Goal: Information Seeking & Learning: Learn about a topic

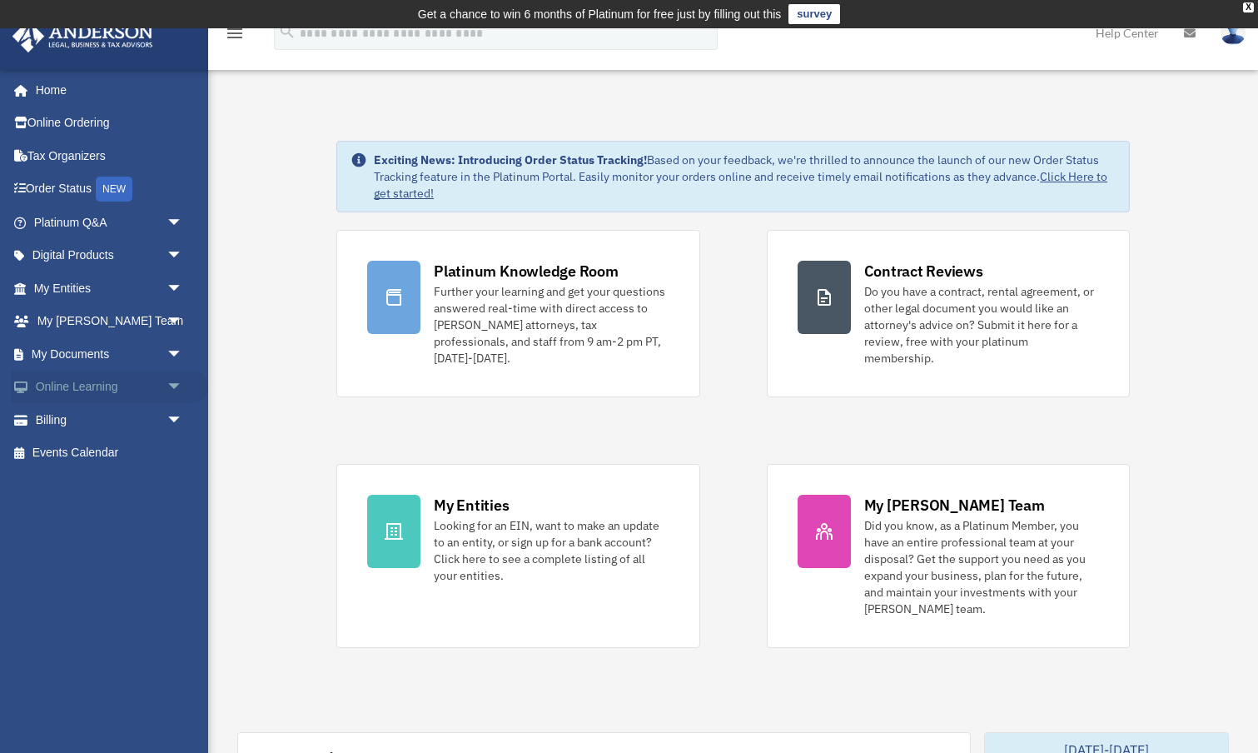
click at [96, 384] on link "Online Learning arrow_drop_down" at bounding box center [110, 386] width 196 height 33
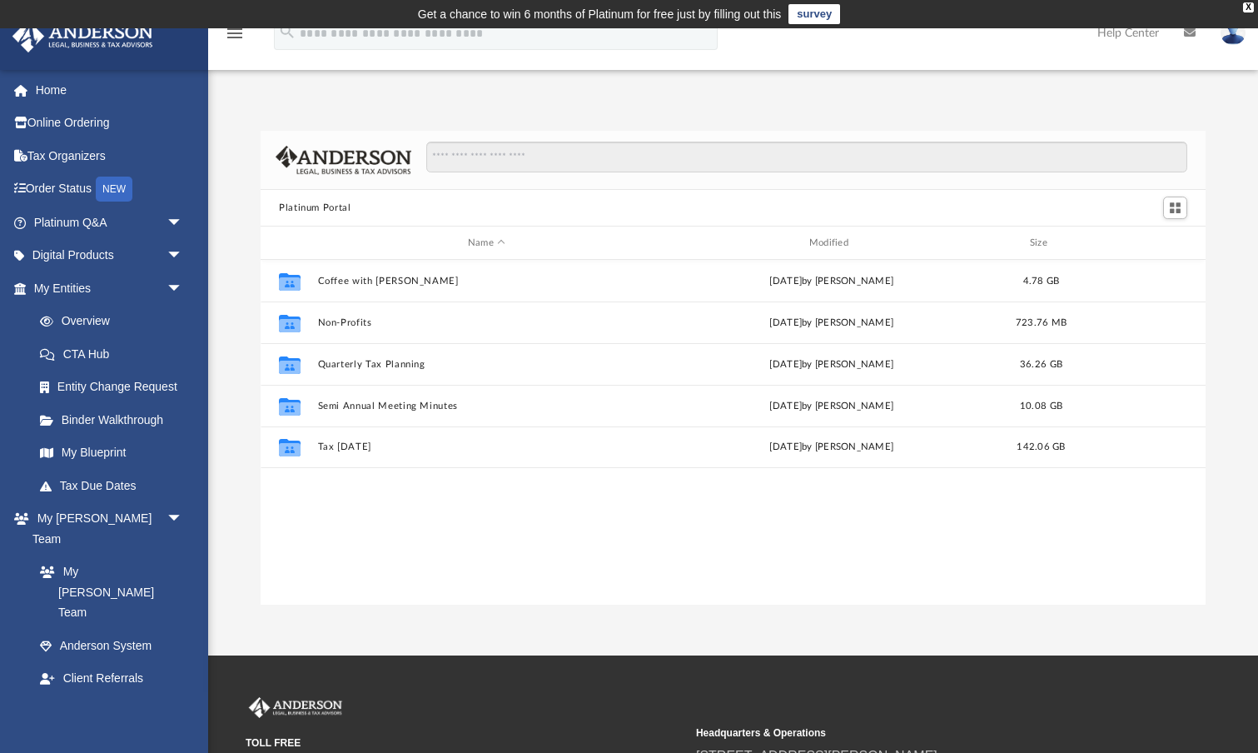
scroll to position [379, 945]
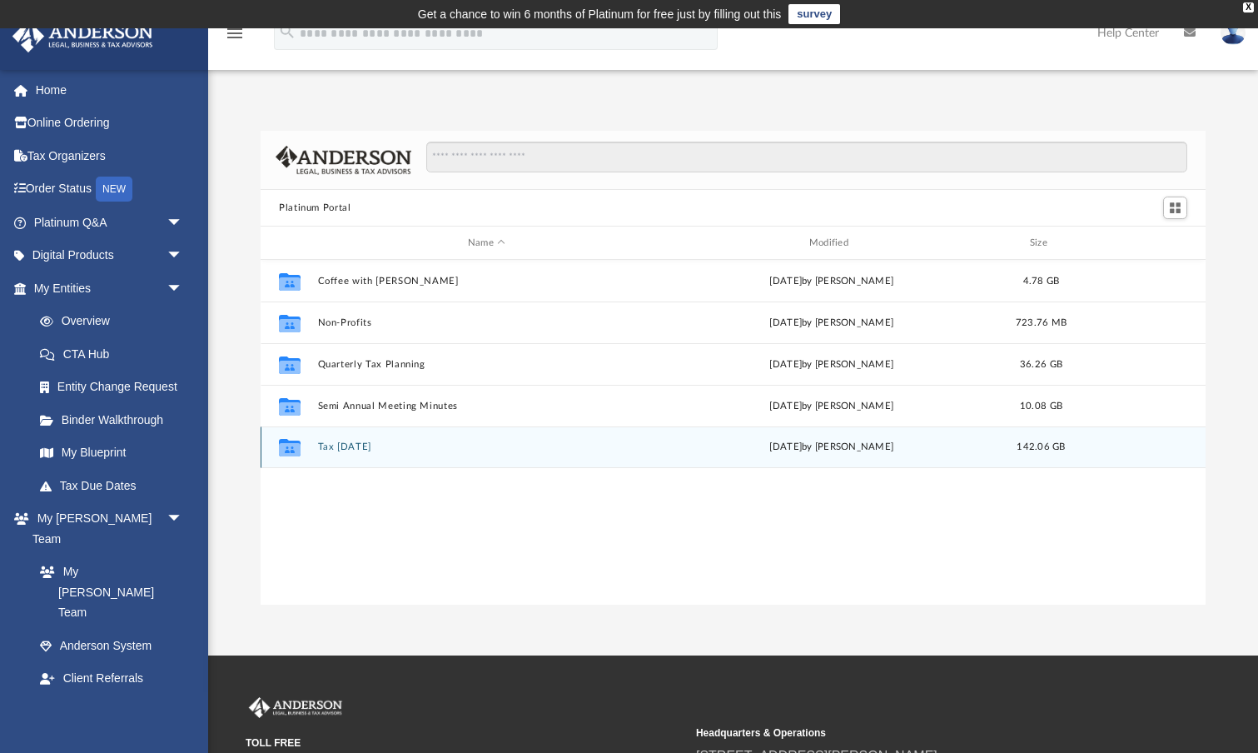
click at [322, 451] on button "Tax Tuesday" at bounding box center [487, 446] width 338 height 11
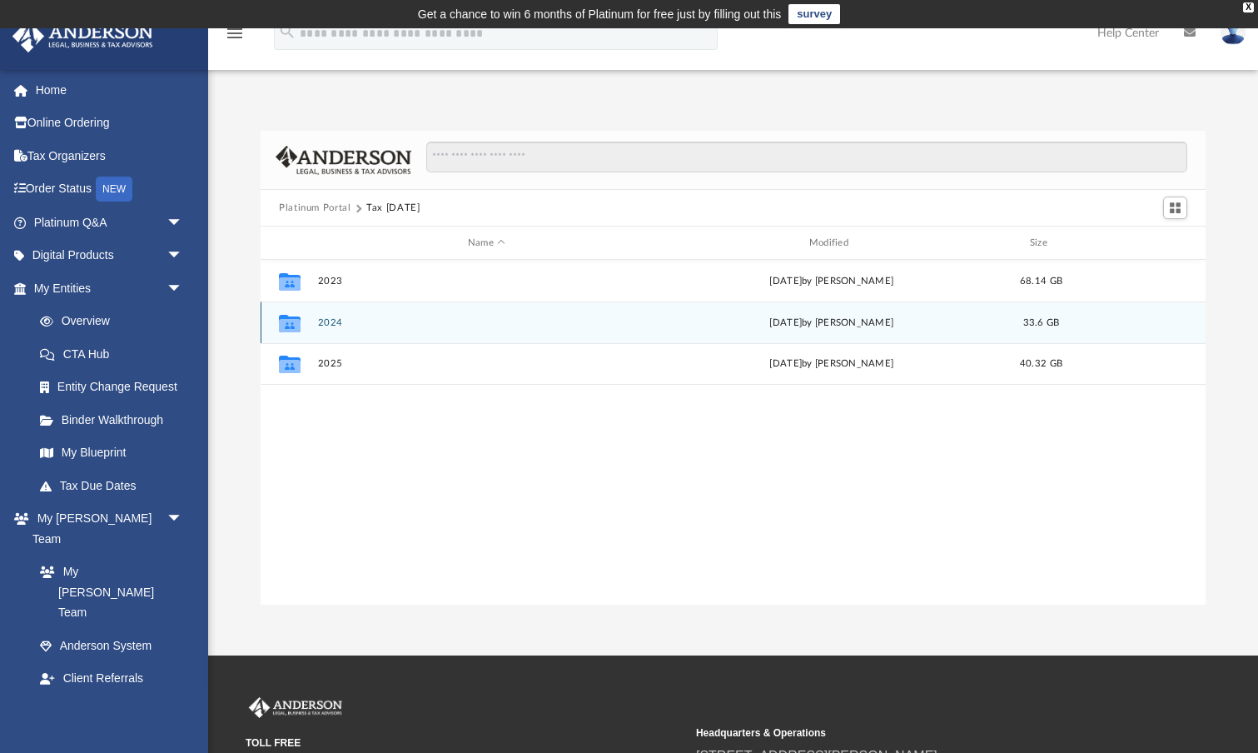
click at [327, 323] on button "2024" at bounding box center [487, 322] width 338 height 11
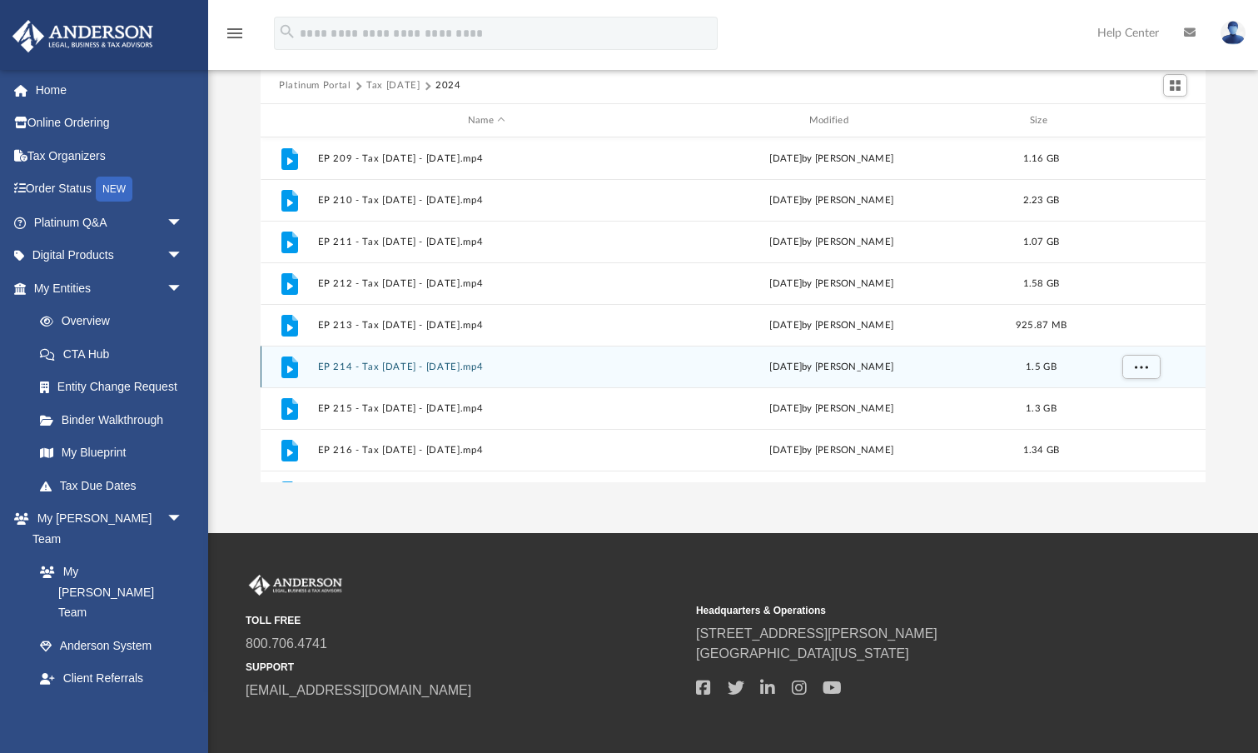
scroll to position [109, 0]
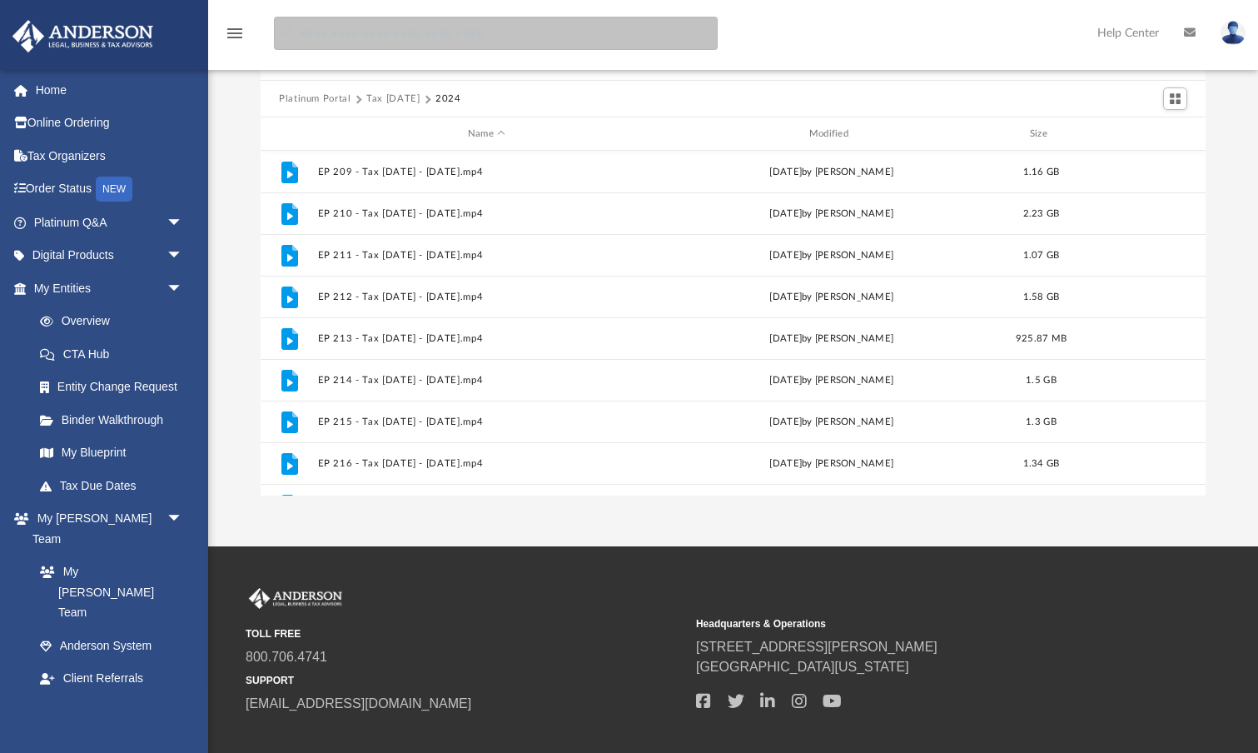
click at [470, 41] on input "search" at bounding box center [496, 33] width 444 height 33
type input "**********"
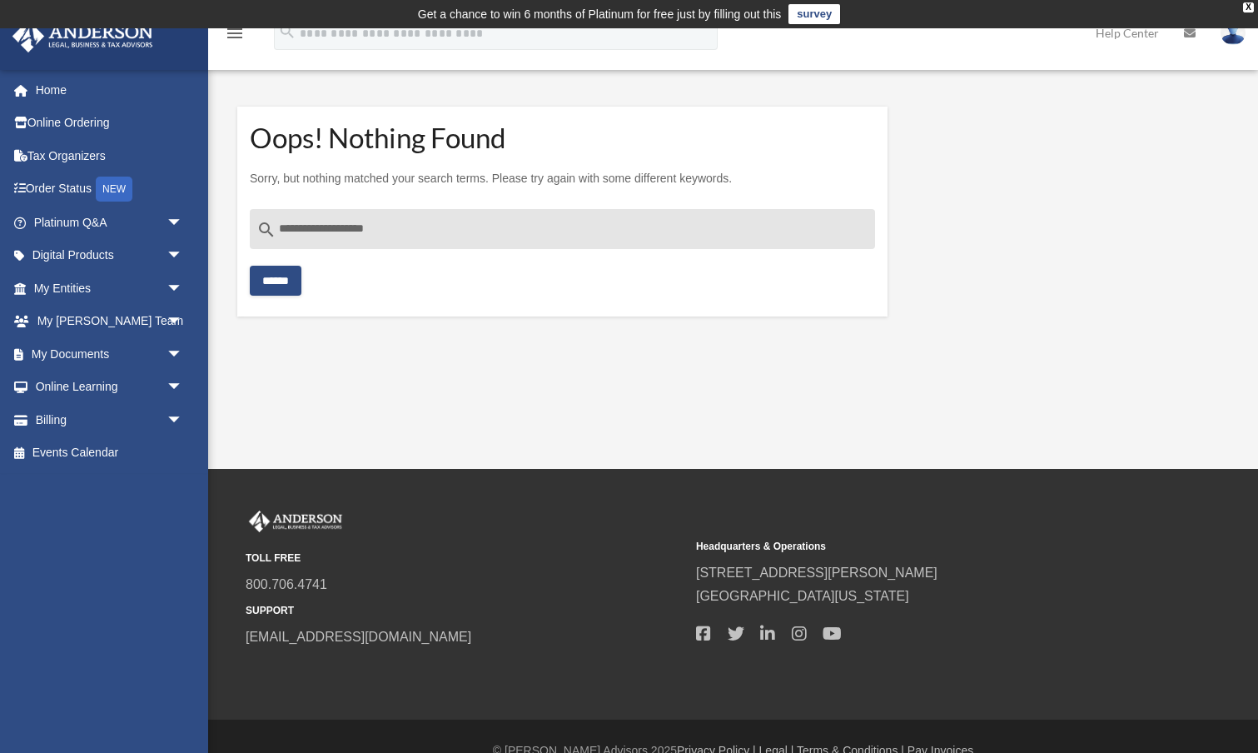
click at [395, 225] on input "**********" at bounding box center [562, 229] width 625 height 40
click at [102, 379] on link "Online Learning arrow_drop_down" at bounding box center [110, 386] width 196 height 33
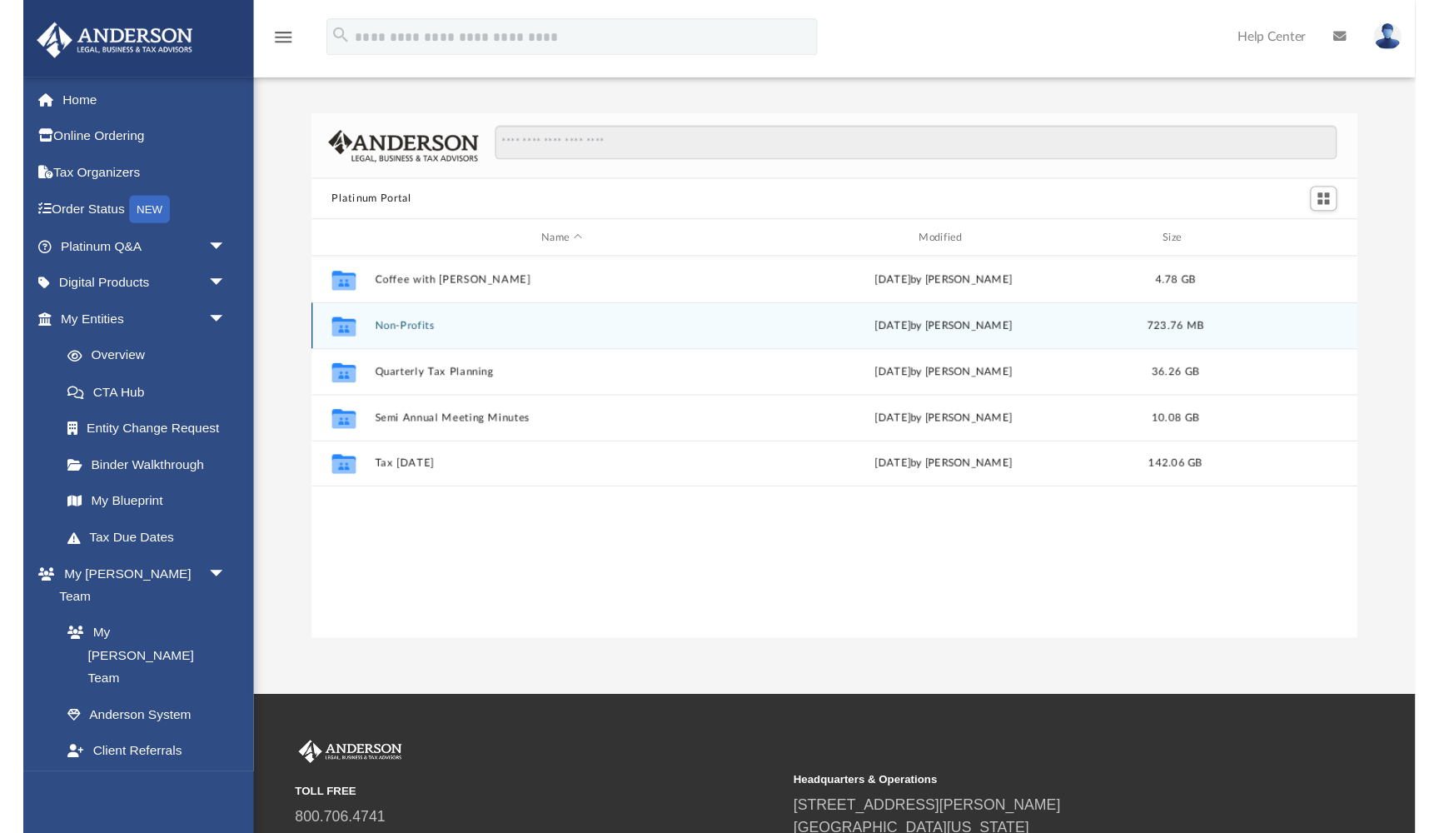
scroll to position [379, 945]
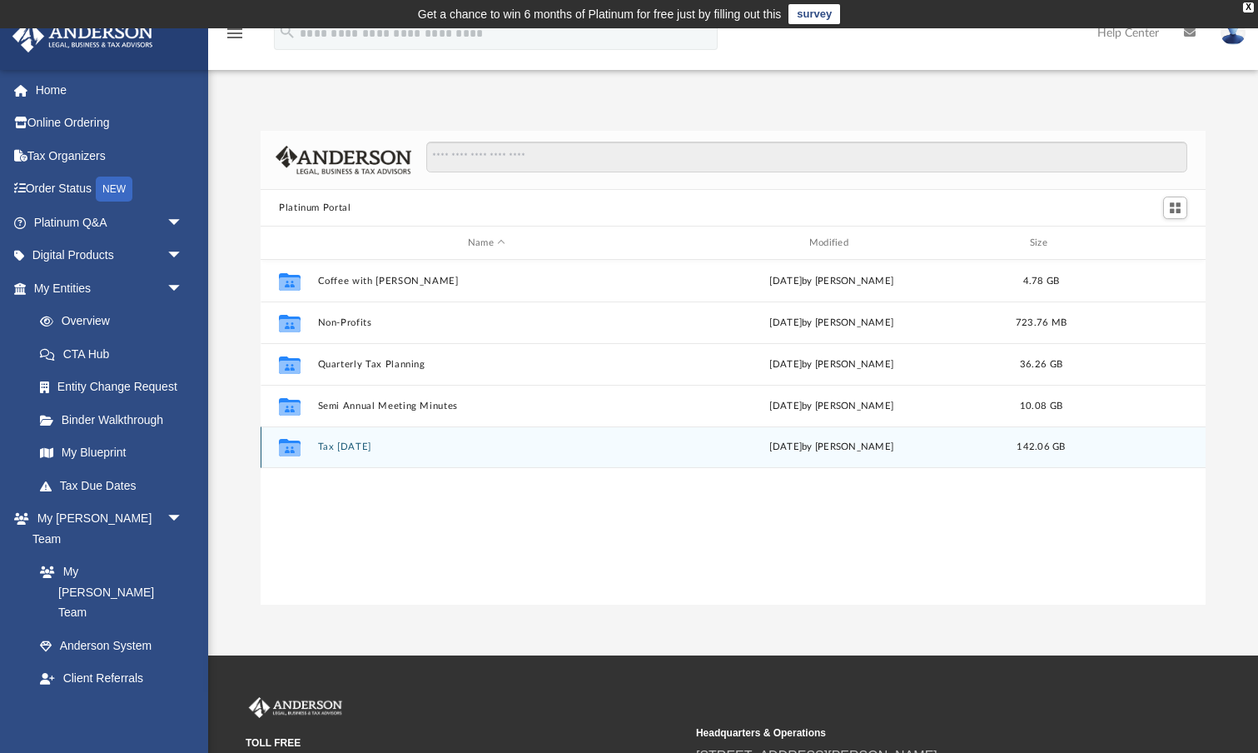
click at [335, 447] on button "Tax Tuesday" at bounding box center [487, 446] width 338 height 11
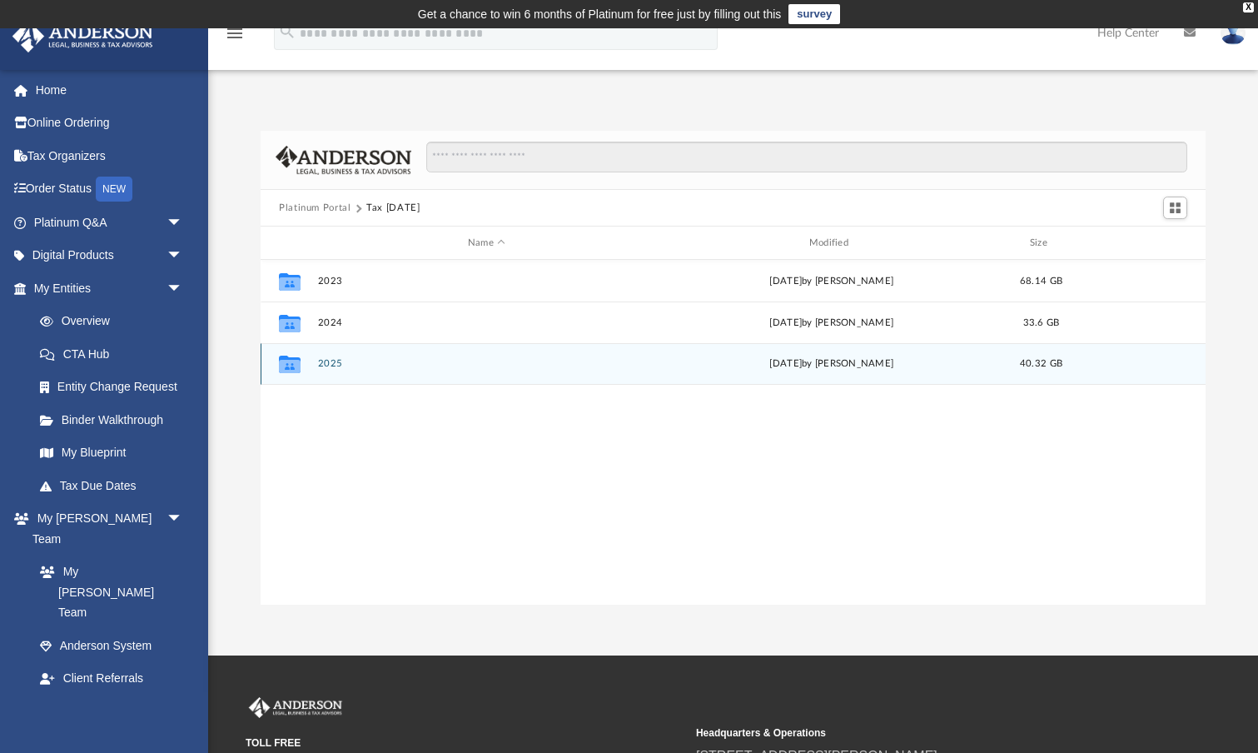
click at [328, 361] on button "2025" at bounding box center [487, 363] width 338 height 11
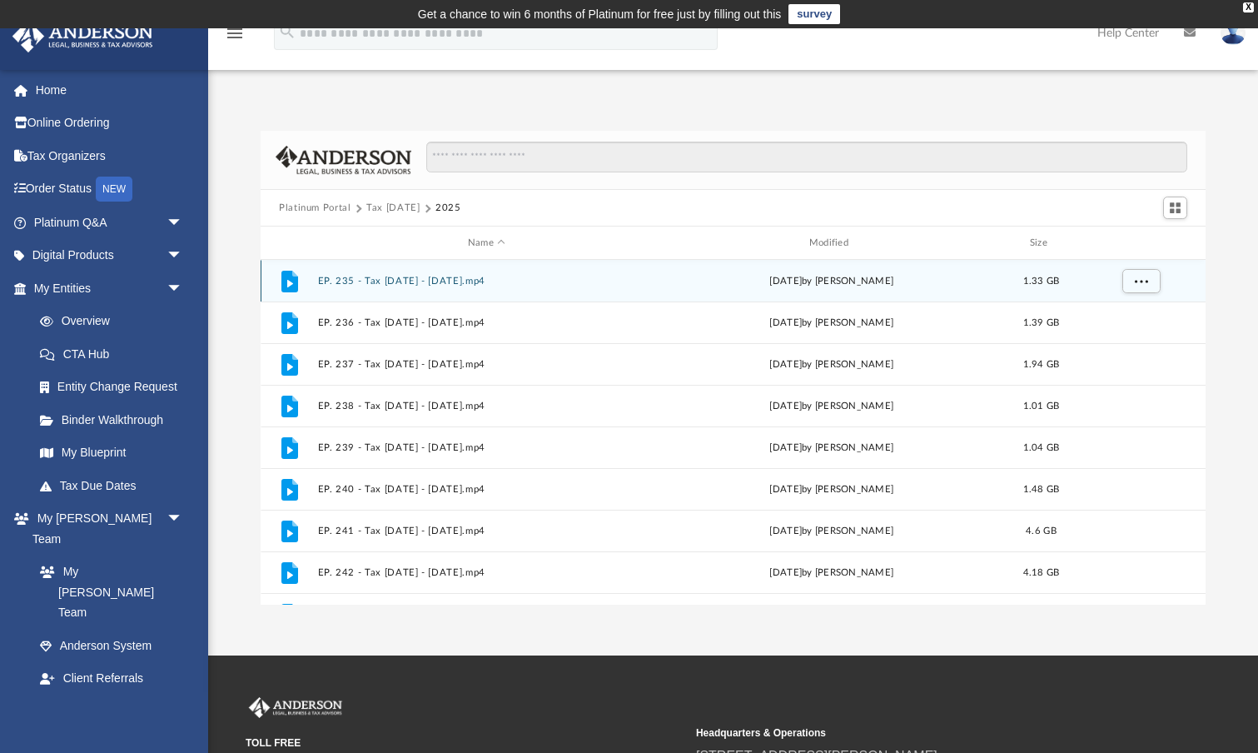
click at [458, 281] on button "EP. 235 - Tax Tuesday - January 14th, 2025.mp4" at bounding box center [487, 281] width 338 height 11
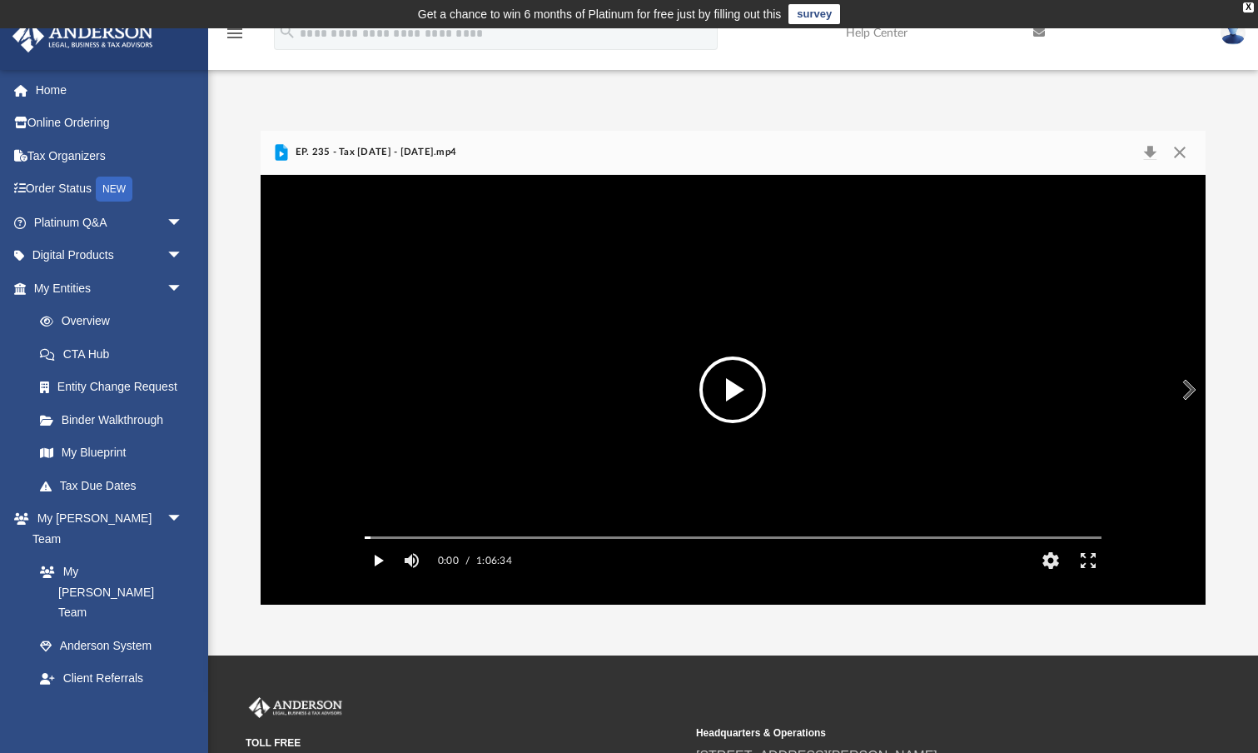
click at [385, 577] on button "Play" at bounding box center [378, 560] width 37 height 33
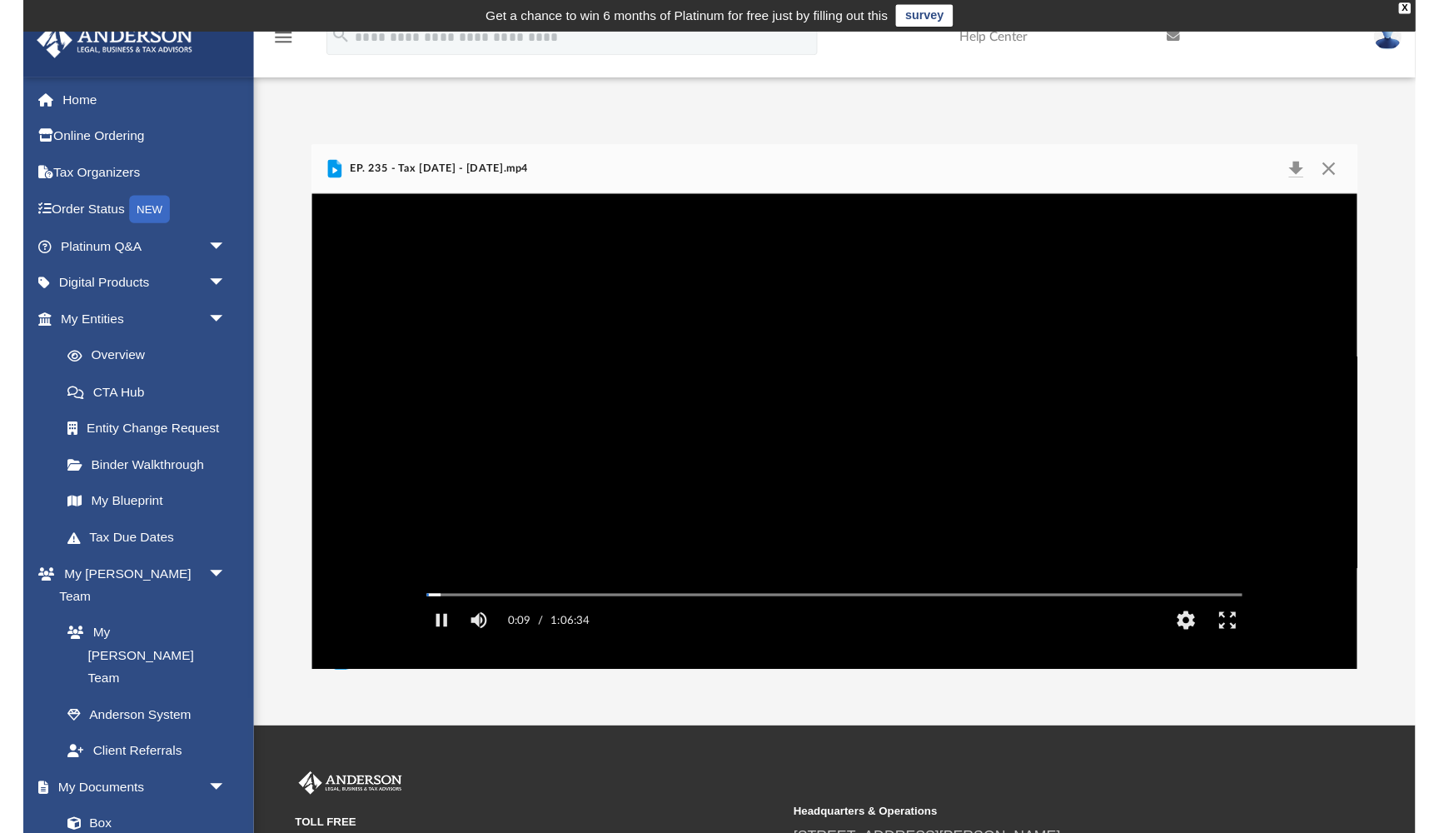
scroll to position [379, 1107]
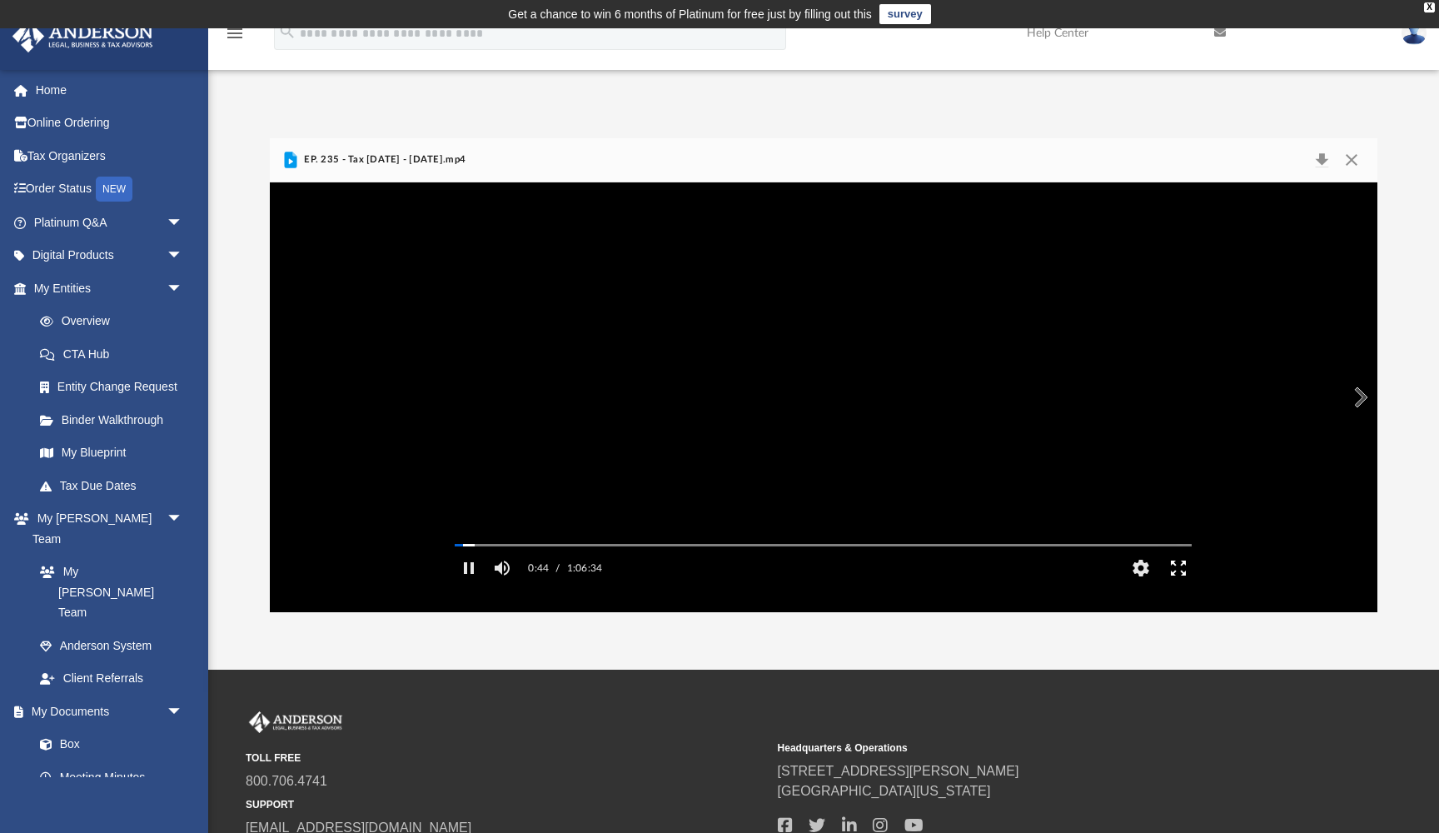
click at [1179, 584] on button "Enter fullscreen" at bounding box center [1178, 567] width 37 height 33
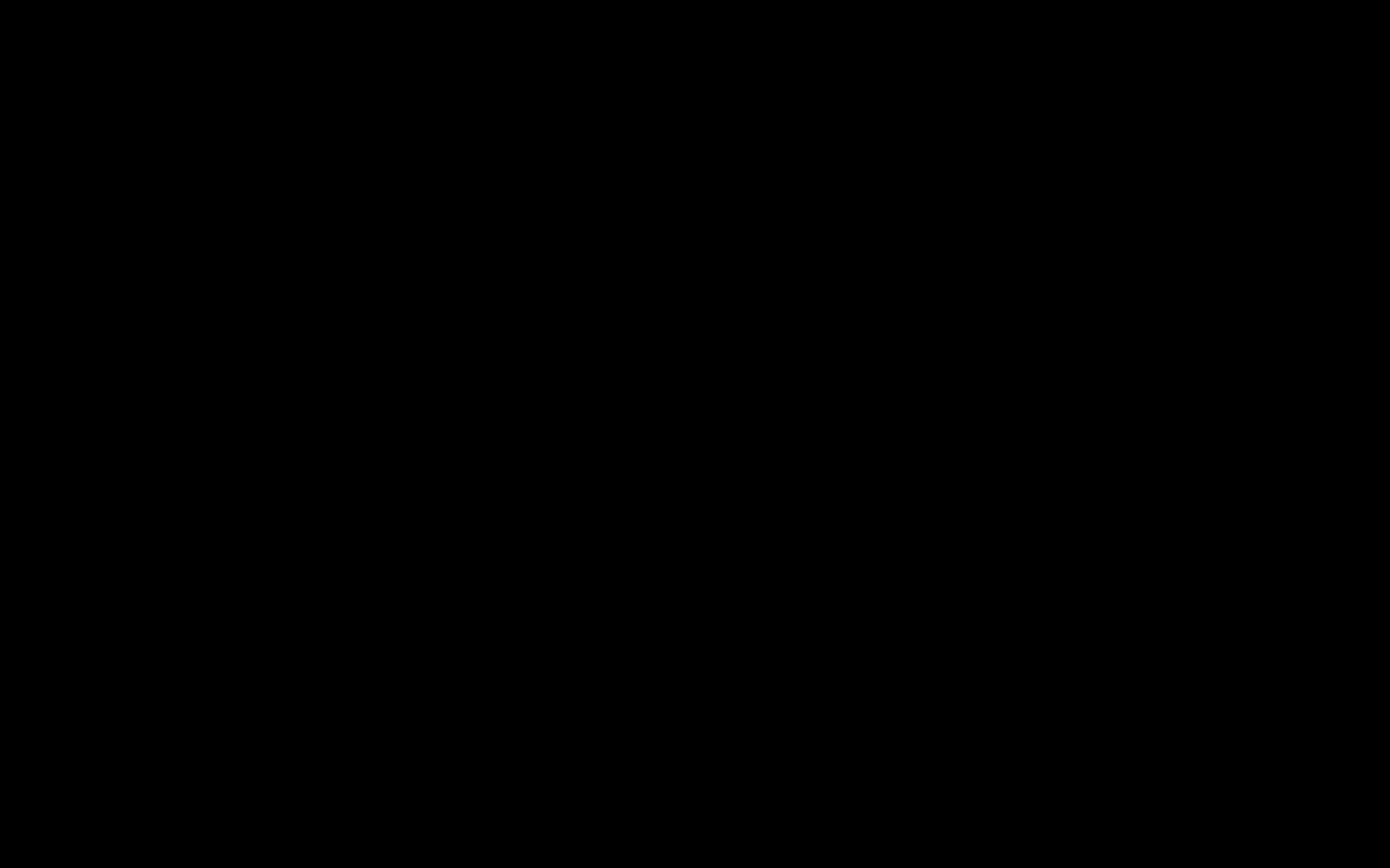
click at [1141, 693] on video "File preview" at bounding box center [695, 434] width 1390 height 694
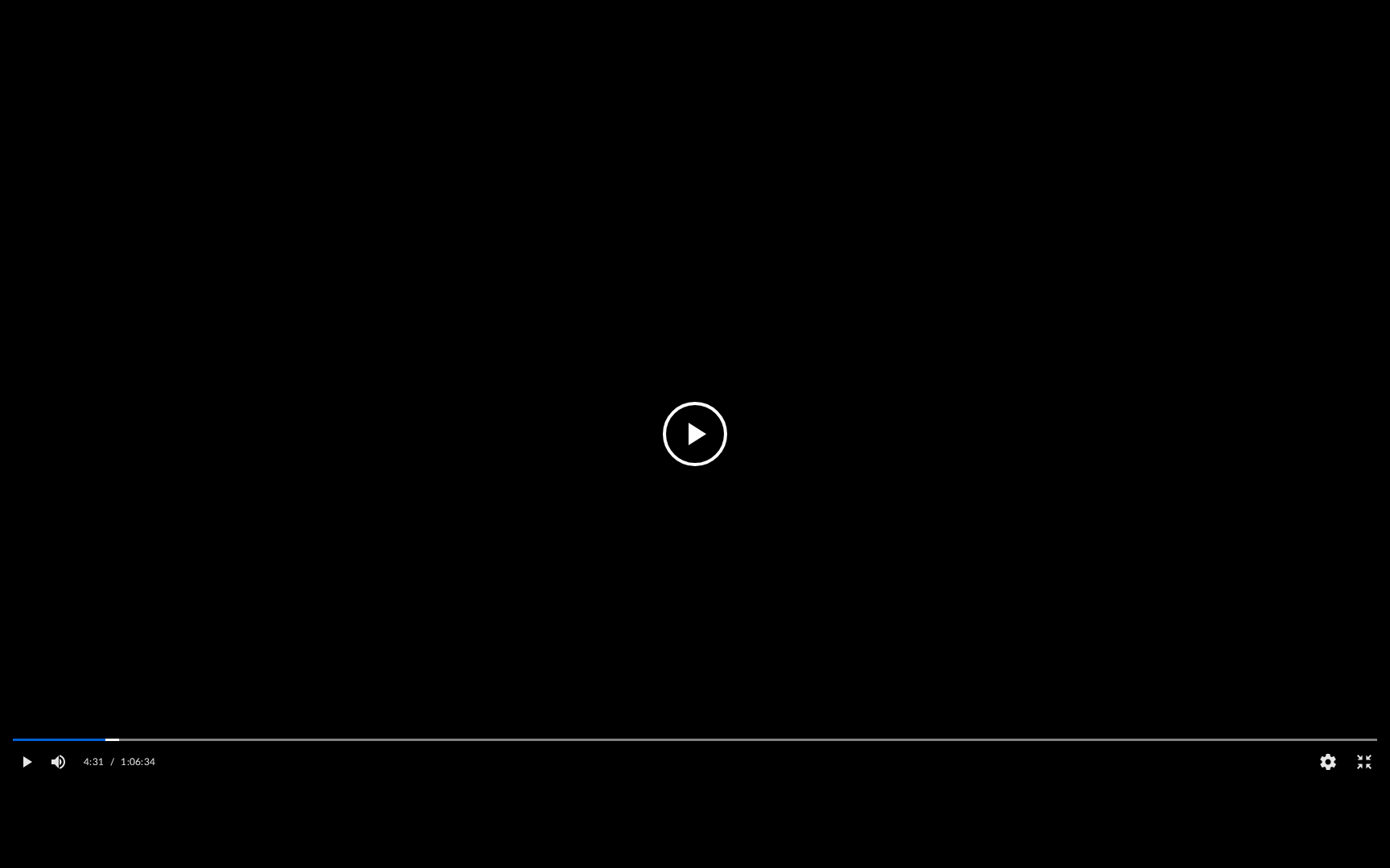
click at [1167, 596] on video "File preview" at bounding box center [695, 434] width 1390 height 694
click at [599, 726] on video "File preview" at bounding box center [695, 434] width 1390 height 694
click at [57, 726] on button "Unmute" at bounding box center [59, 762] width 29 height 32
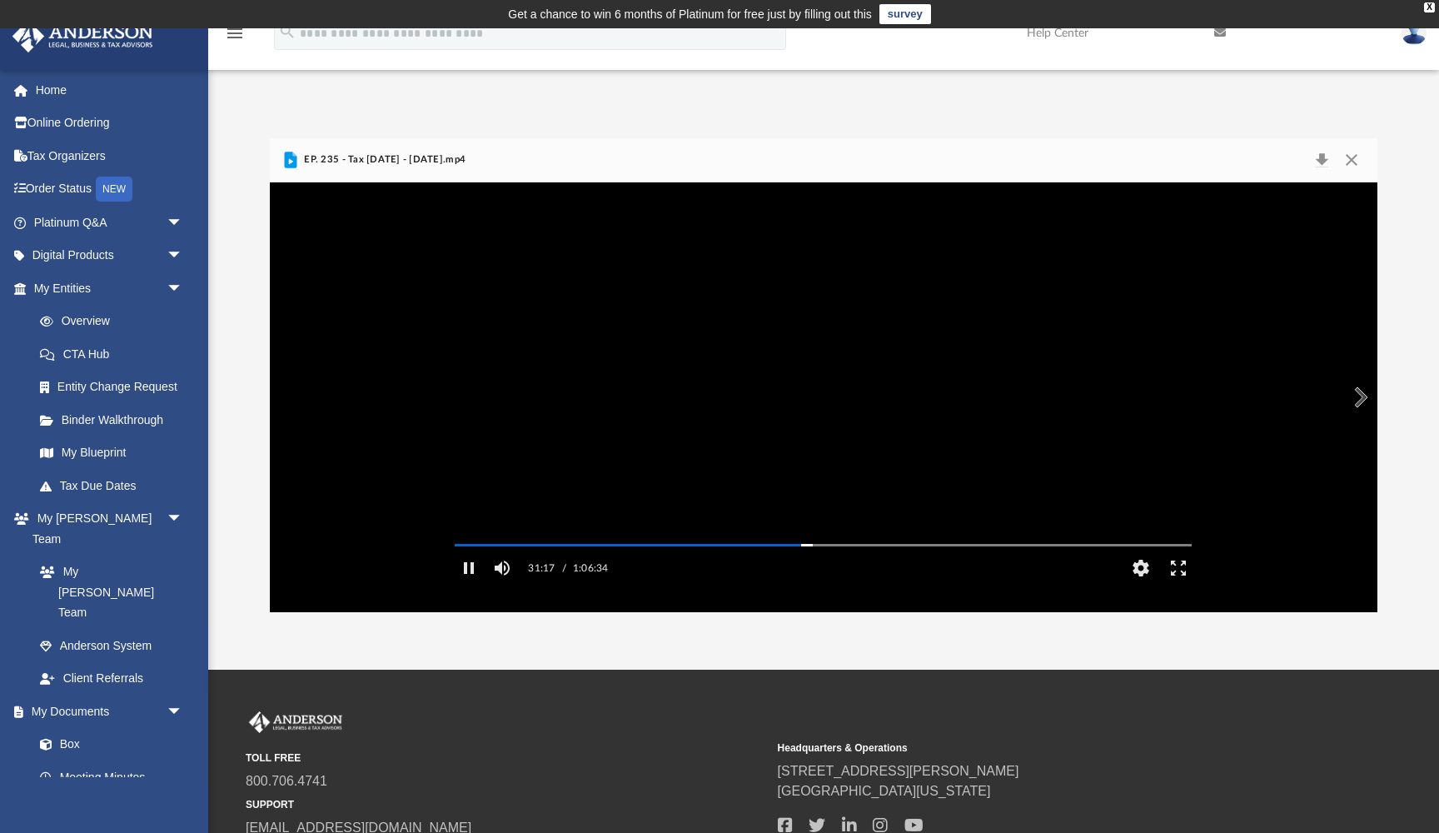
click at [1257, 395] on button "Preview" at bounding box center [1358, 397] width 37 height 47
click at [470, 584] on button "Play" at bounding box center [468, 567] width 37 height 33
click at [1257, 399] on button "Preview" at bounding box center [1358, 397] width 37 height 47
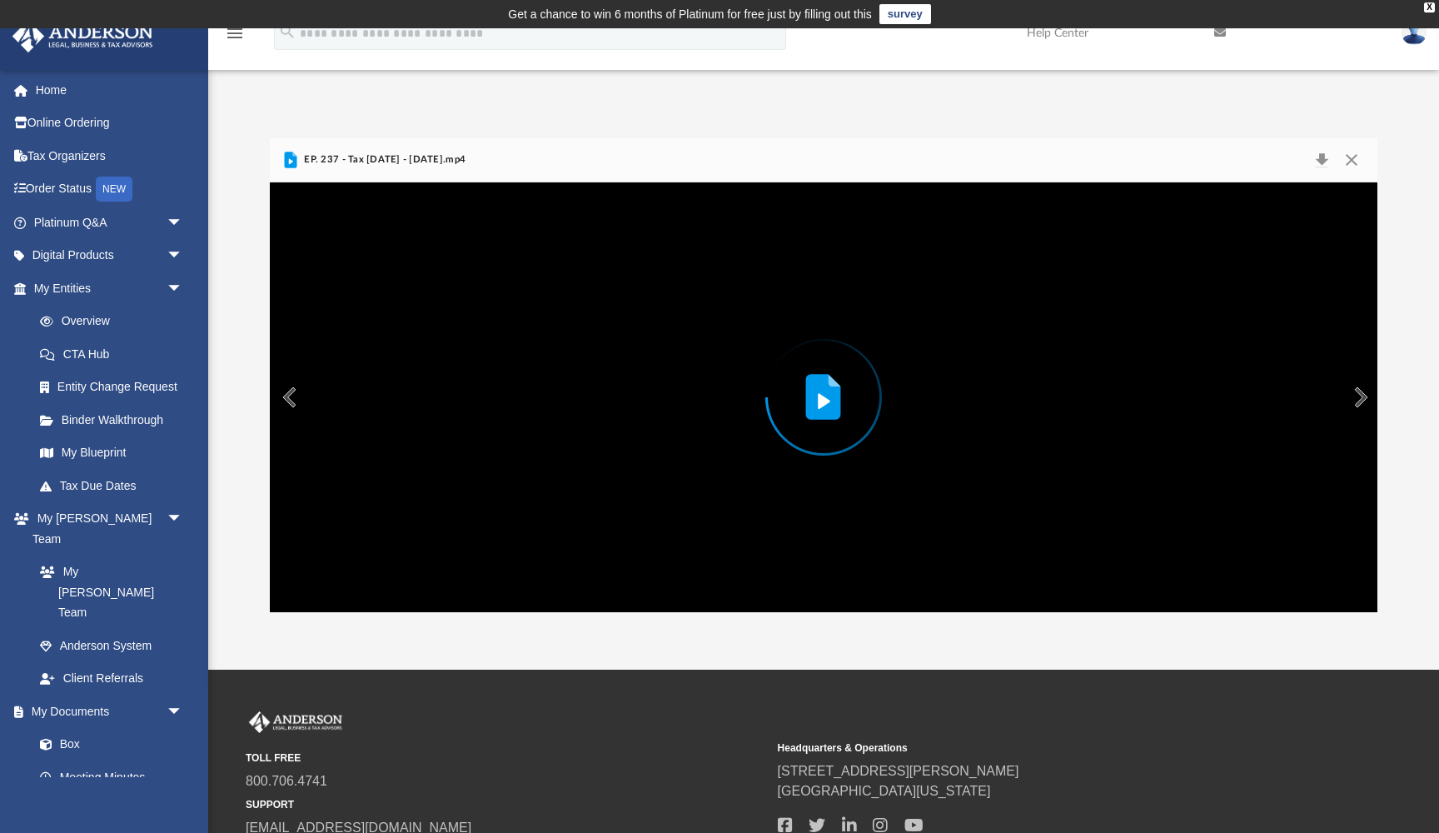
click at [290, 396] on button "Preview" at bounding box center [288, 397] width 37 height 47
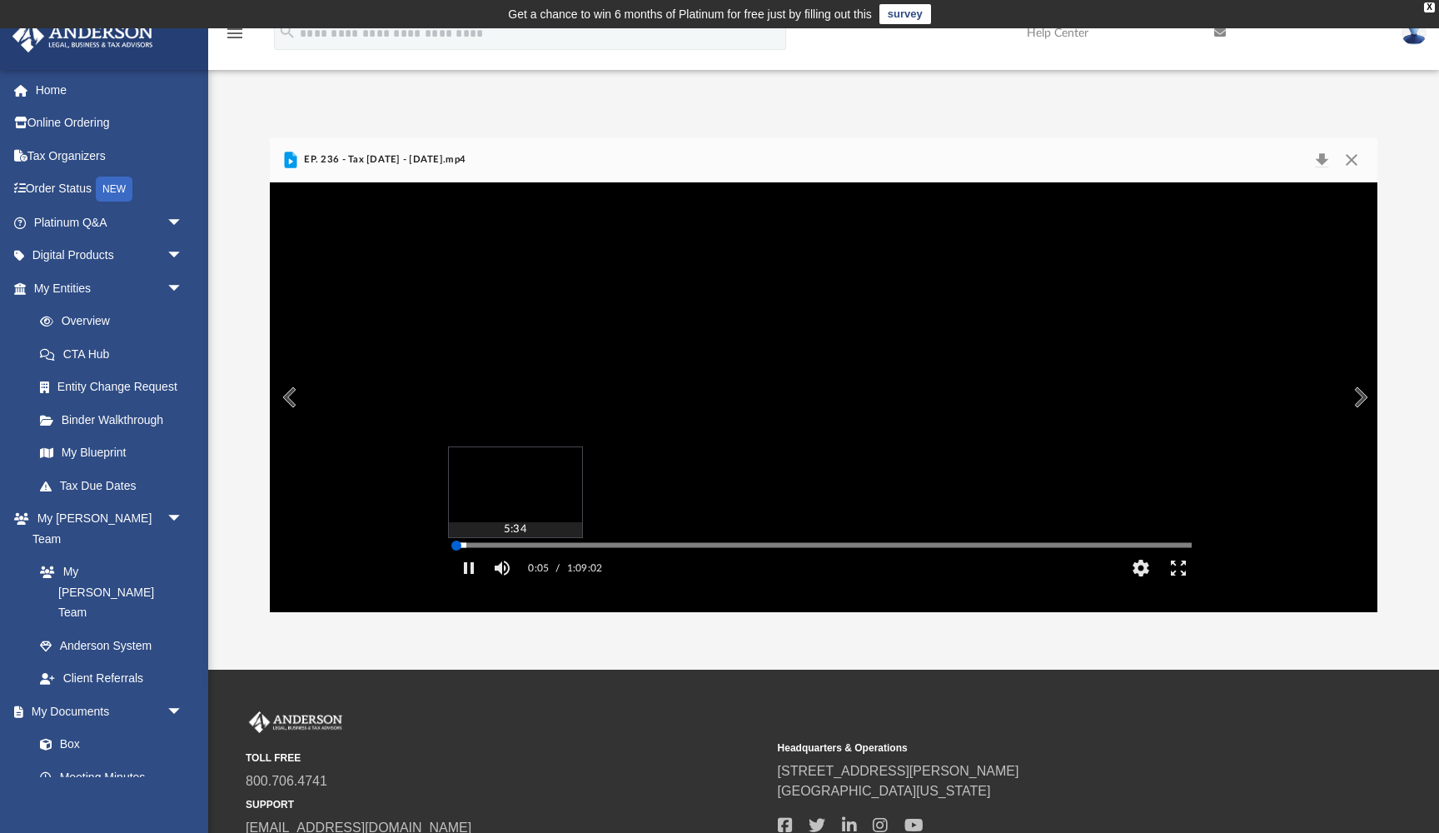
click at [510, 551] on div "Media Slider" at bounding box center [822, 544] width 763 height 13
click at [509, 546] on div "Media Slider" at bounding box center [823, 545] width 737 height 2
click at [496, 569] on div "Autoplay Disabled Speed Normal Quality Auto Subtitles/CC Off Audio Autoplay Dis…" at bounding box center [823, 397] width 1107 height 430
click at [480, 546] on div "Media Slider" at bounding box center [823, 545] width 737 height 2
click at [1257, 395] on button "Preview" at bounding box center [1358, 397] width 37 height 47
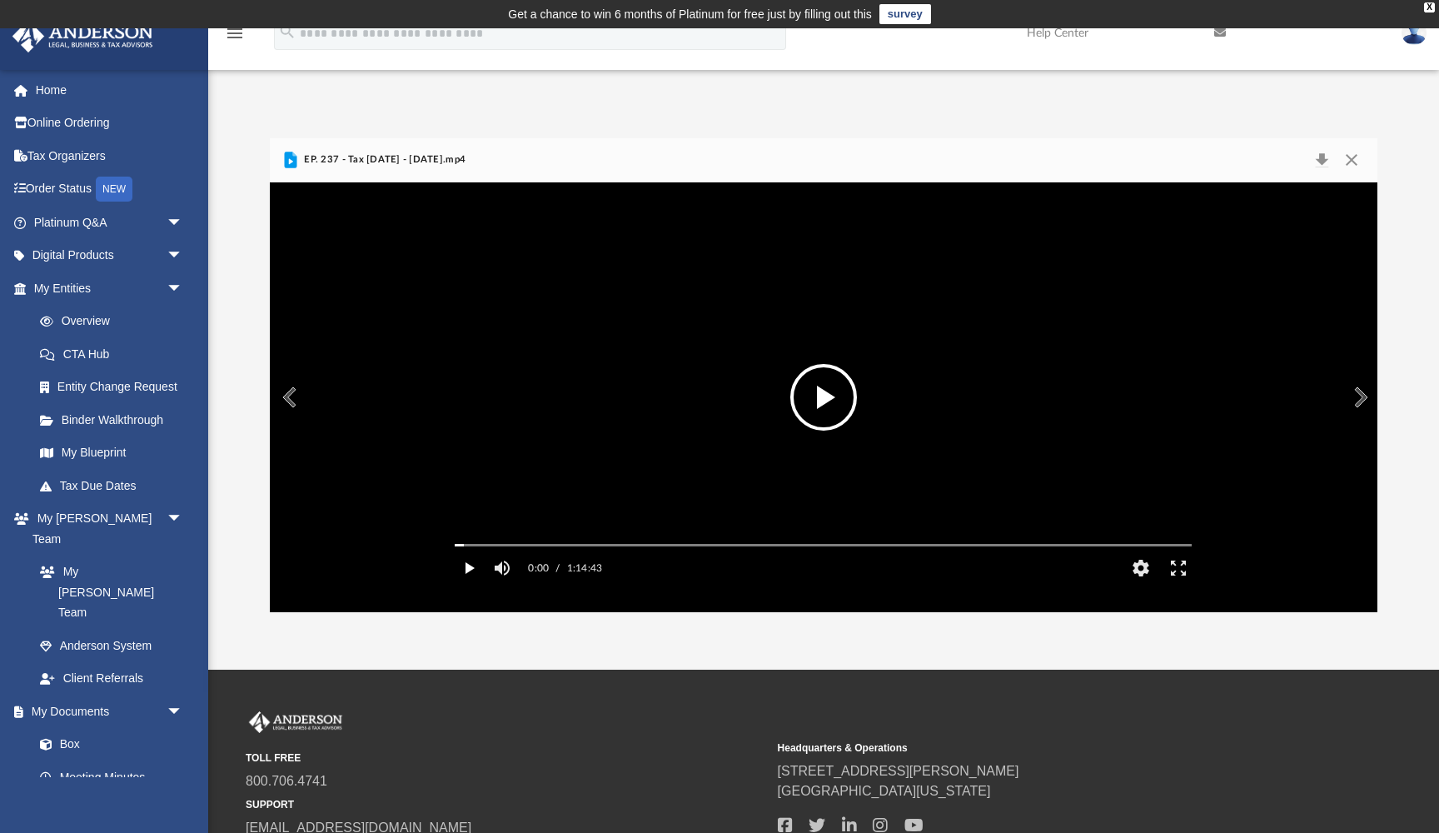
click at [470, 584] on button "Play" at bounding box center [468, 567] width 37 height 33
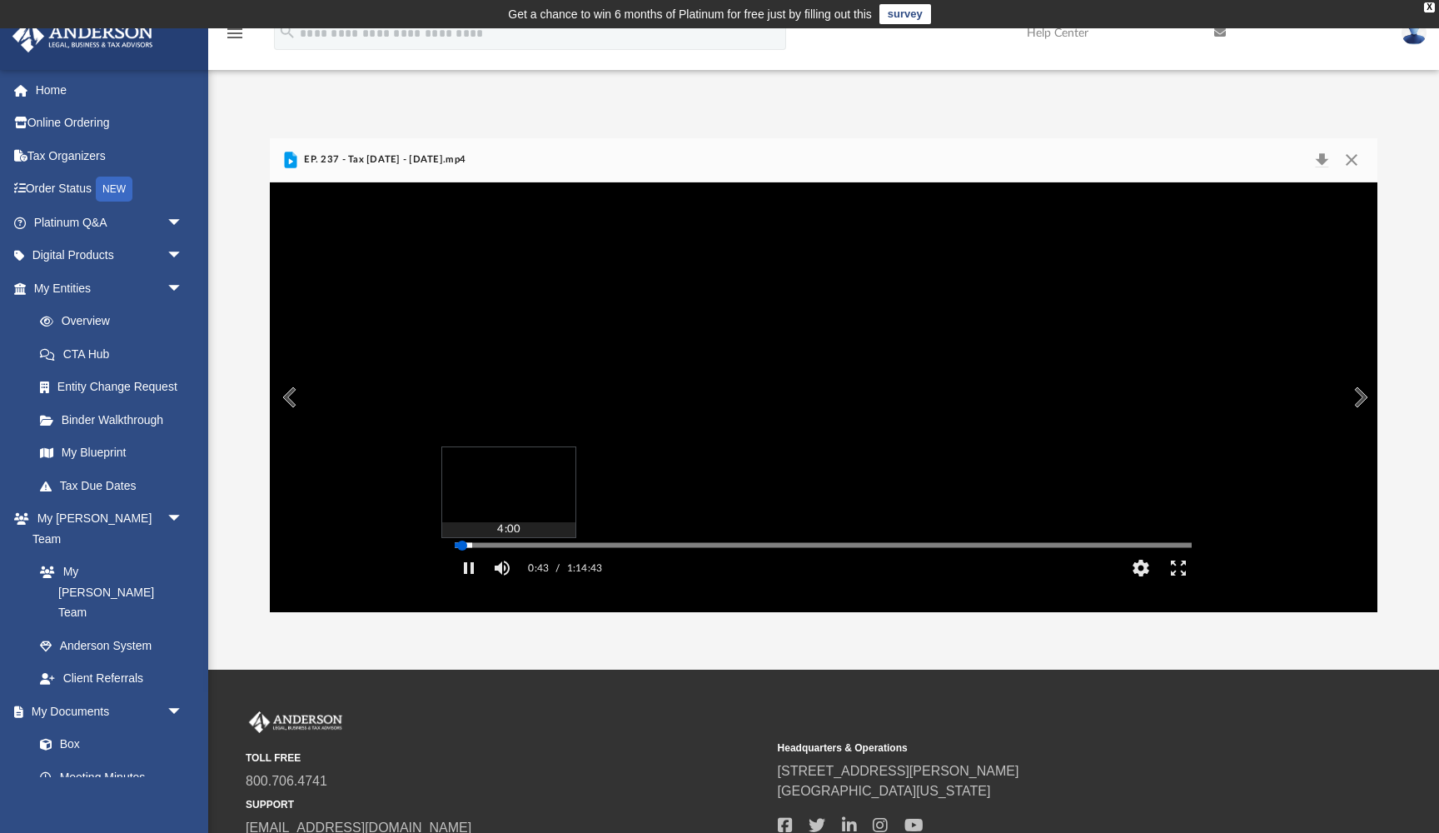
click at [495, 546] on div "Media Slider" at bounding box center [823, 545] width 737 height 2
click at [515, 568] on div "Autoplay Disabled Speed Normal Quality Auto Subtitles/CC Off Audio Autoplay Dis…" at bounding box center [823, 397] width 1107 height 430
click at [528, 569] on div "Autoplay Disabled Speed Normal Quality Auto Subtitles/CC Off Audio Autoplay Dis…" at bounding box center [823, 397] width 1107 height 430
click at [541, 570] on div "Autoplay Disabled Speed Normal Quality Auto Subtitles/CC Off Audio Autoplay Dis…" at bounding box center [823, 397] width 1107 height 430
click at [468, 584] on button "Pause" at bounding box center [468, 567] width 37 height 33
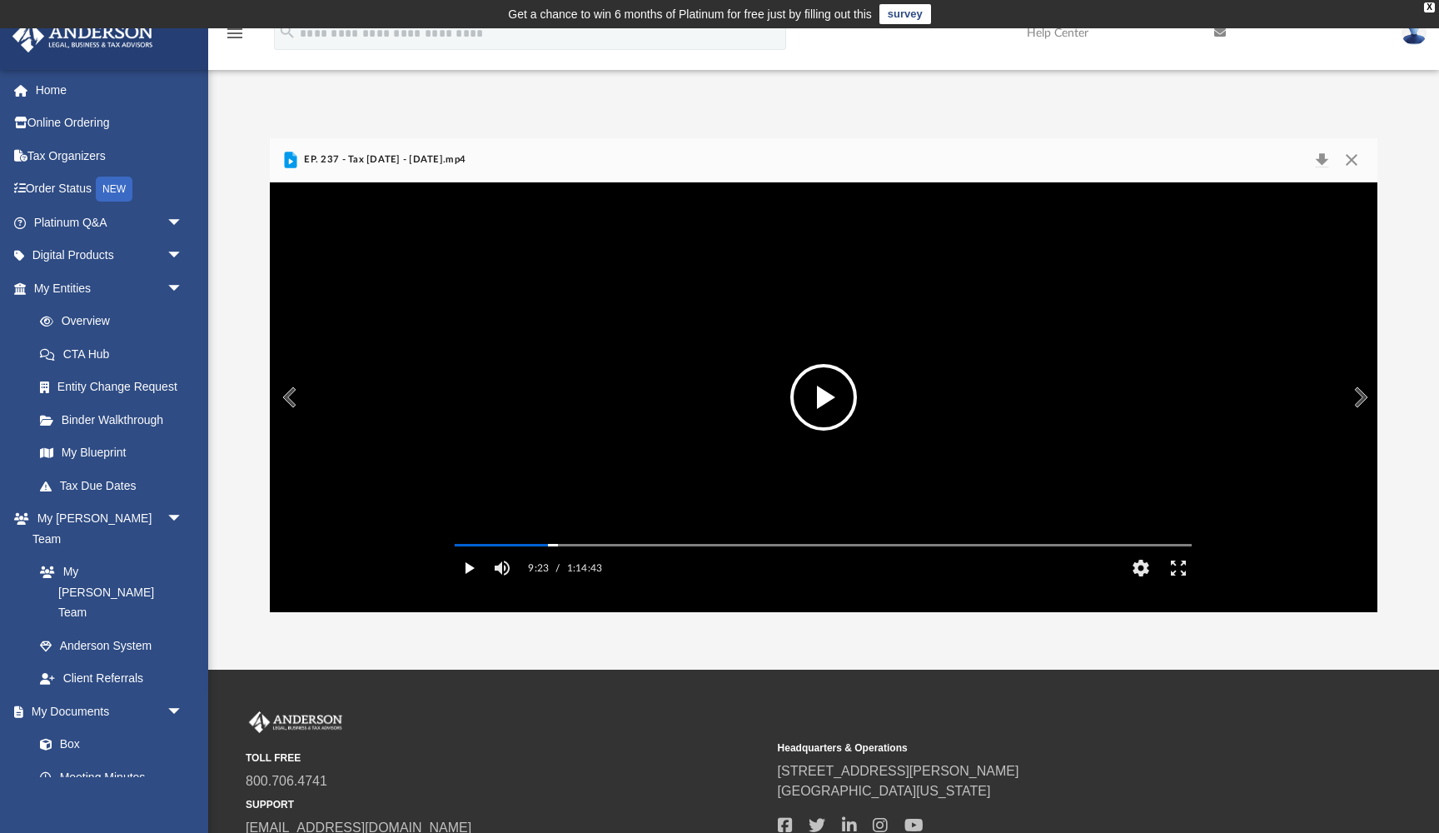
click at [468, 584] on button "Play" at bounding box center [468, 567] width 37 height 33
click at [1257, 161] on button "Close" at bounding box center [1351, 159] width 30 height 23
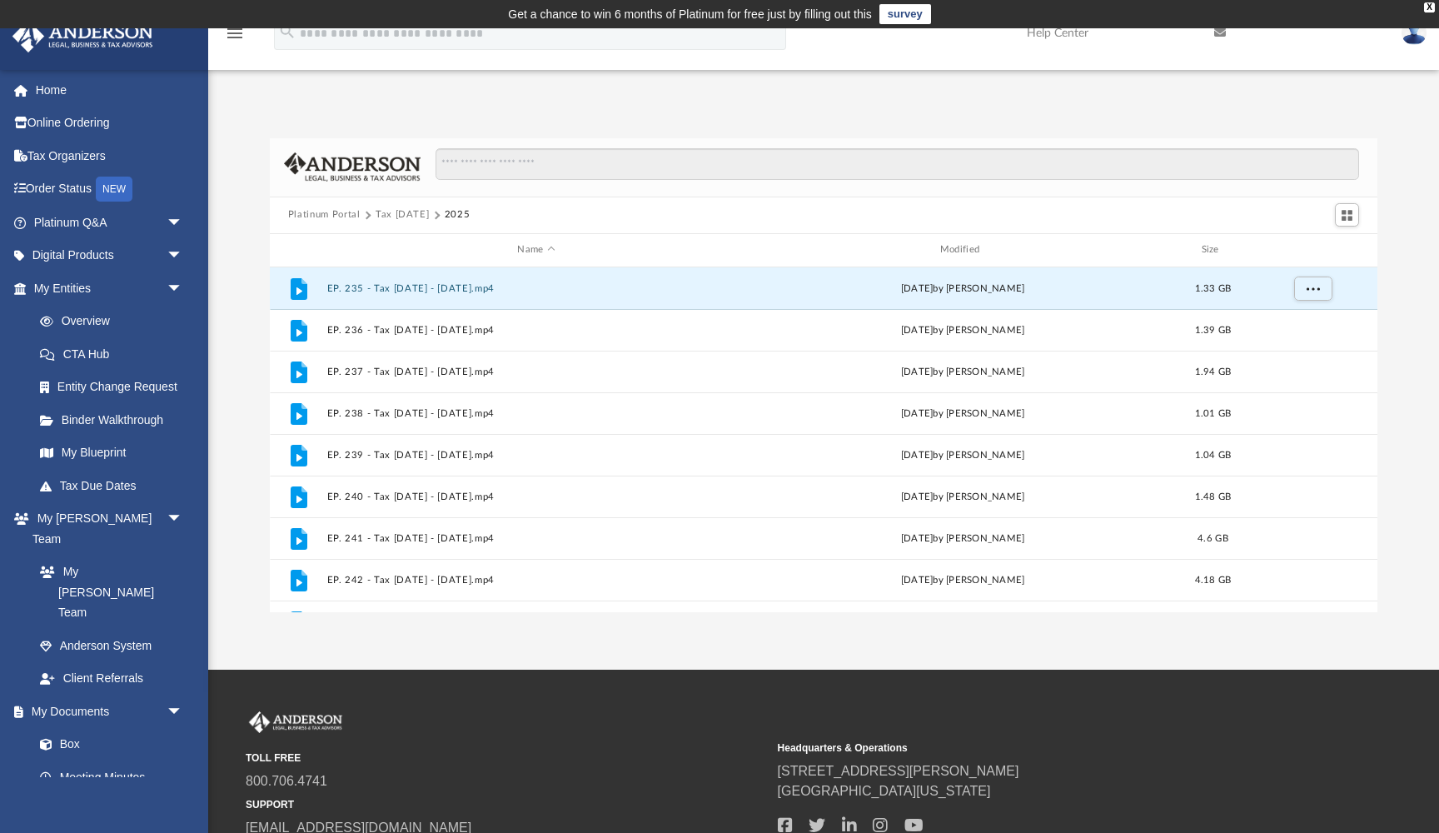
click at [350, 215] on button "Platinum Portal" at bounding box center [324, 214] width 72 height 15
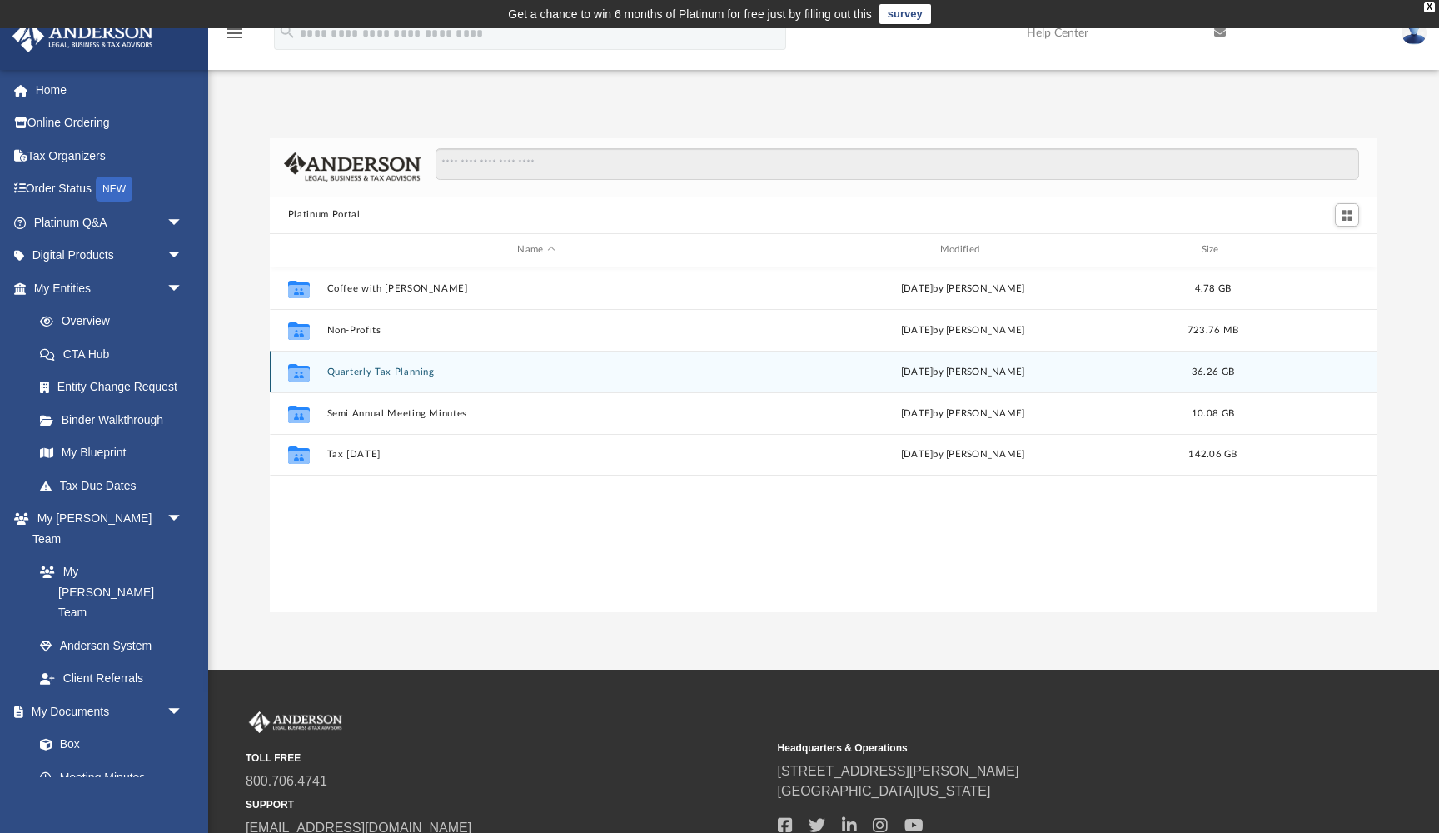
click at [395, 367] on button "Quarterly Tax Planning" at bounding box center [535, 371] width 419 height 11
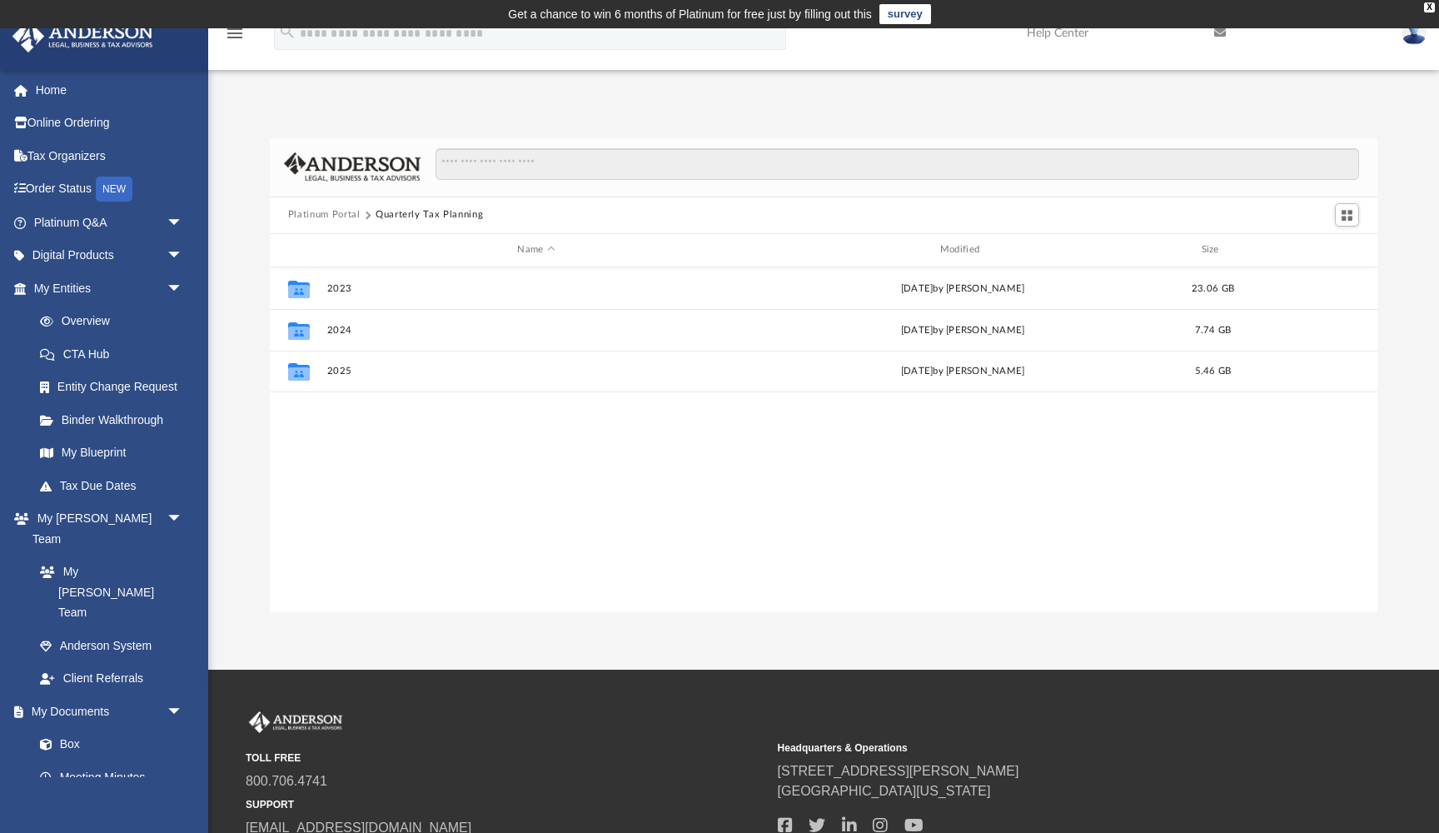
click at [332, 216] on button "Platinum Portal" at bounding box center [324, 214] width 72 height 15
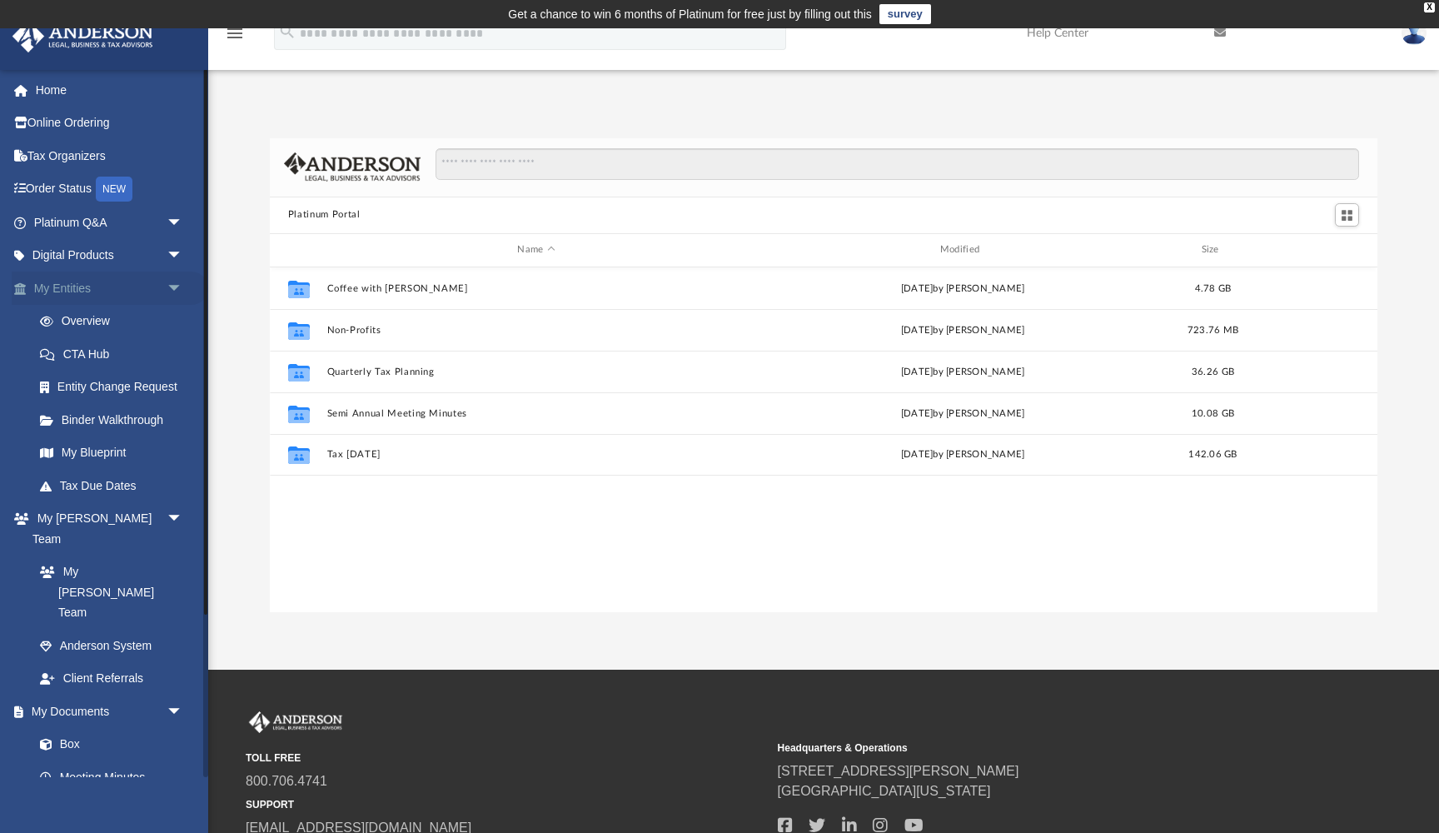
click at [67, 285] on link "My Entities arrow_drop_down" at bounding box center [110, 287] width 196 height 33
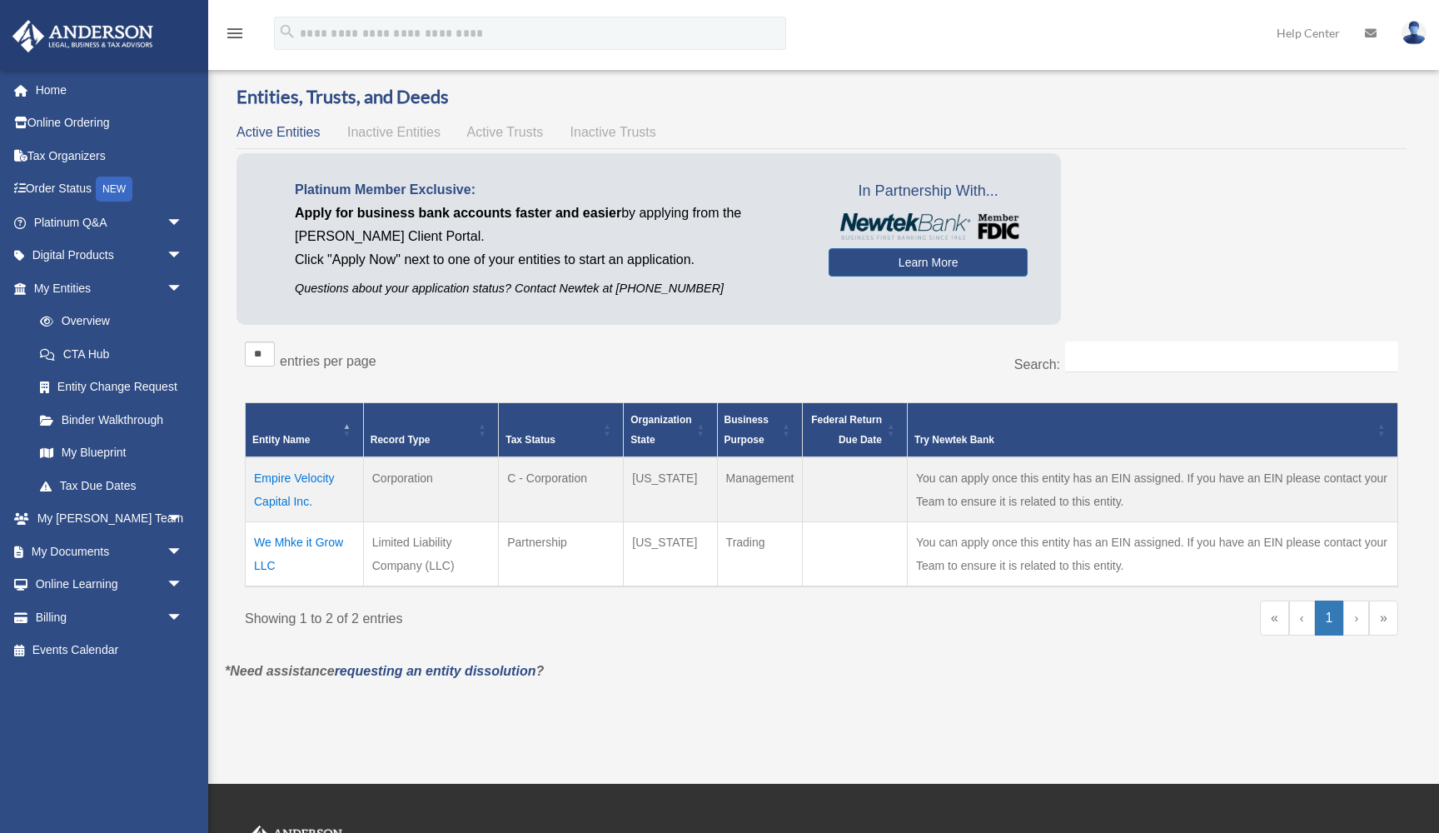
scroll to position [57, 0]
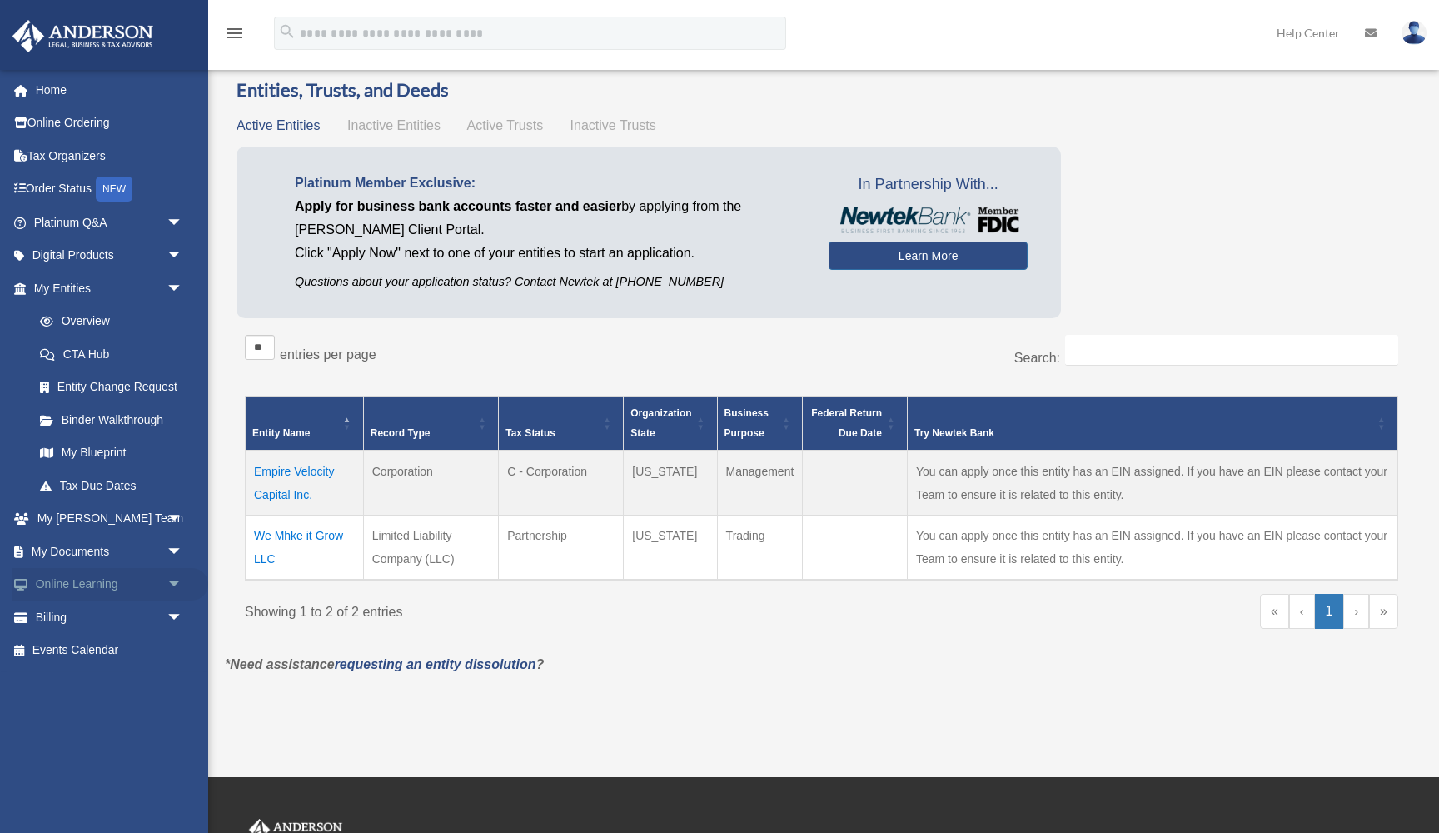
click at [94, 578] on link "Online Learning arrow_drop_down" at bounding box center [110, 584] width 196 height 33
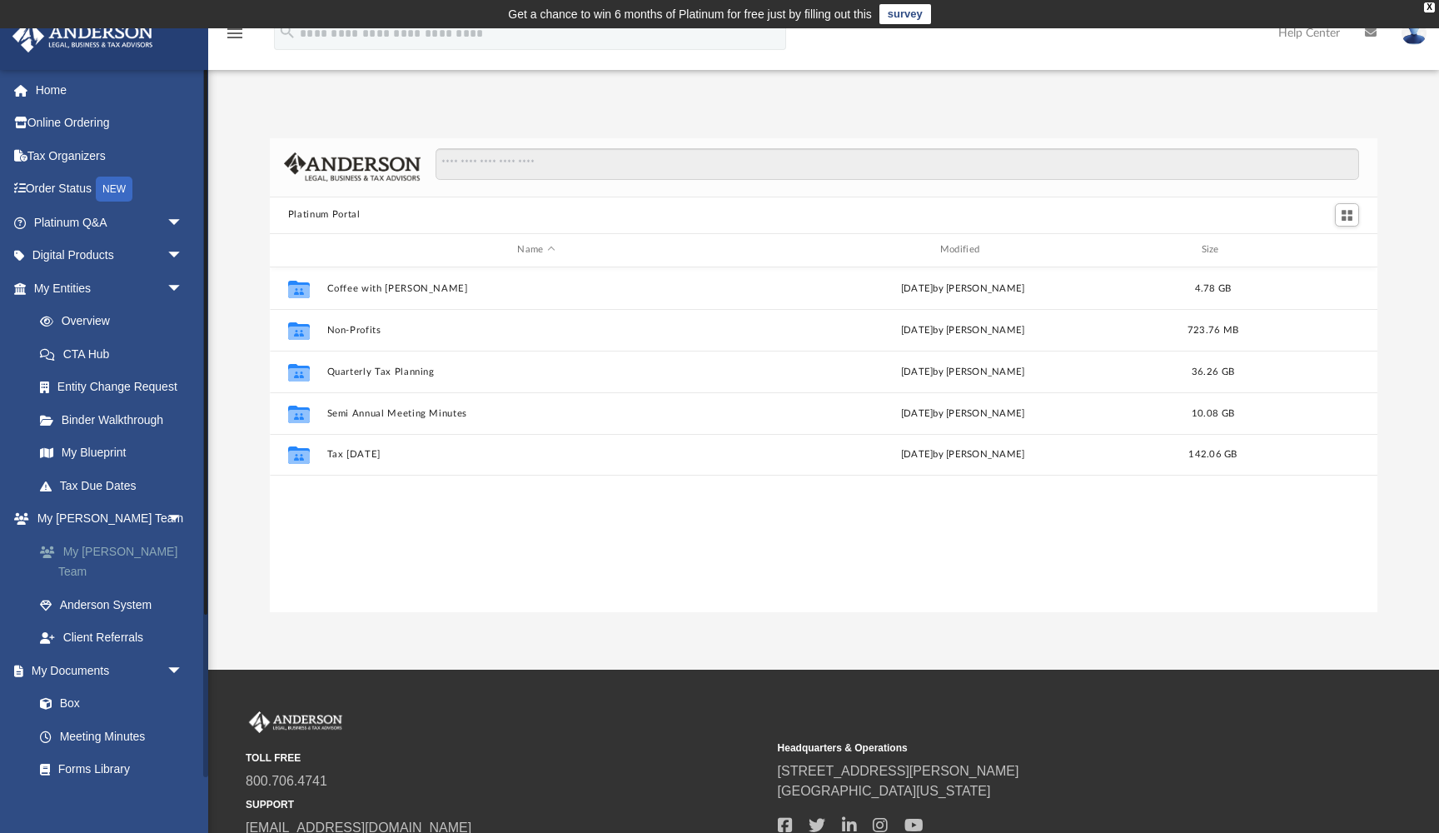
scroll to position [379, 1107]
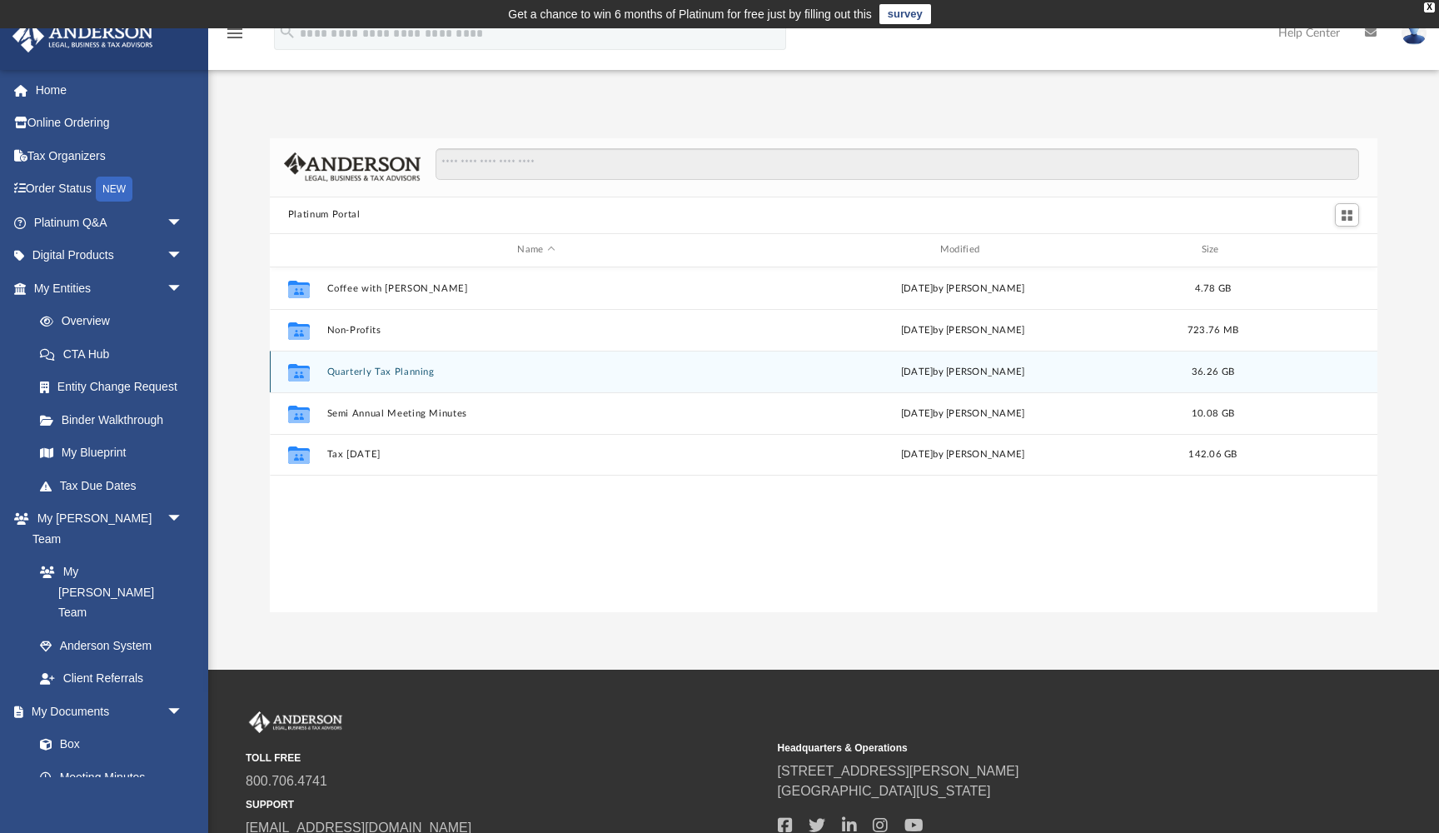
click at [416, 372] on button "Quarterly Tax Planning" at bounding box center [535, 371] width 419 height 11
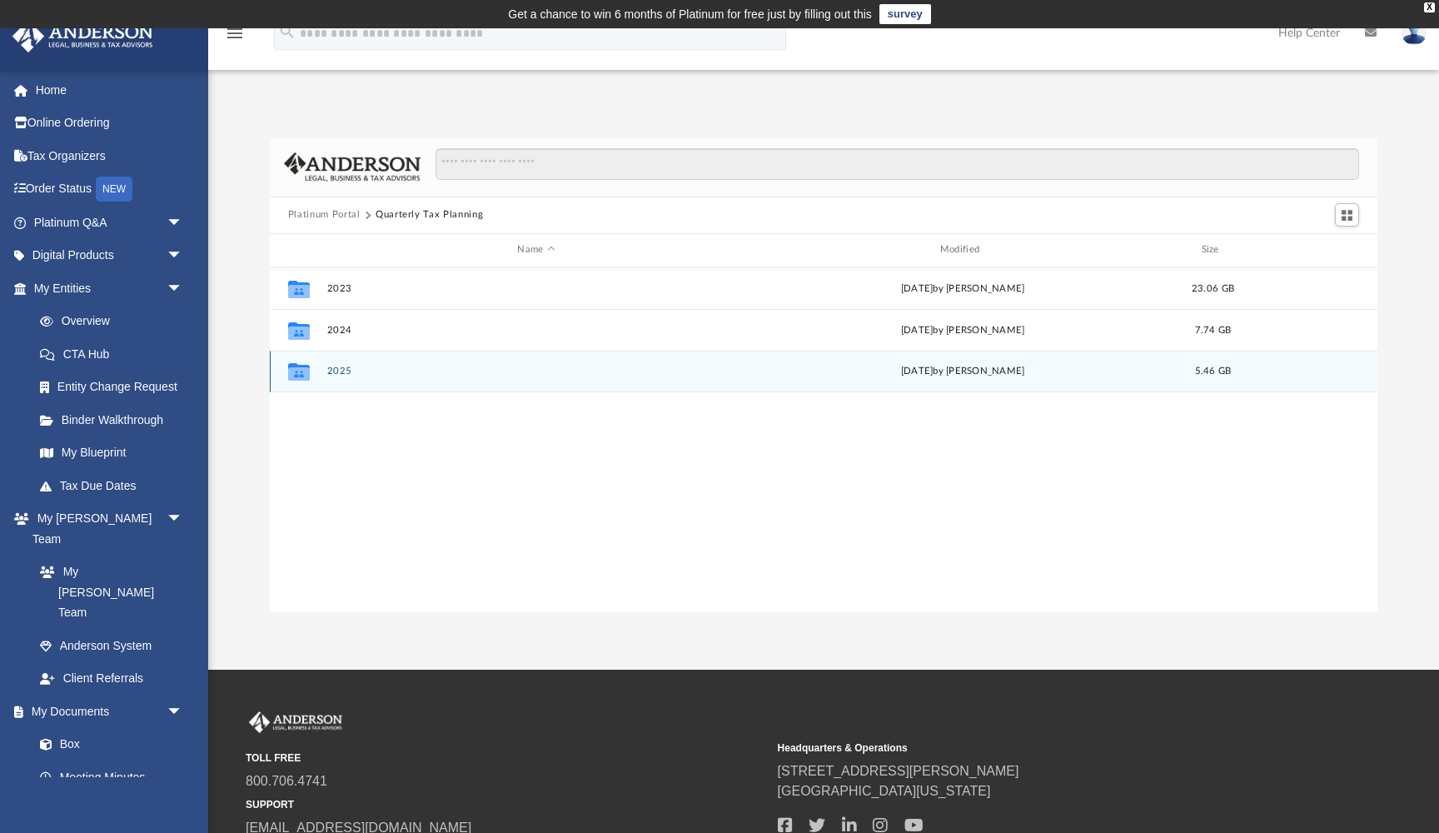
click at [415, 370] on button "2025" at bounding box center [535, 370] width 419 height 11
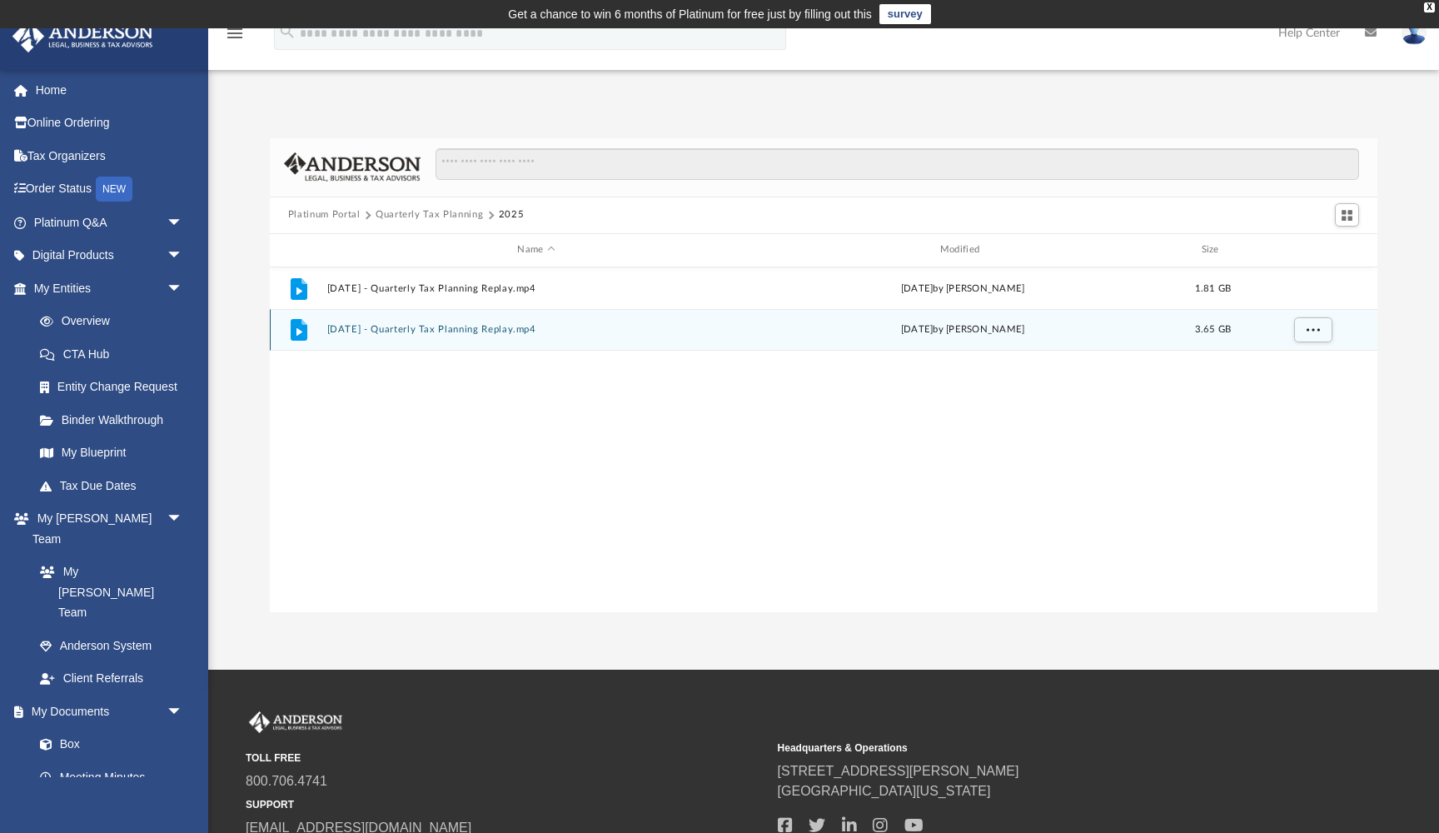
click at [455, 333] on button "March 14th, 2025 - Quarterly Tax Planning Replay.mp4" at bounding box center [535, 329] width 419 height 11
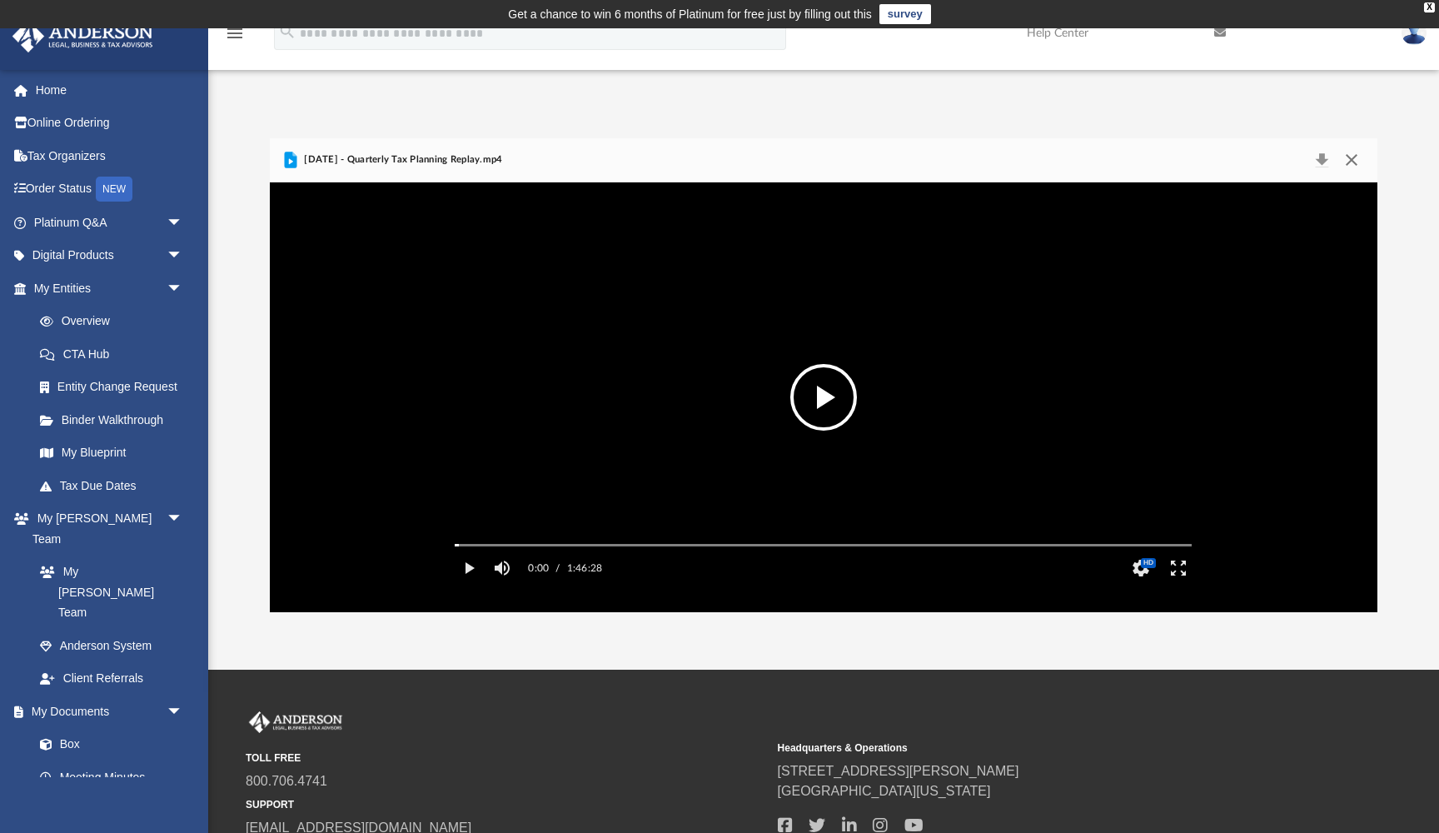
click at [1351, 157] on button "Close" at bounding box center [1351, 159] width 30 height 23
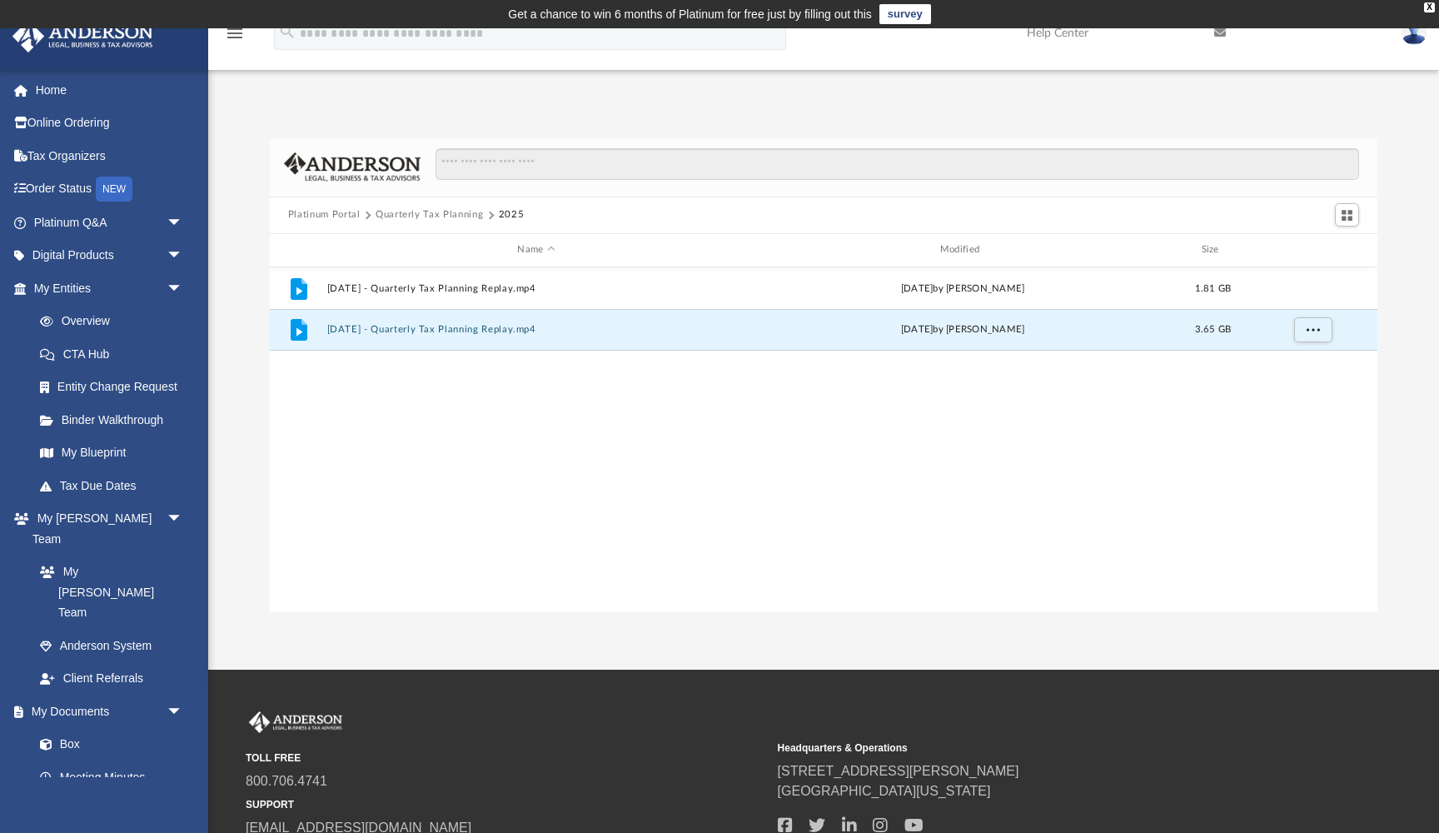
click at [347, 211] on button "Platinum Portal" at bounding box center [324, 214] width 72 height 15
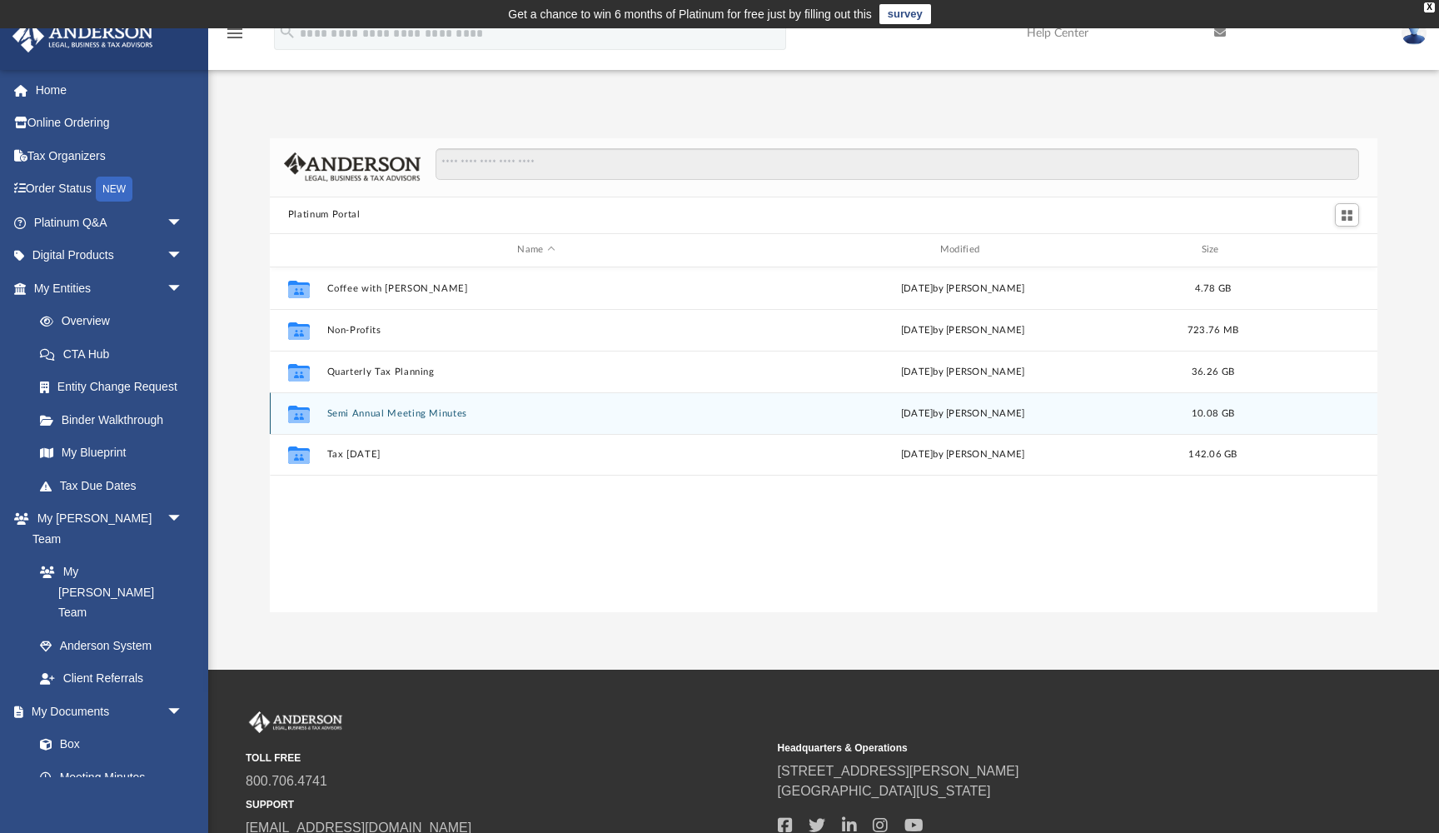
click at [400, 410] on button "Semi Annual Meeting Minutes" at bounding box center [535, 413] width 419 height 11
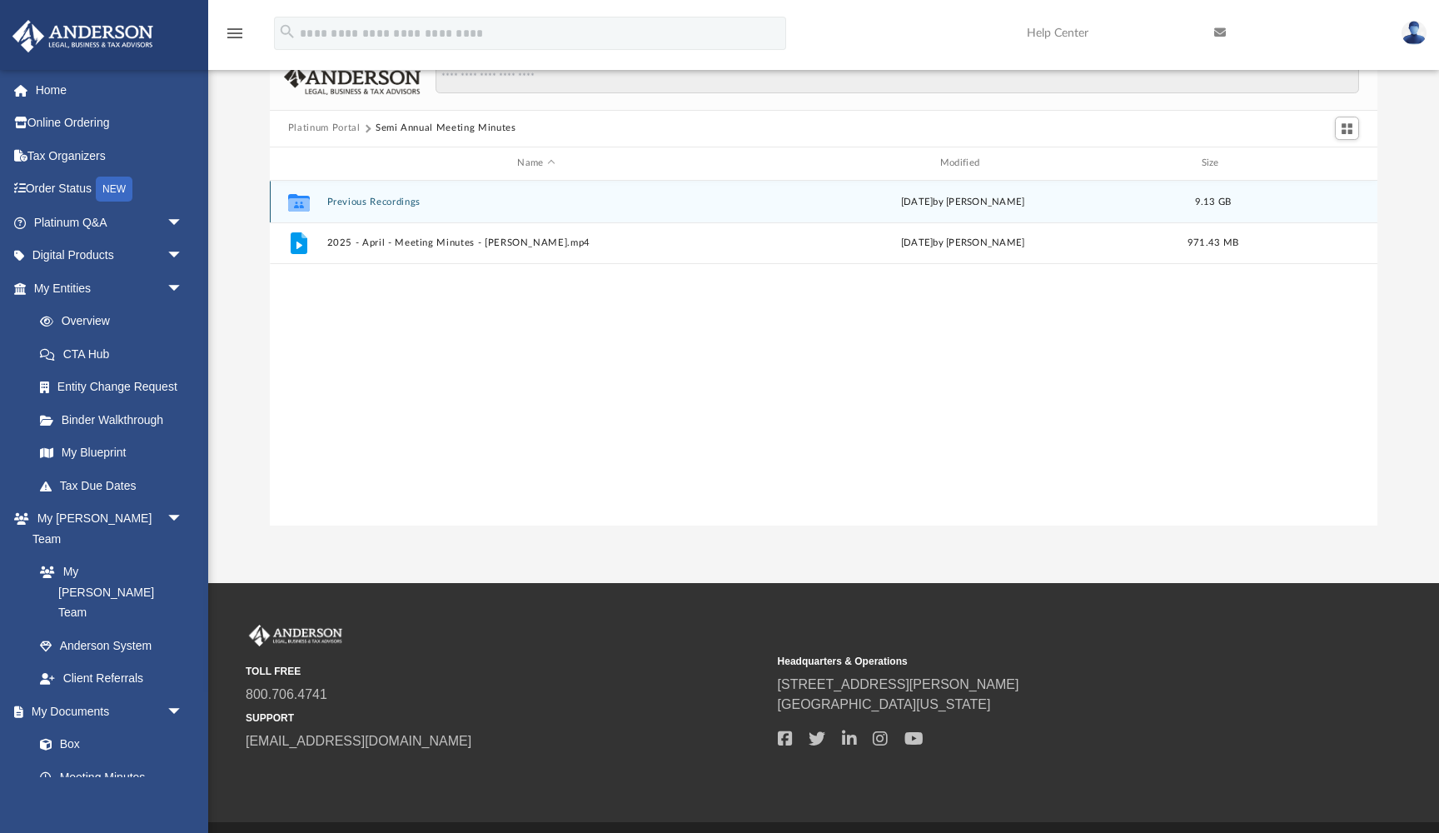
scroll to position [89, 0]
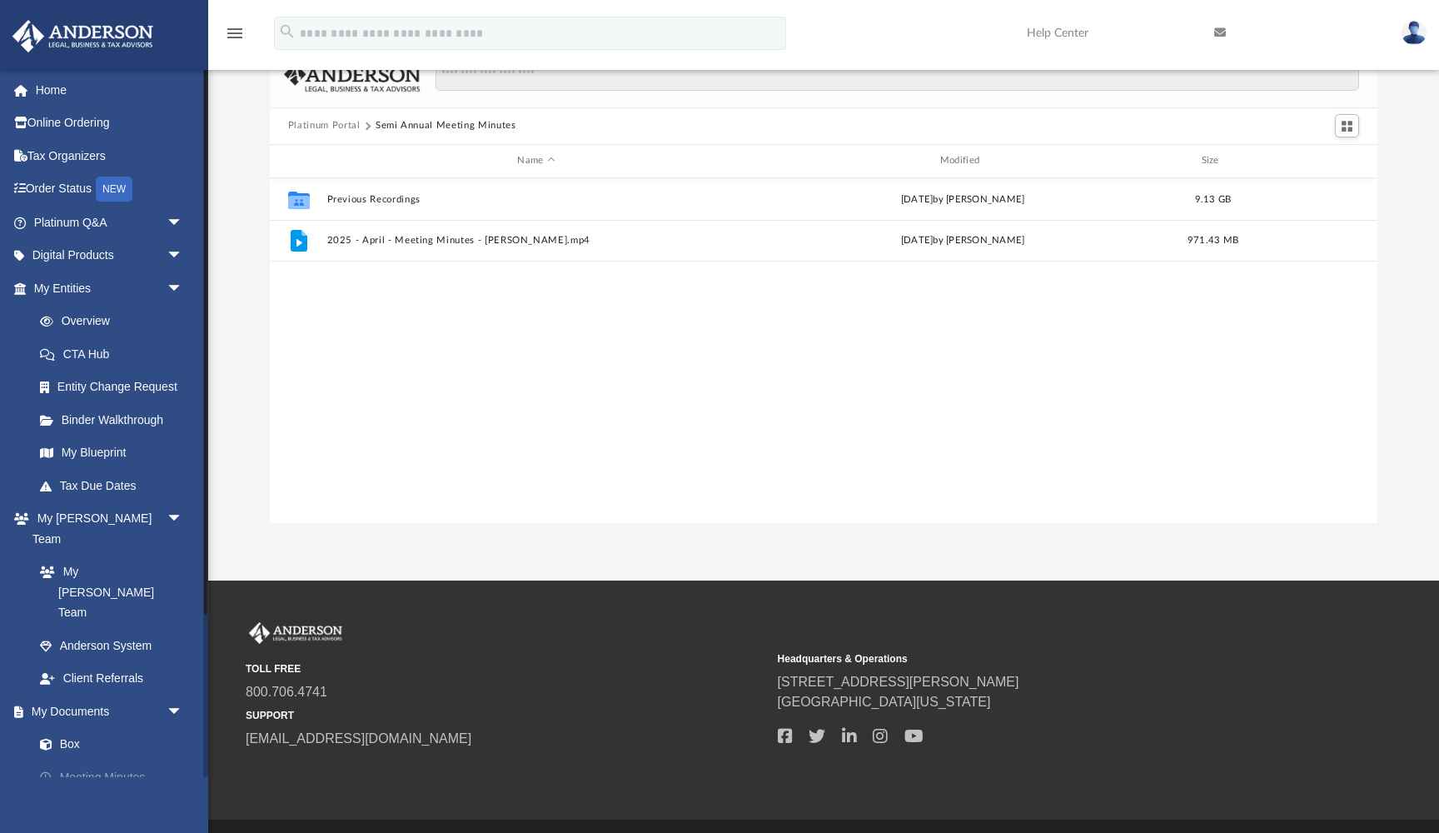
click at [122, 760] on link "Meeting Minutes" at bounding box center [115, 776] width 185 height 33
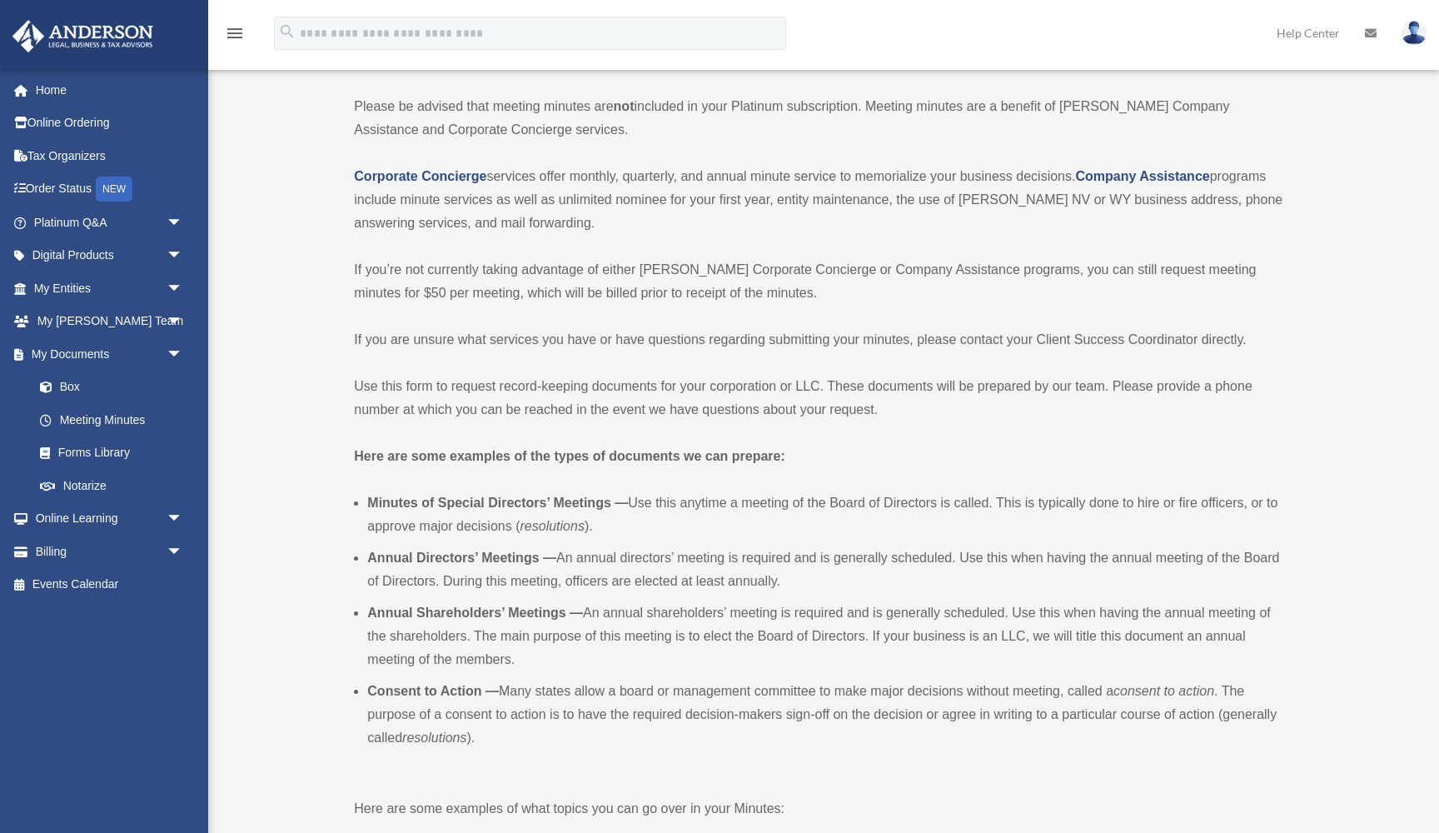
scroll to position [62, 0]
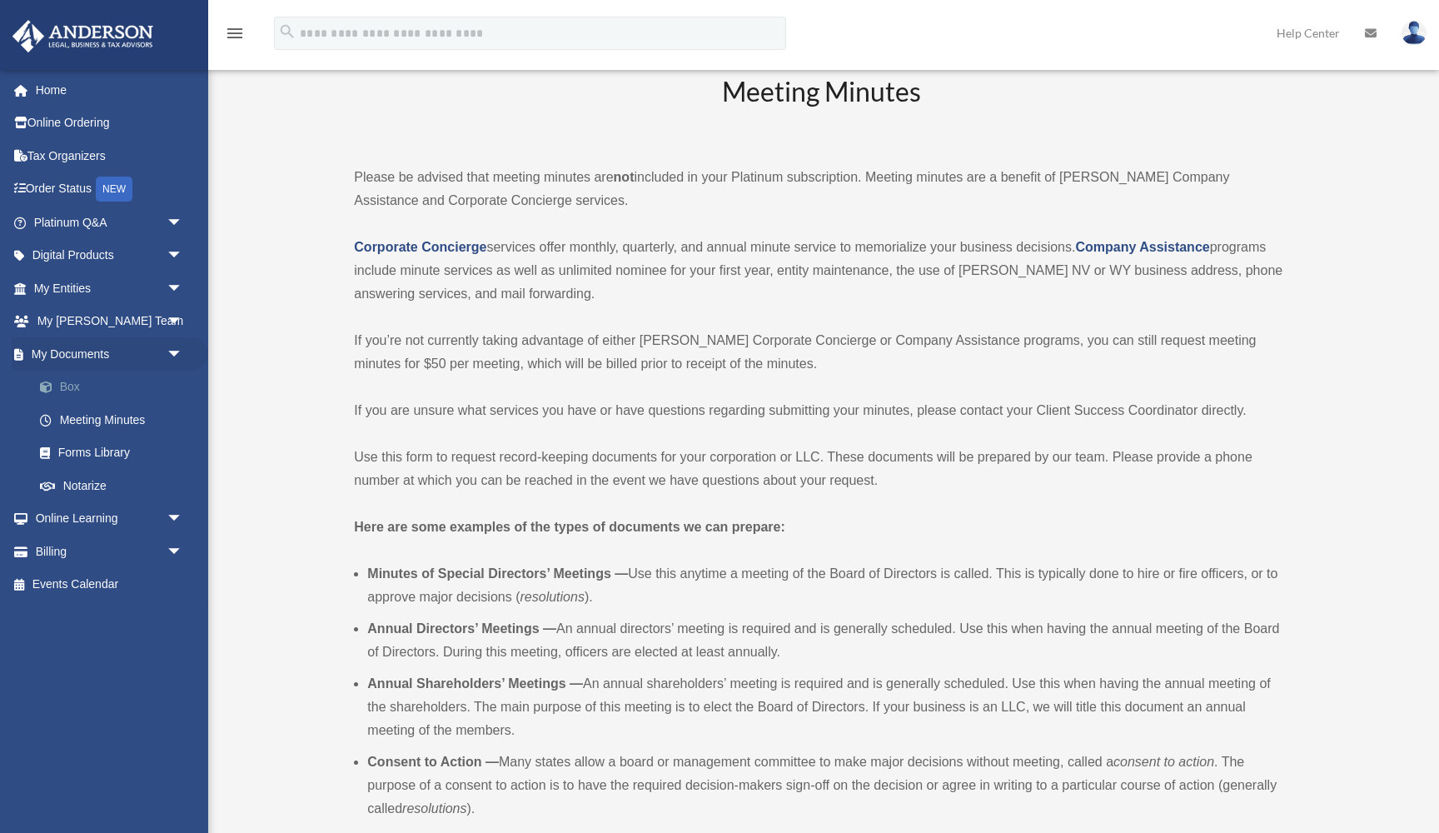
click at [83, 385] on link "Box" at bounding box center [115, 386] width 185 height 33
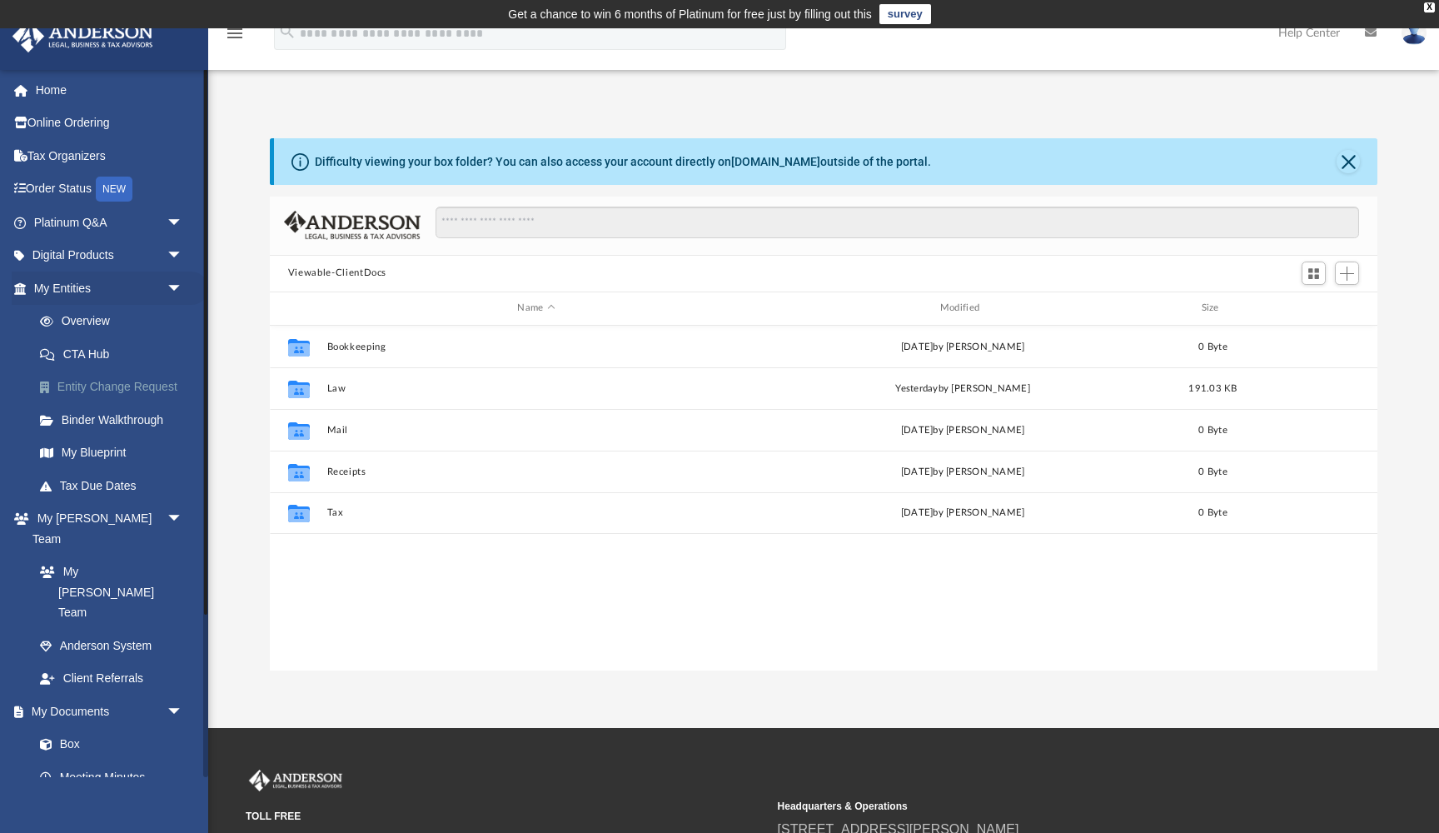
scroll to position [379, 1107]
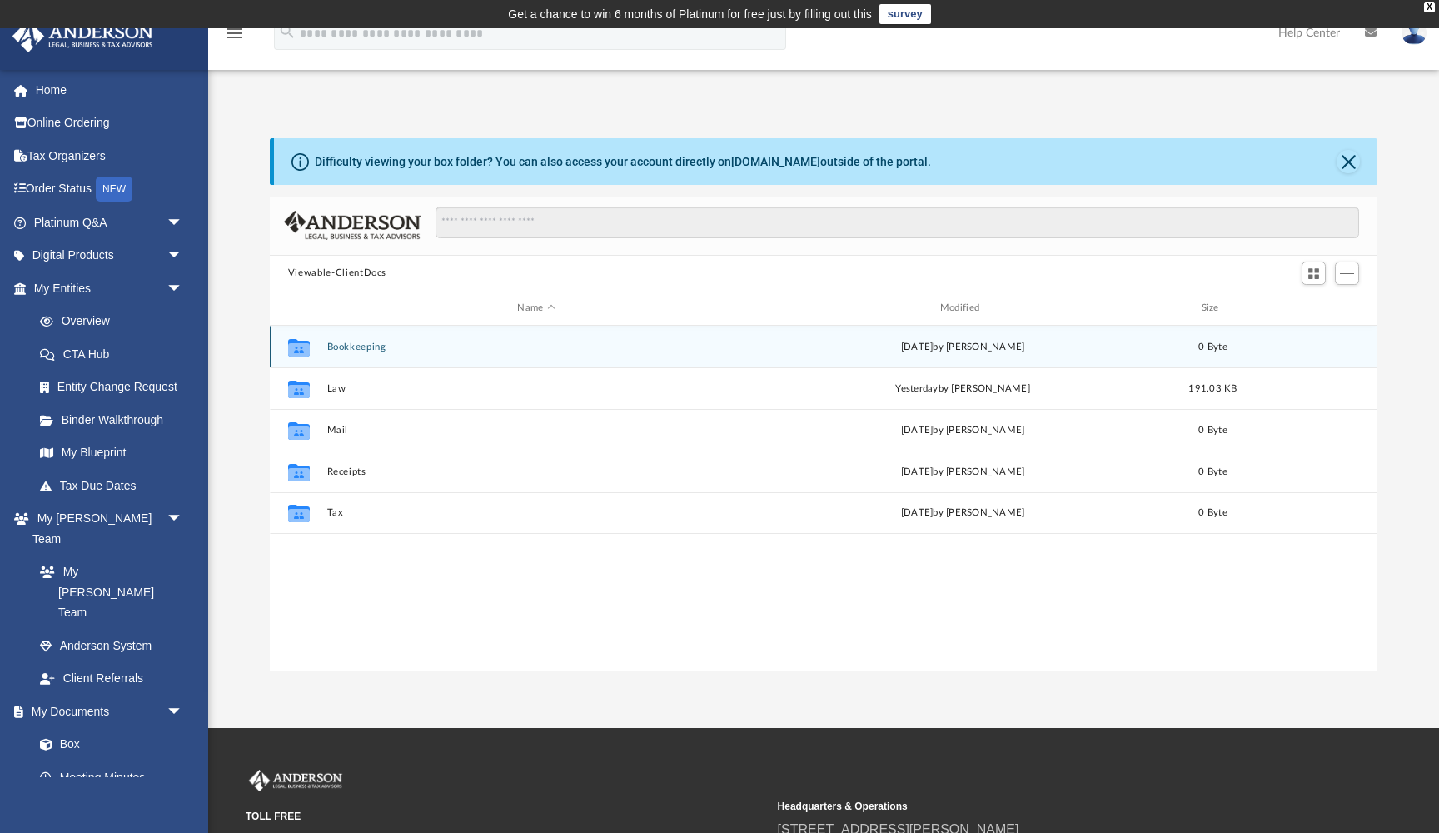
click at [376, 346] on button "Bookkeeping" at bounding box center [535, 346] width 419 height 11
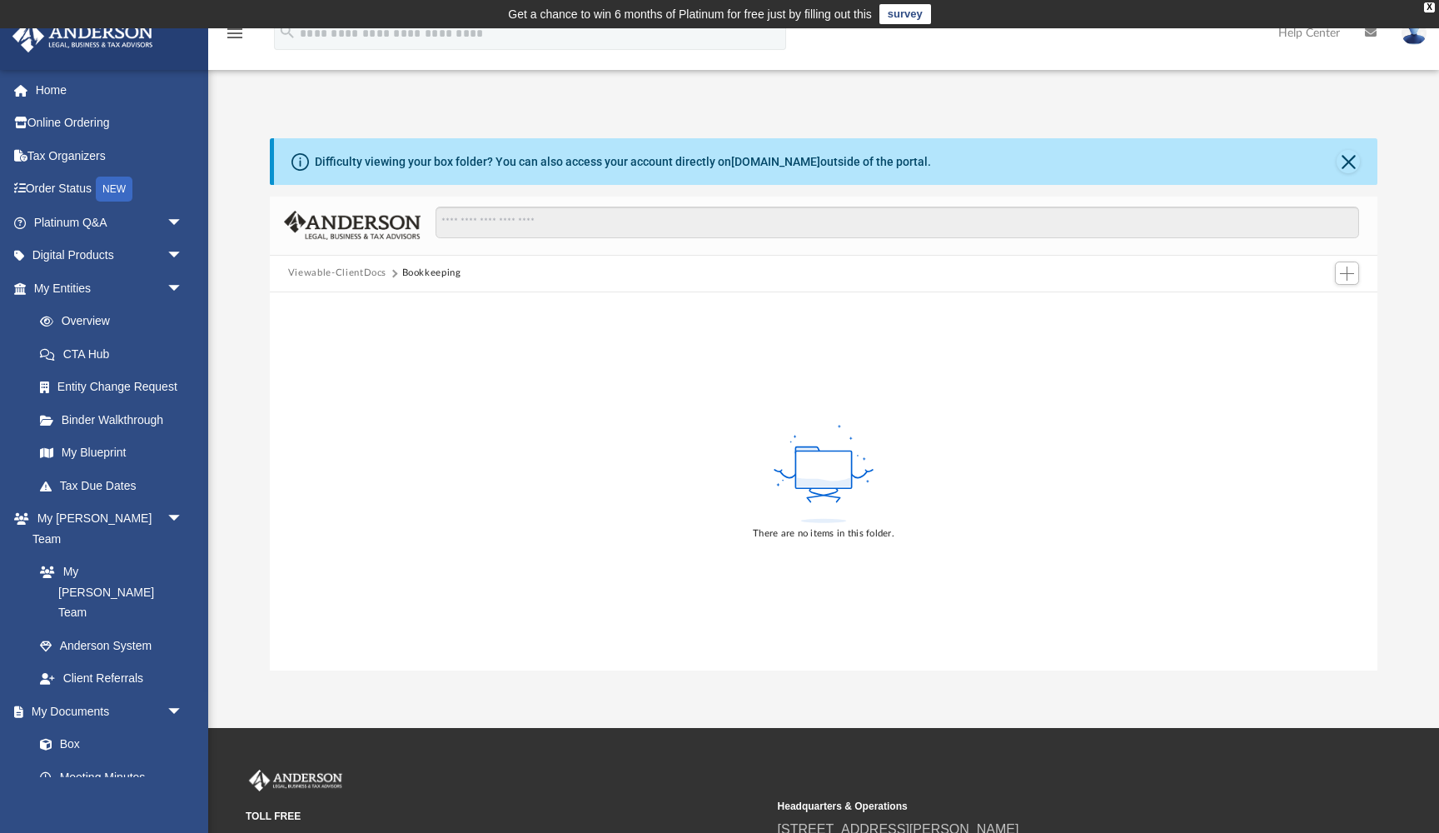
click at [347, 274] on button "Viewable-ClientDocs" at bounding box center [337, 273] width 98 height 15
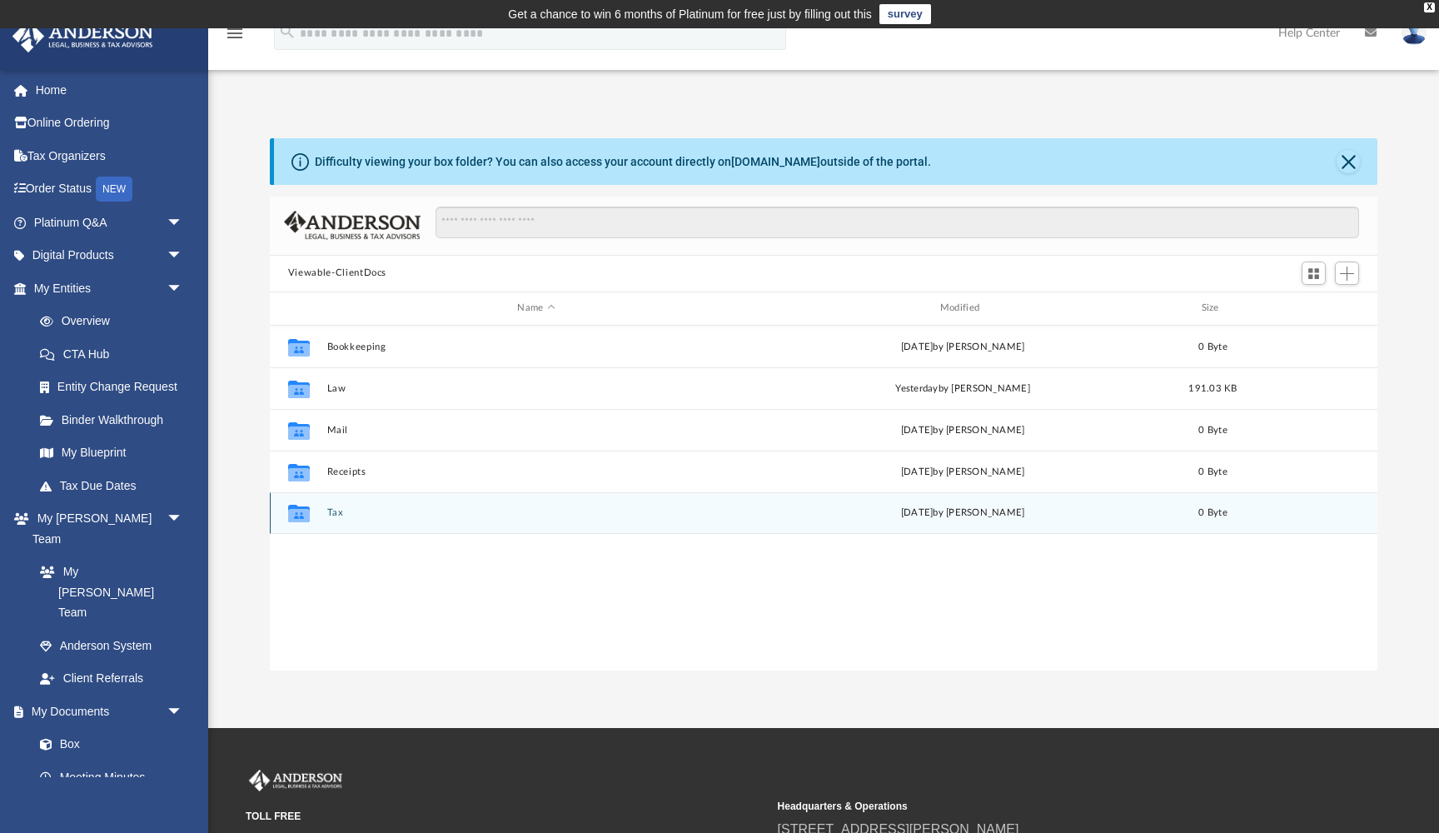
click at [337, 516] on button "Tax" at bounding box center [535, 512] width 419 height 11
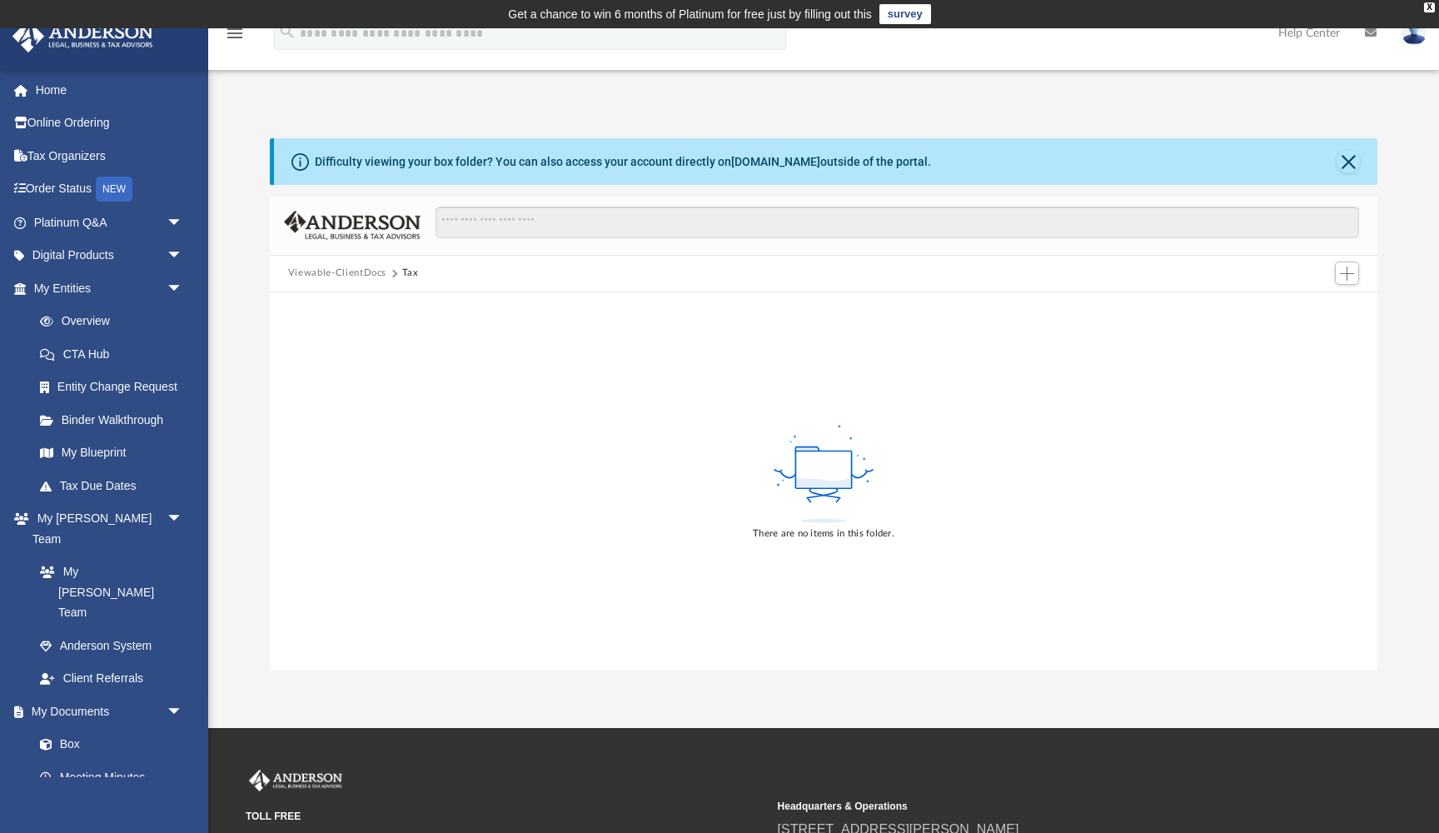
click at [348, 276] on button "Viewable-ClientDocs" at bounding box center [337, 273] width 98 height 15
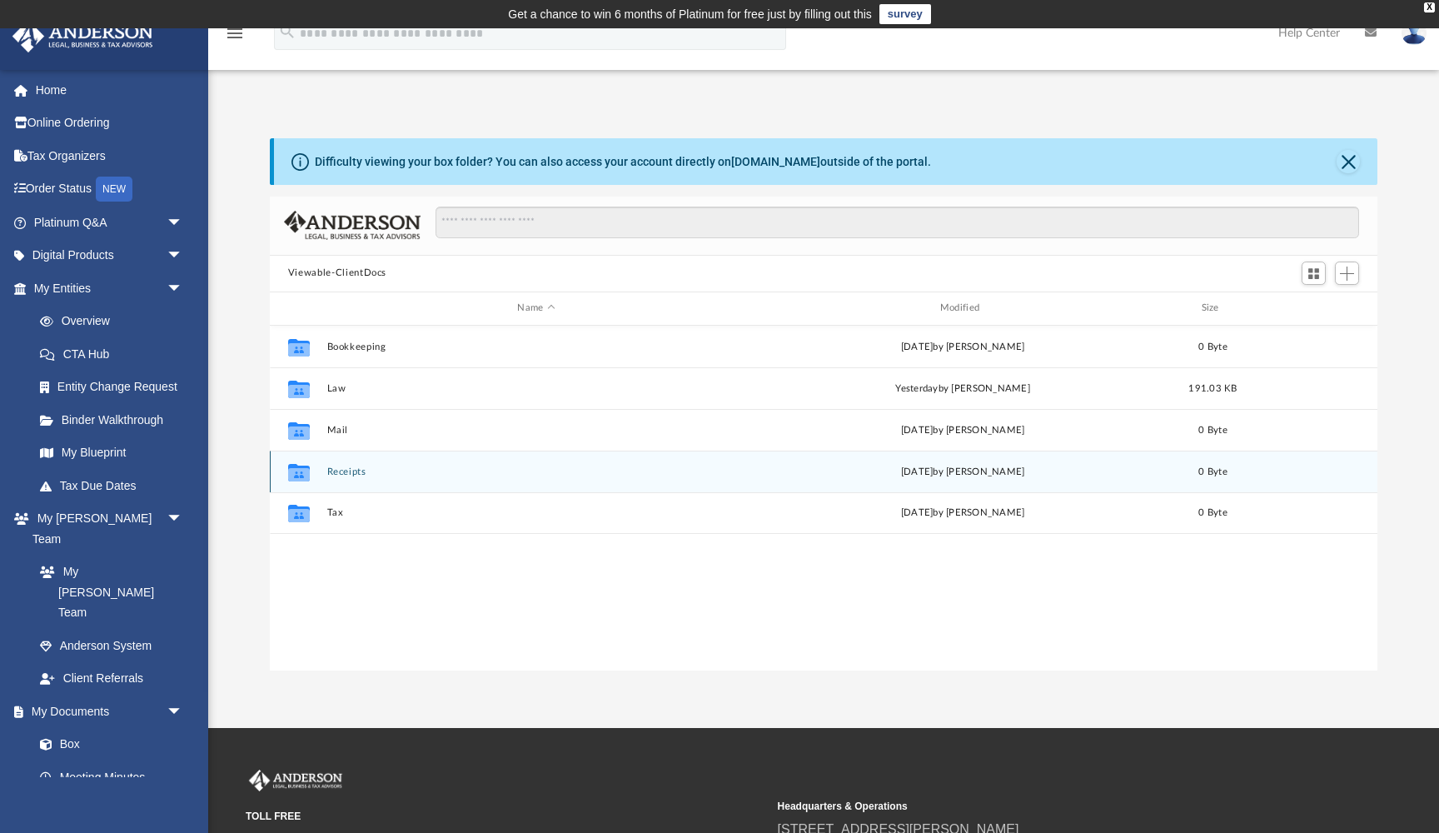
click at [350, 472] on button "Receipts" at bounding box center [535, 471] width 419 height 11
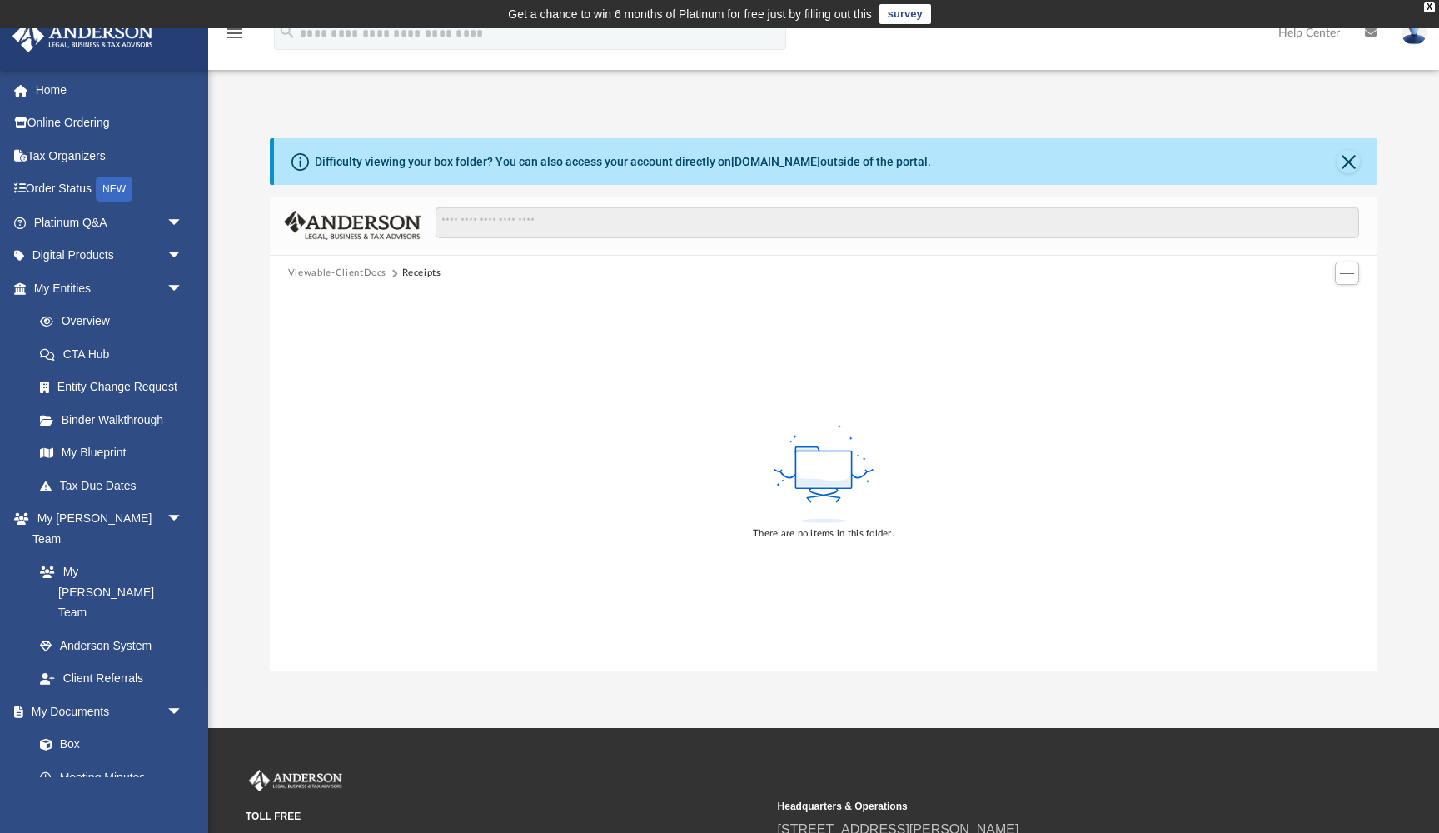
click at [365, 274] on button "Viewable-ClientDocs" at bounding box center [337, 273] width 98 height 15
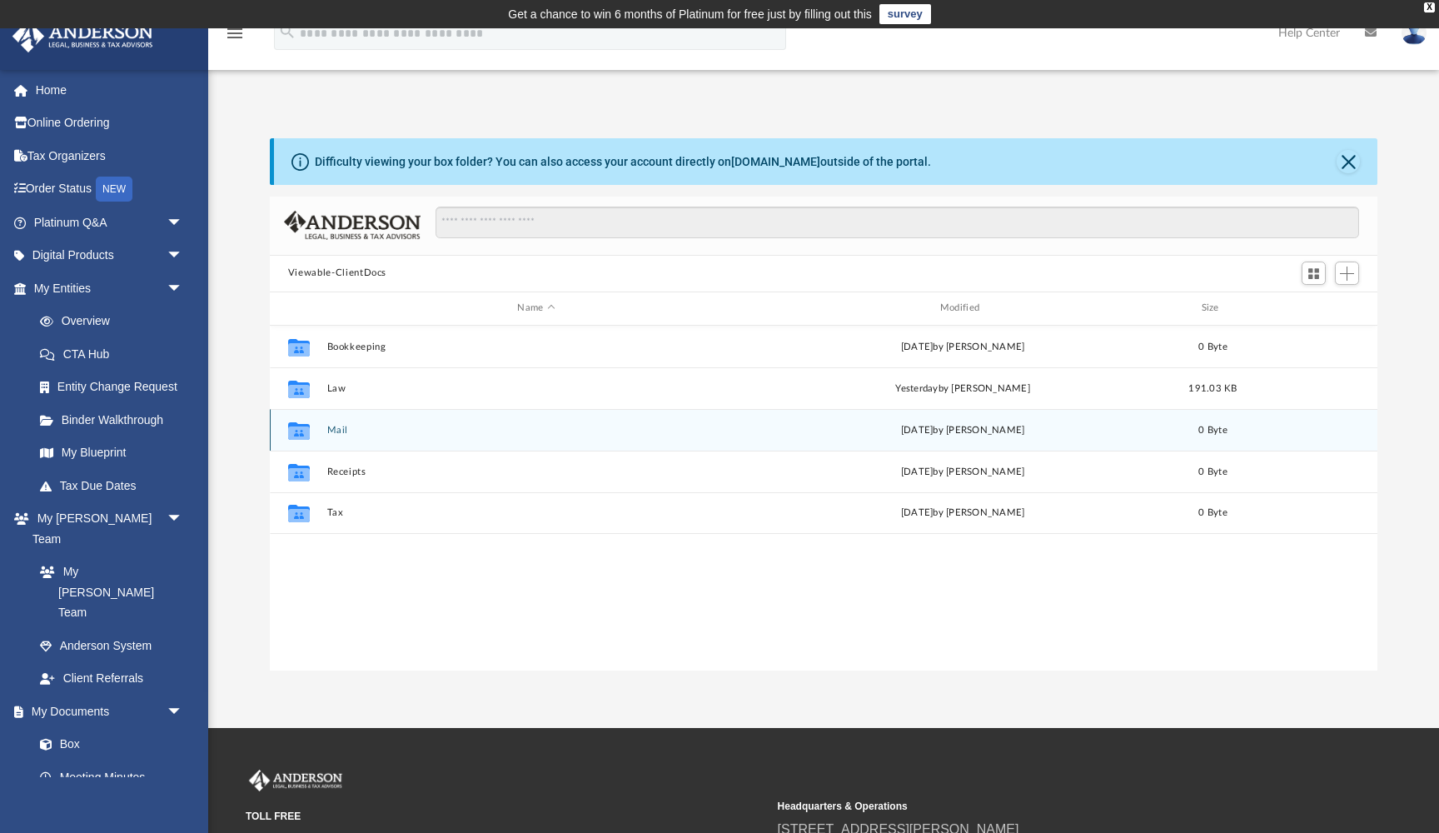
click at [350, 431] on button "Mail" at bounding box center [535, 430] width 419 height 11
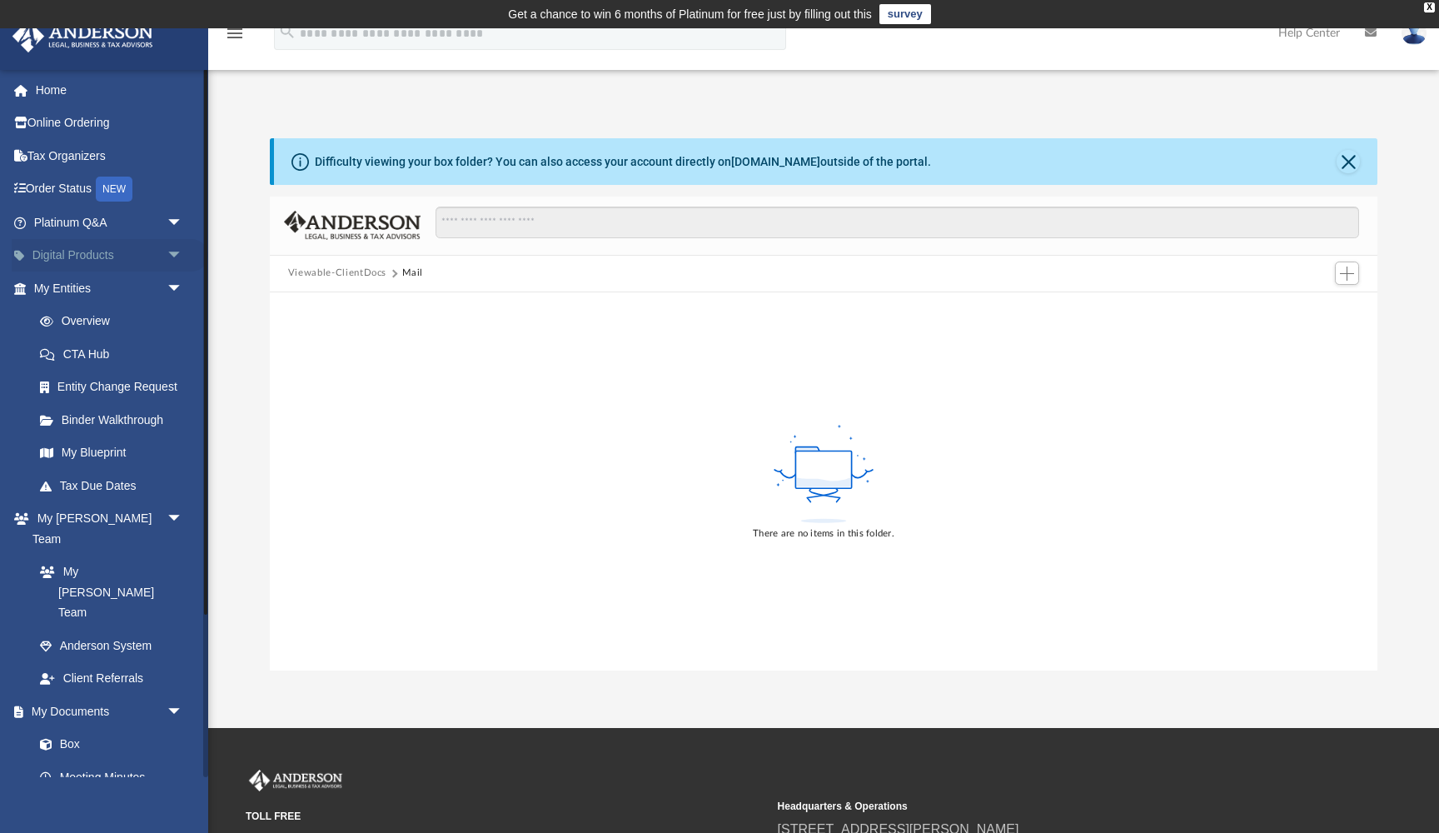
click at [113, 258] on link "Digital Products arrow_drop_down" at bounding box center [110, 255] width 196 height 33
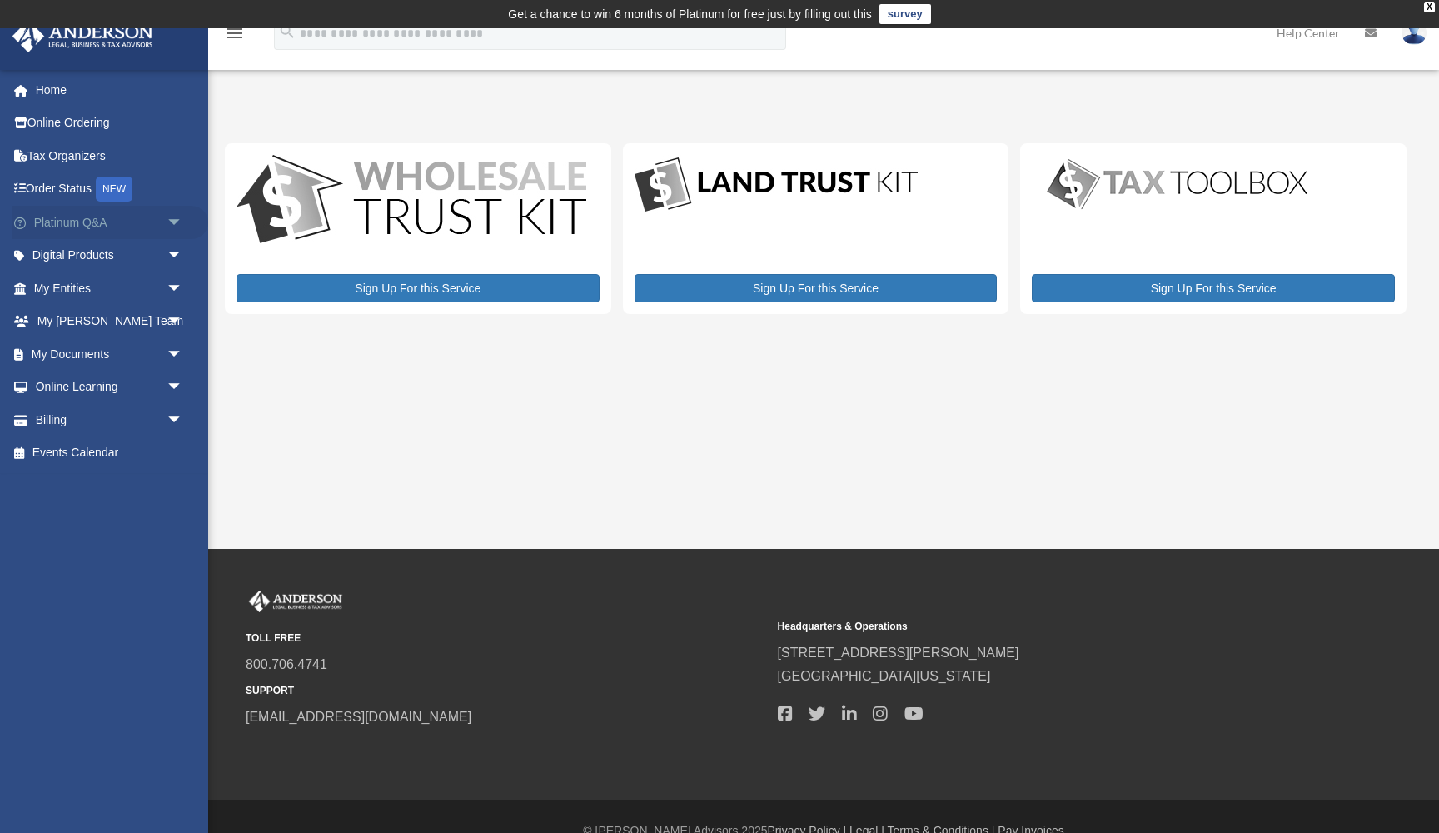
click at [80, 220] on link "Platinum Q&A arrow_drop_down" at bounding box center [110, 222] width 196 height 33
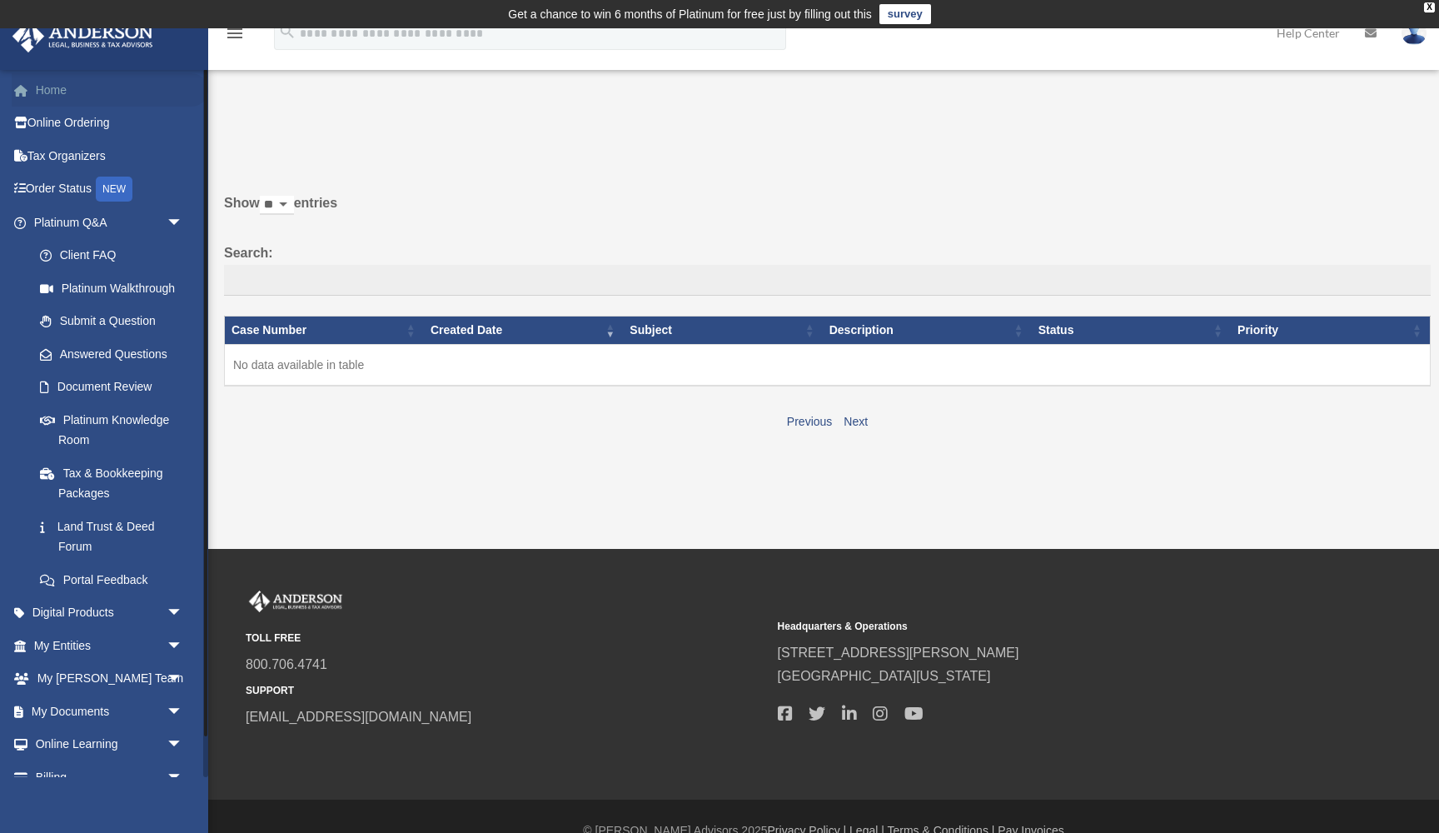
click at [52, 92] on link "Home" at bounding box center [110, 89] width 196 height 33
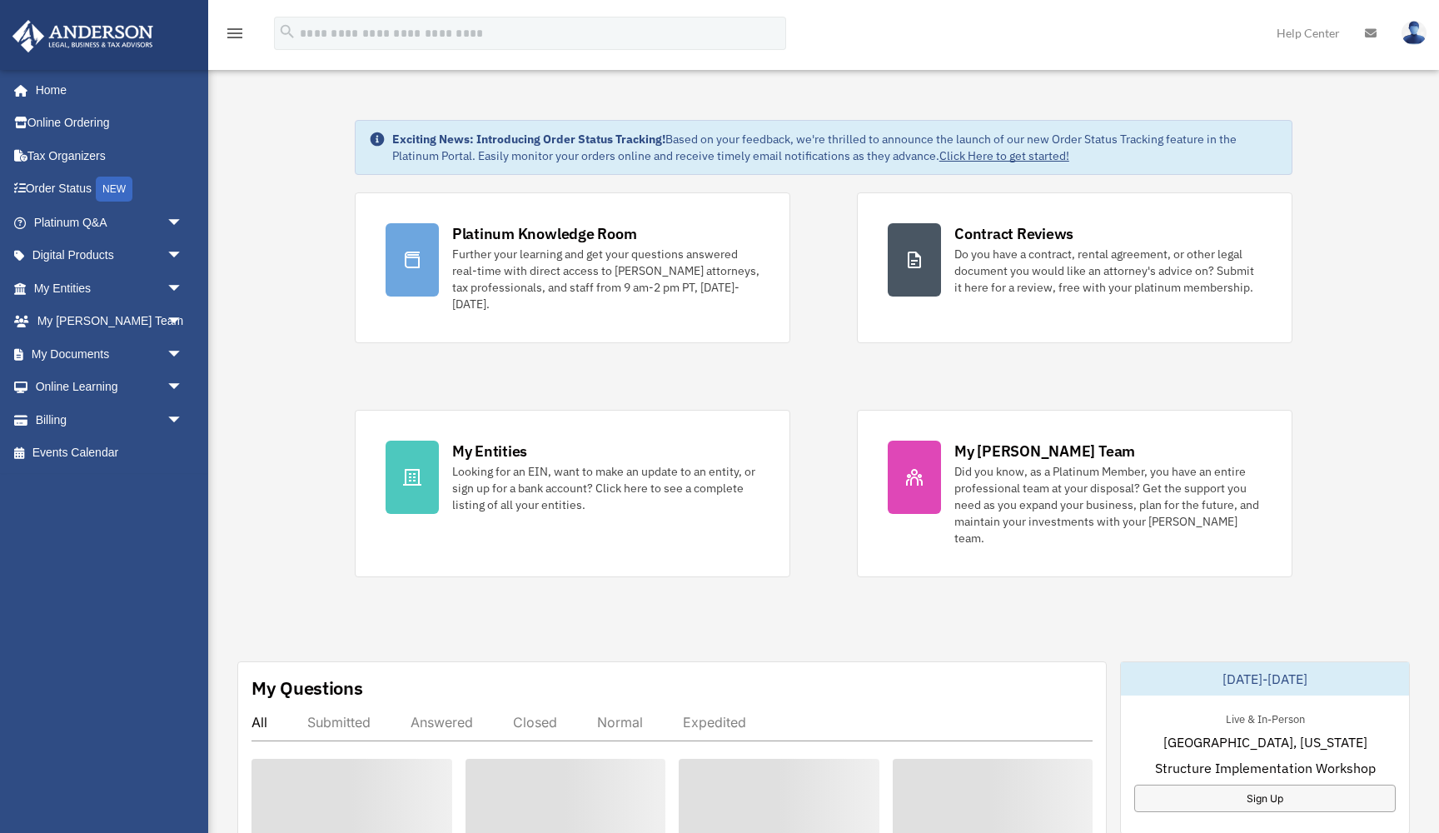
click at [52, 92] on link "Home" at bounding box center [106, 89] width 188 height 33
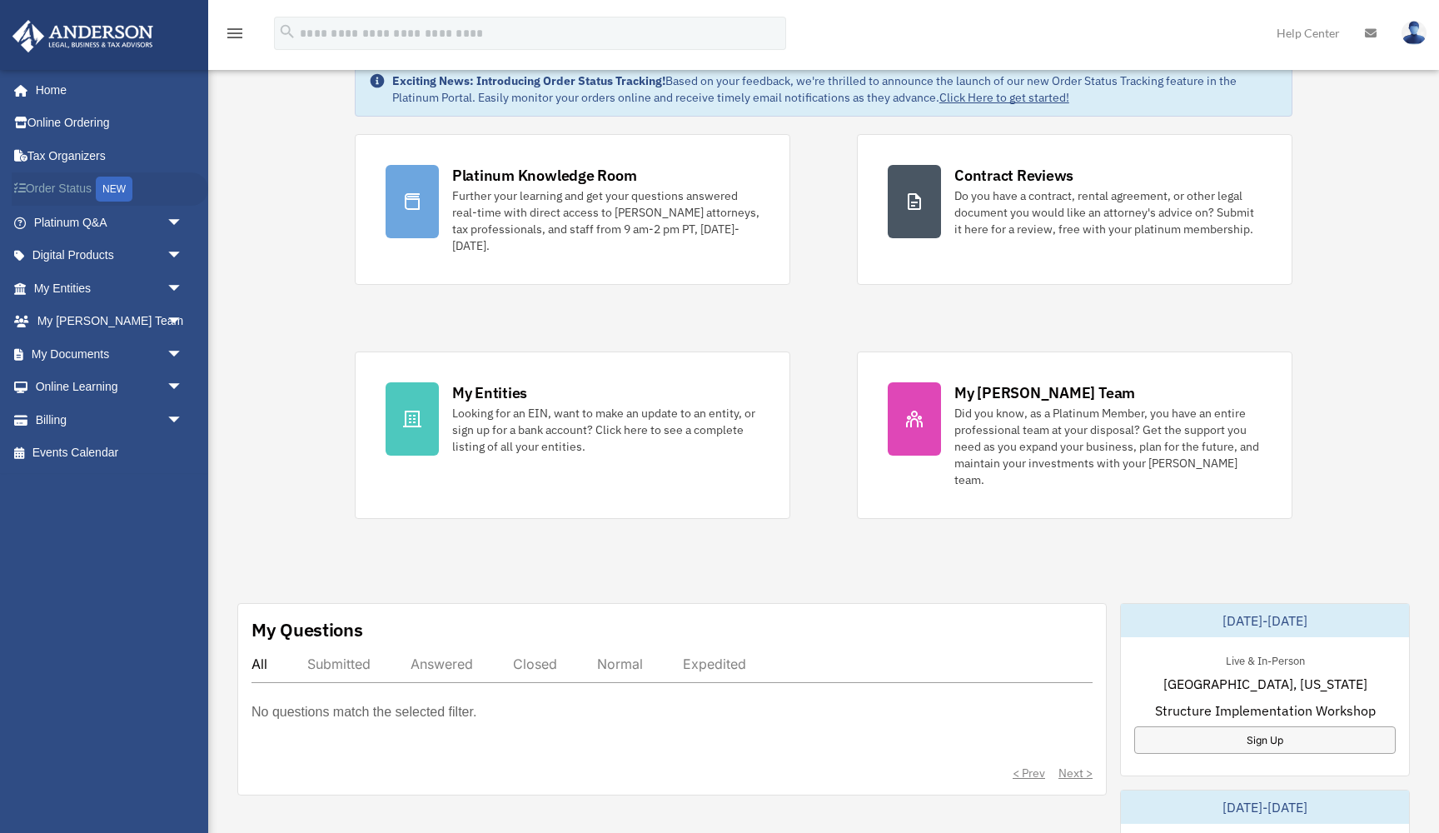
scroll to position [68, 0]
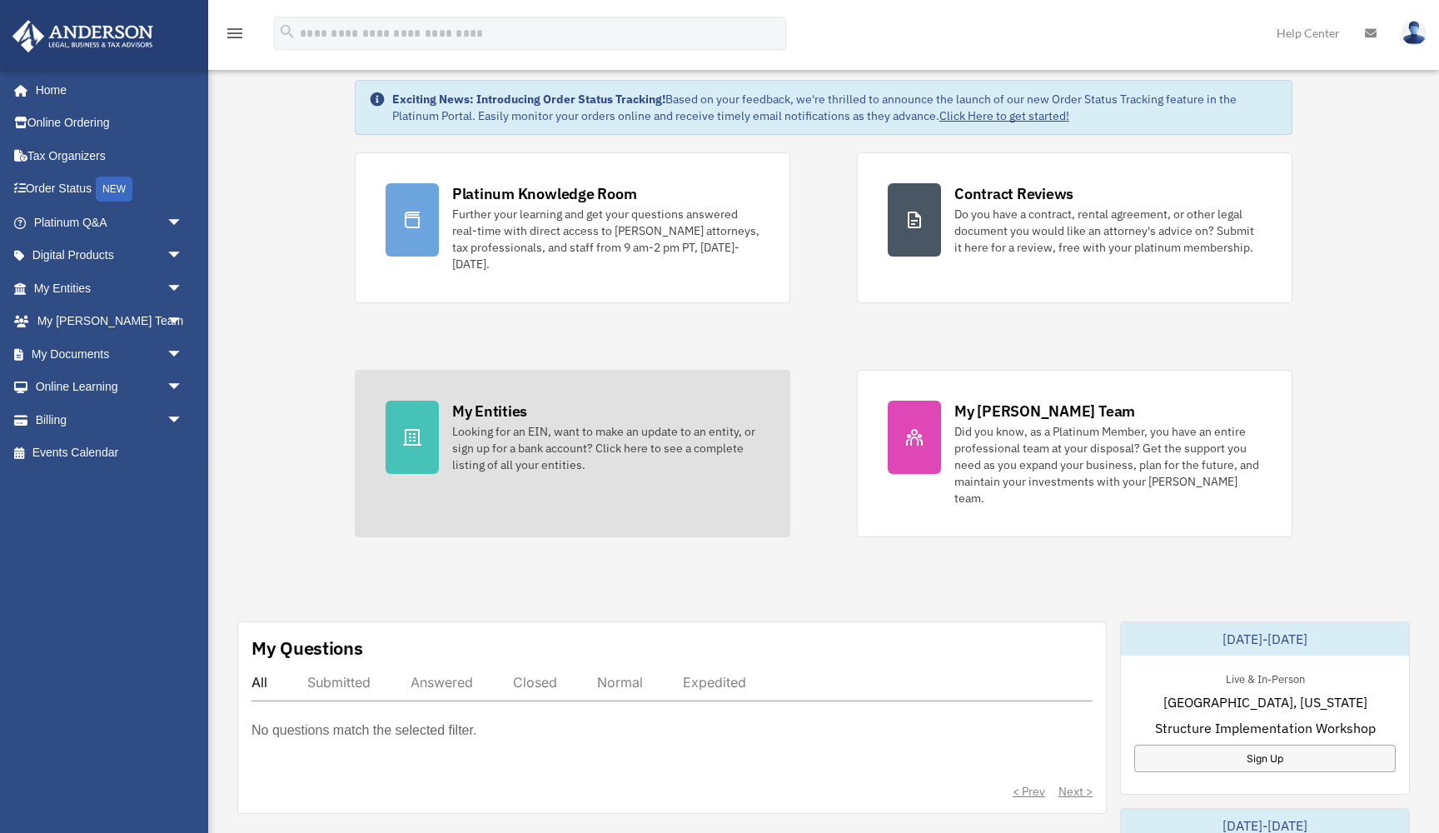
click at [422, 432] on div at bounding box center [411, 436] width 53 height 73
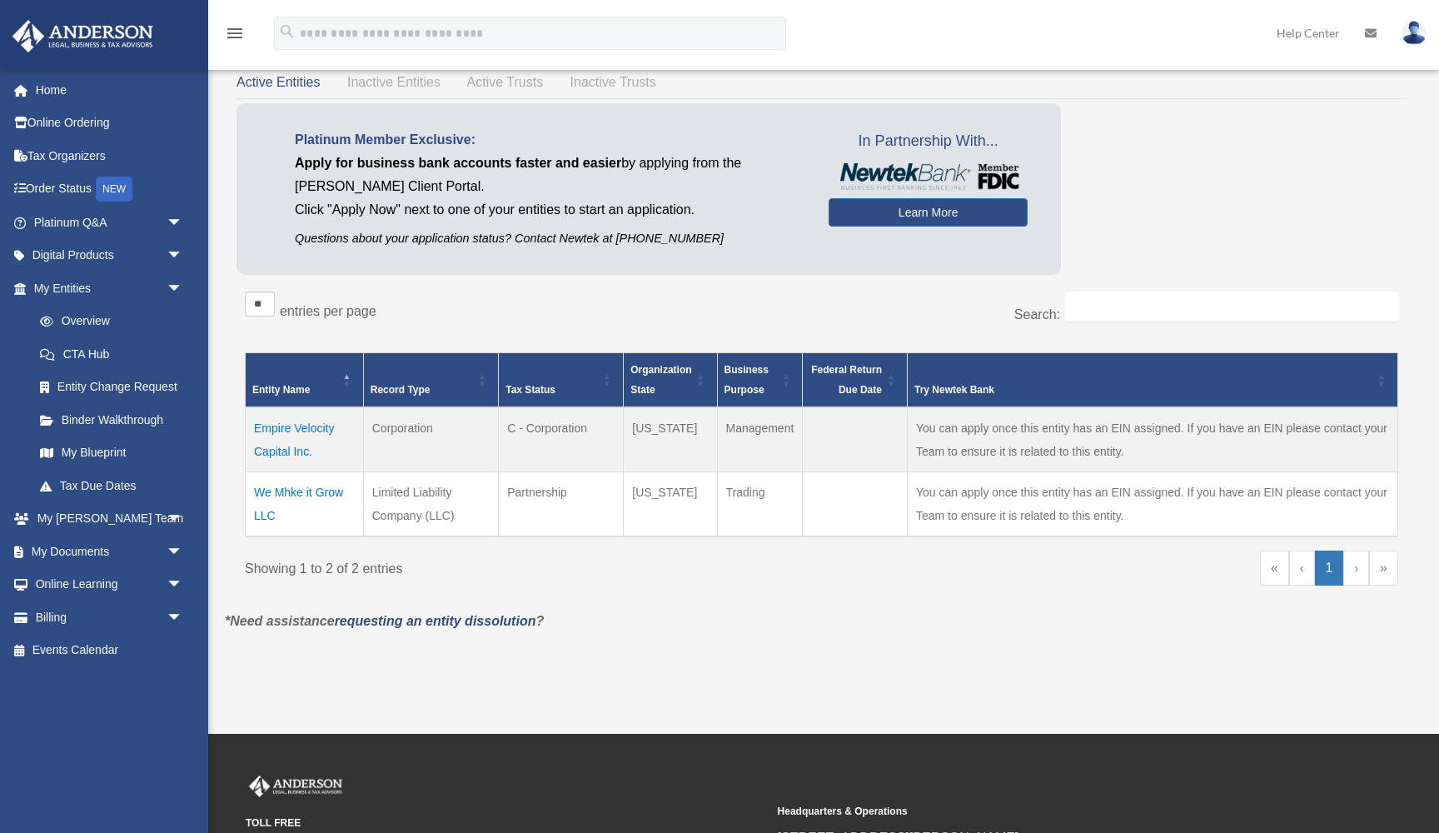
scroll to position [107, 0]
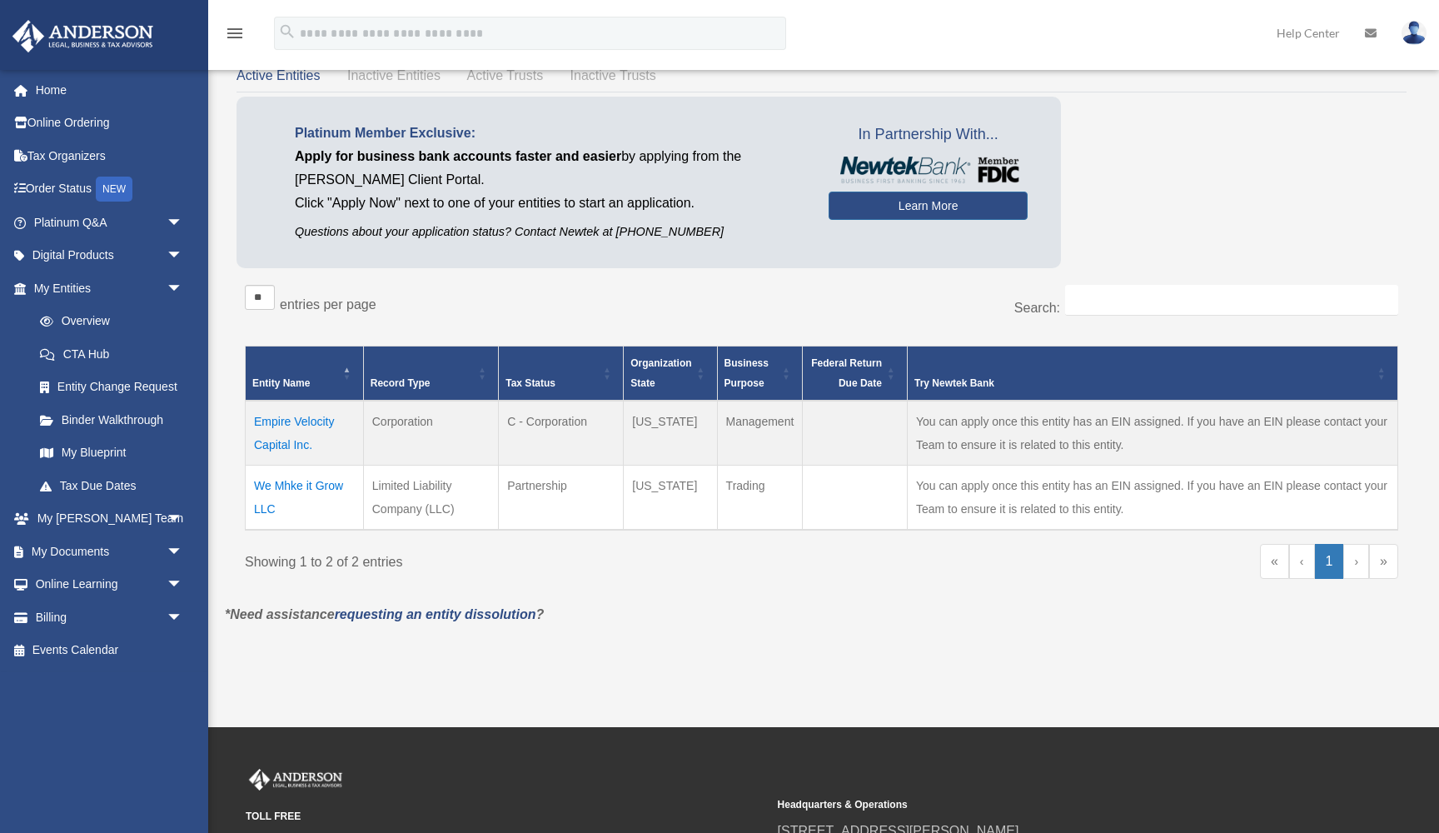
click at [272, 424] on td "Empire Velocity Capital Inc." at bounding box center [305, 432] width 118 height 65
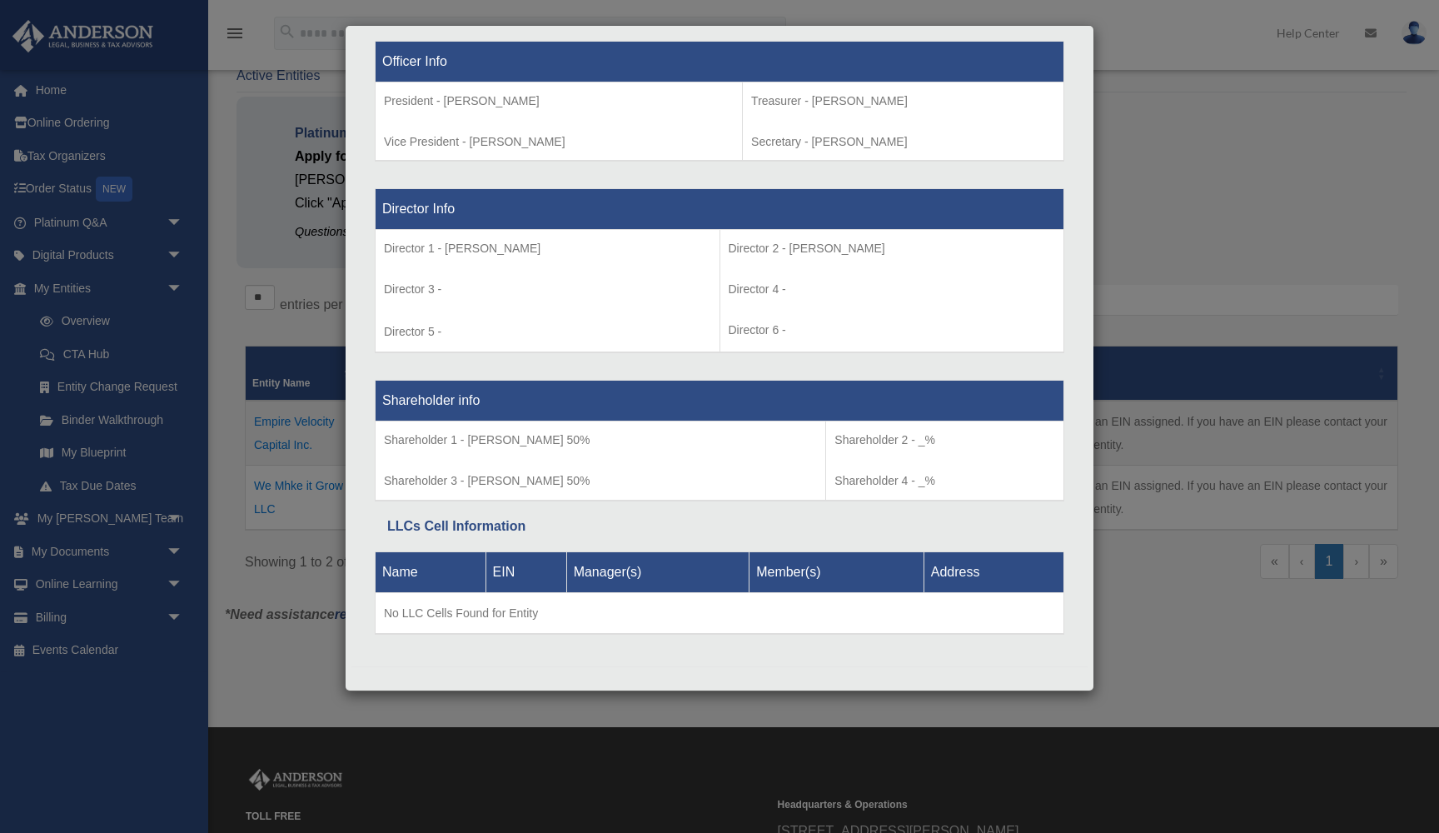
scroll to position [1070, 0]
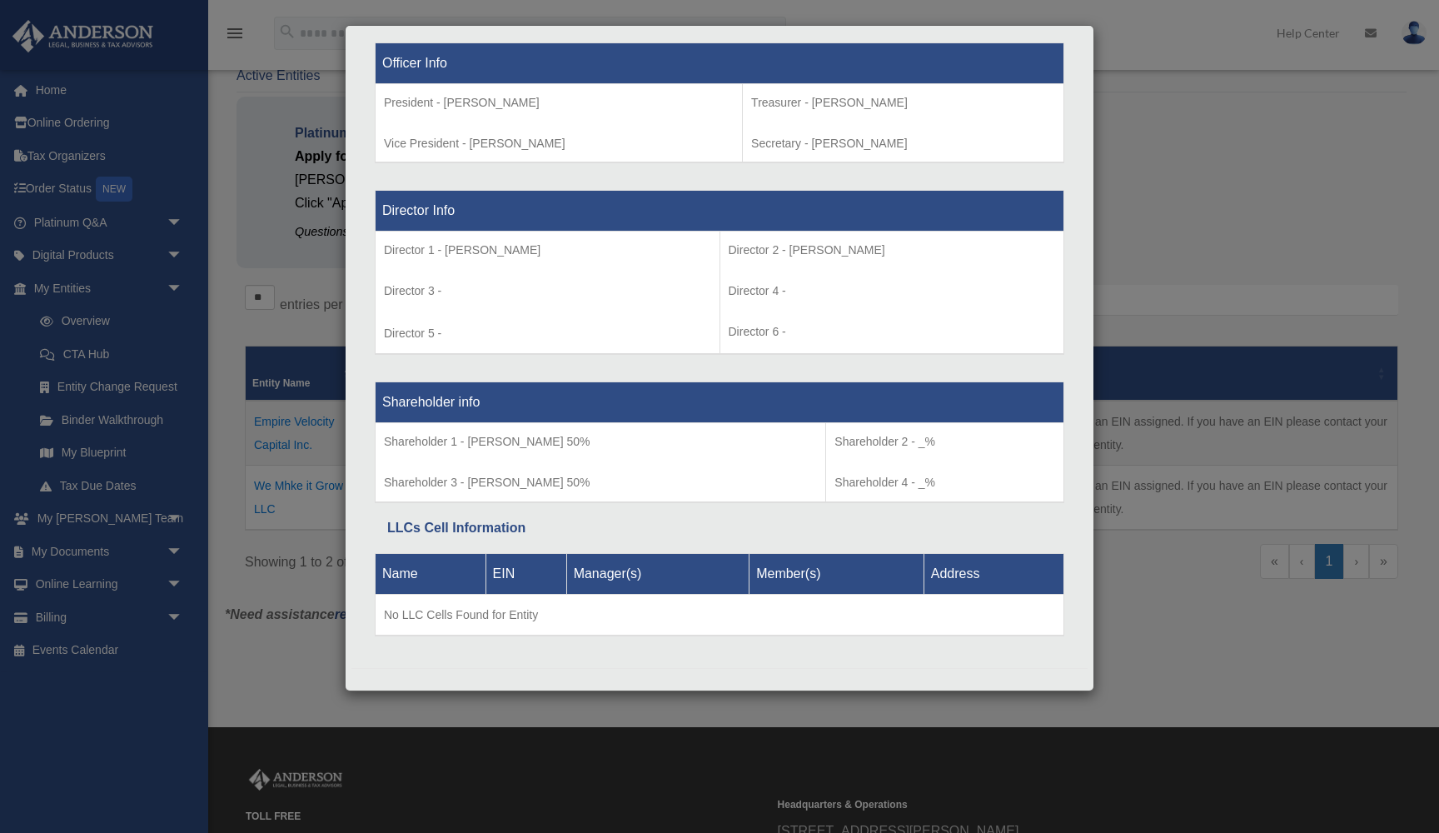
click at [1237, 127] on div "Details × Articles Sent Organizational Date" at bounding box center [719, 416] width 1439 height 833
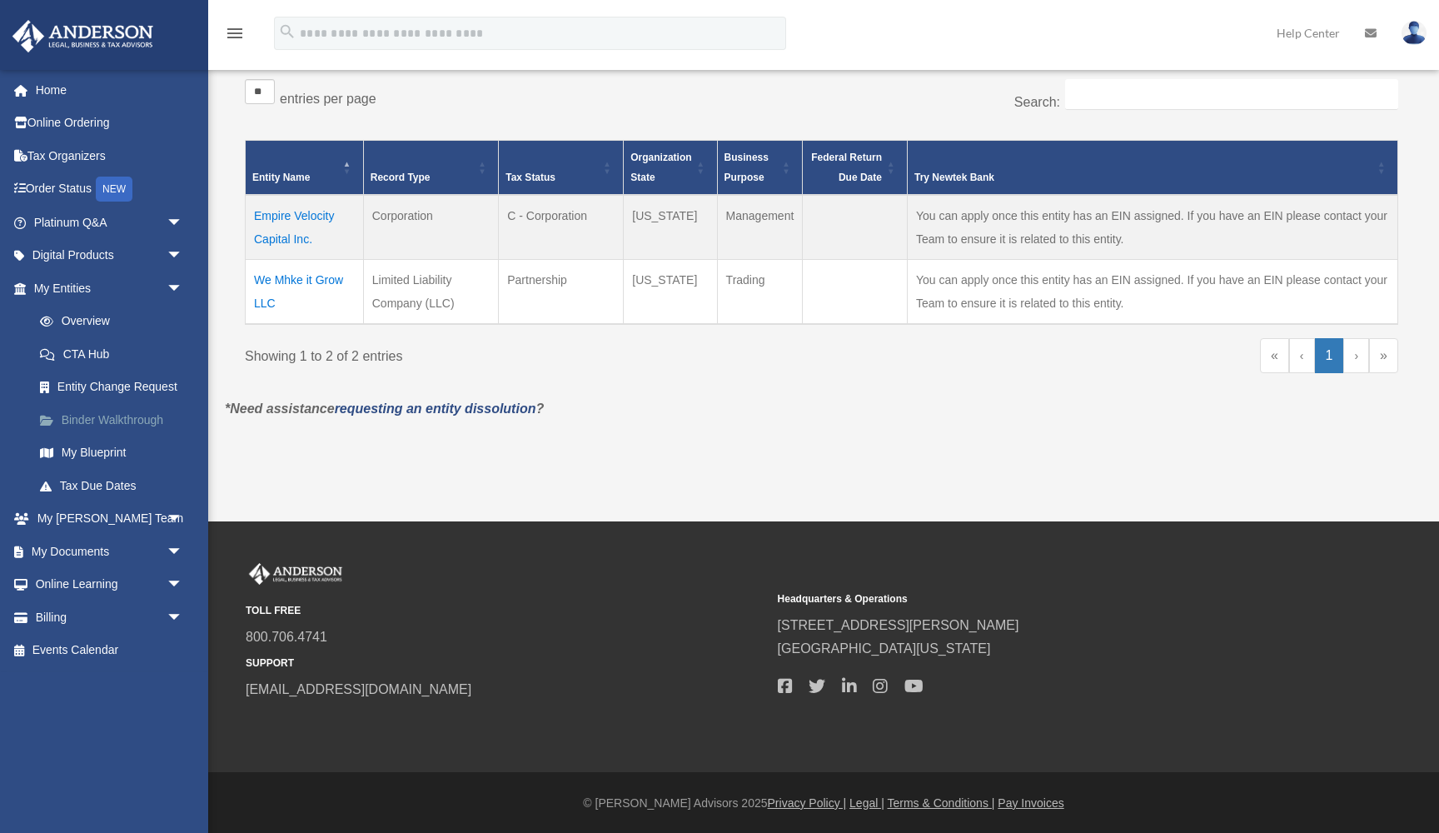
scroll to position [312, 0]
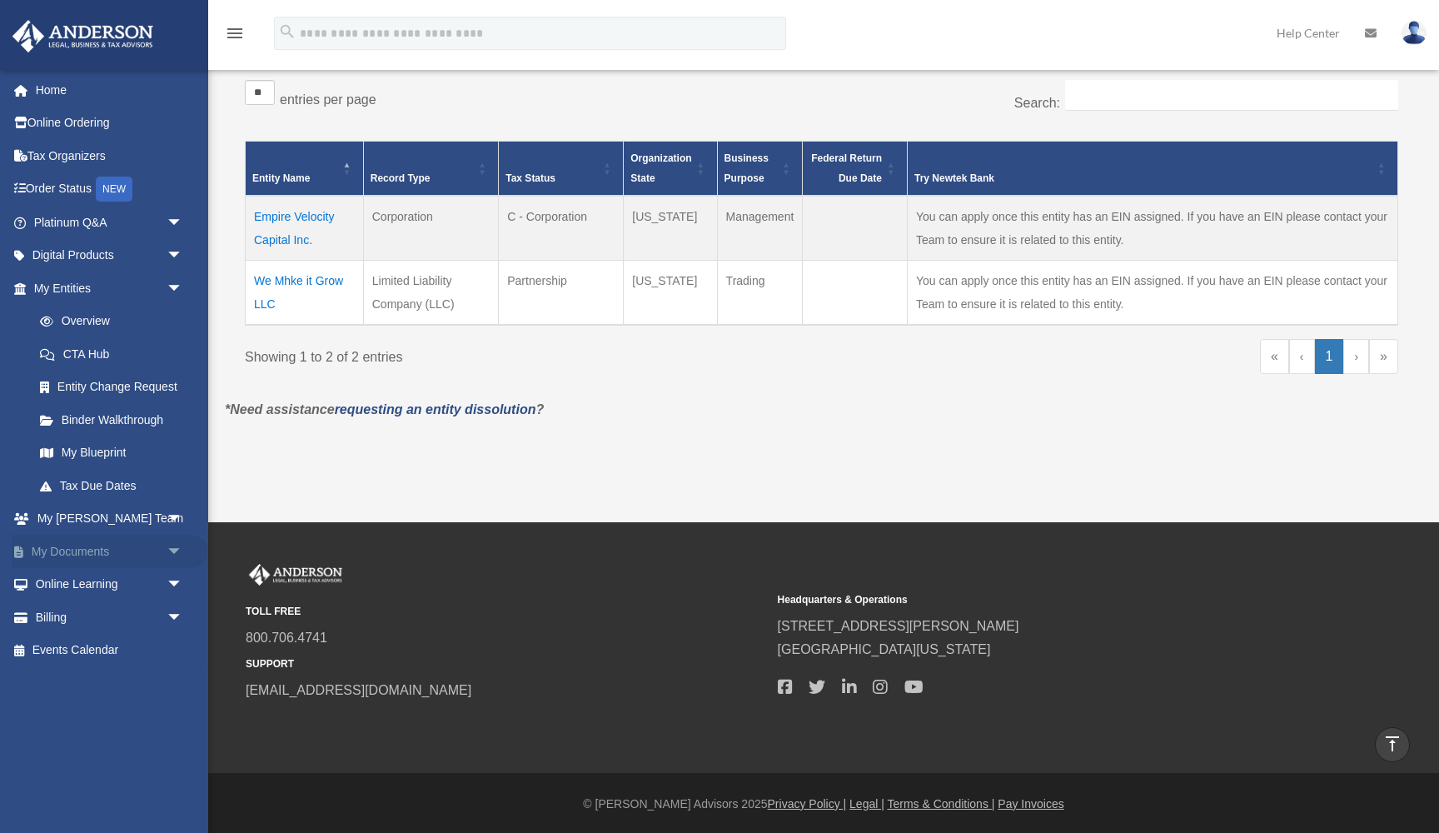
click at [112, 546] on link "My Documents arrow_drop_down" at bounding box center [110, 550] width 196 height 33
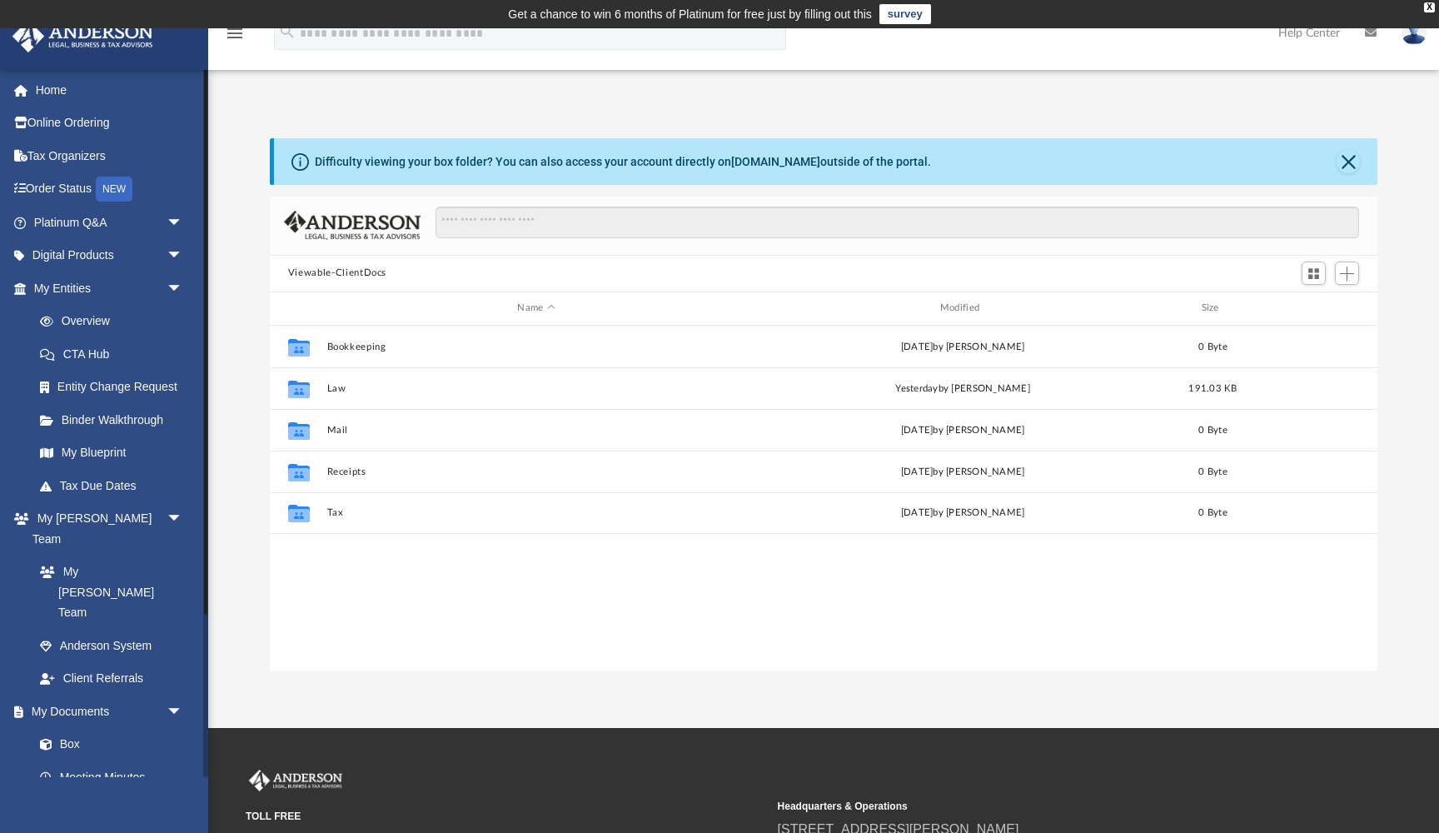
click at [89, 793] on link "Forms Library" at bounding box center [115, 809] width 185 height 33
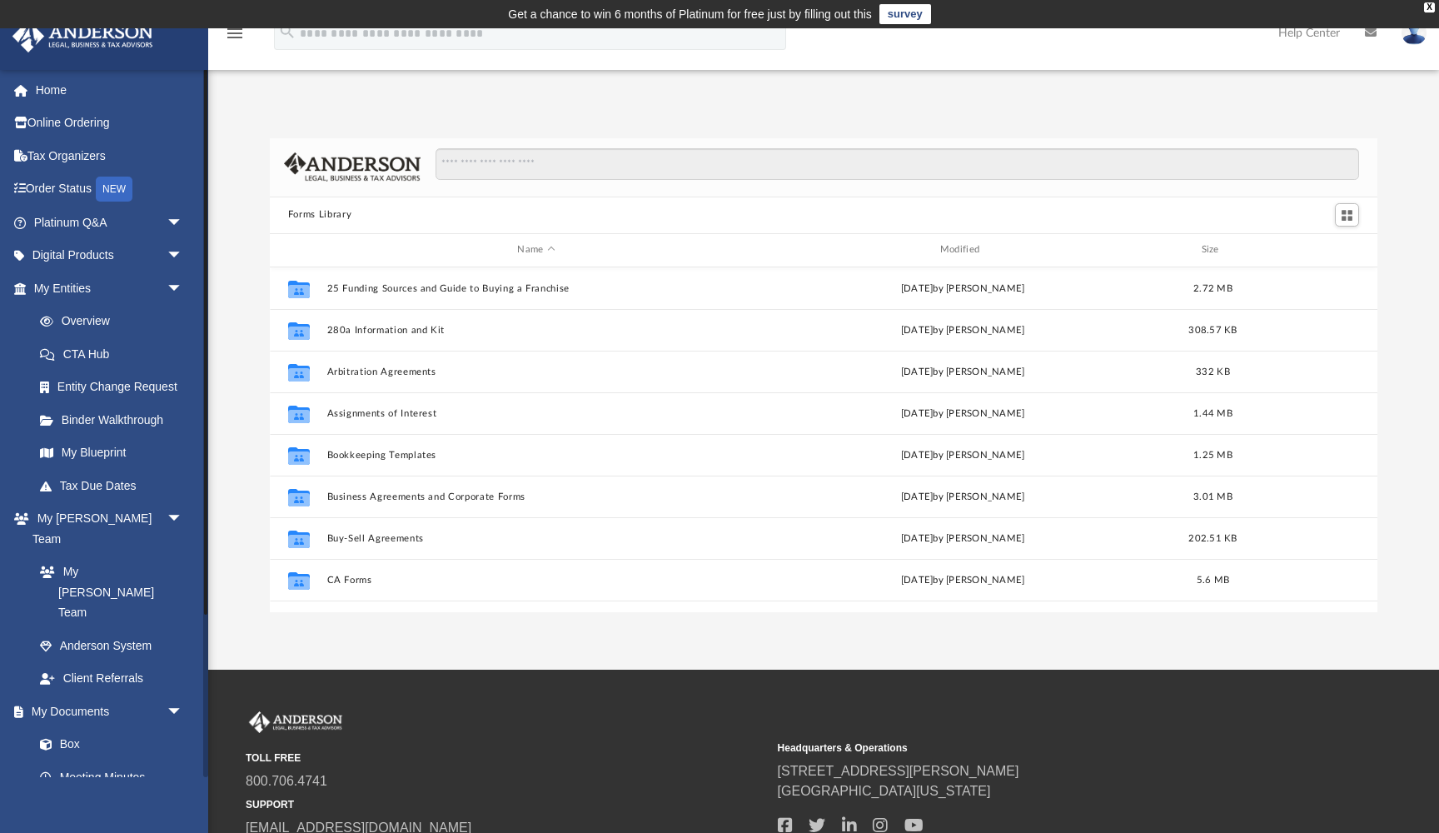
scroll to position [379, 1107]
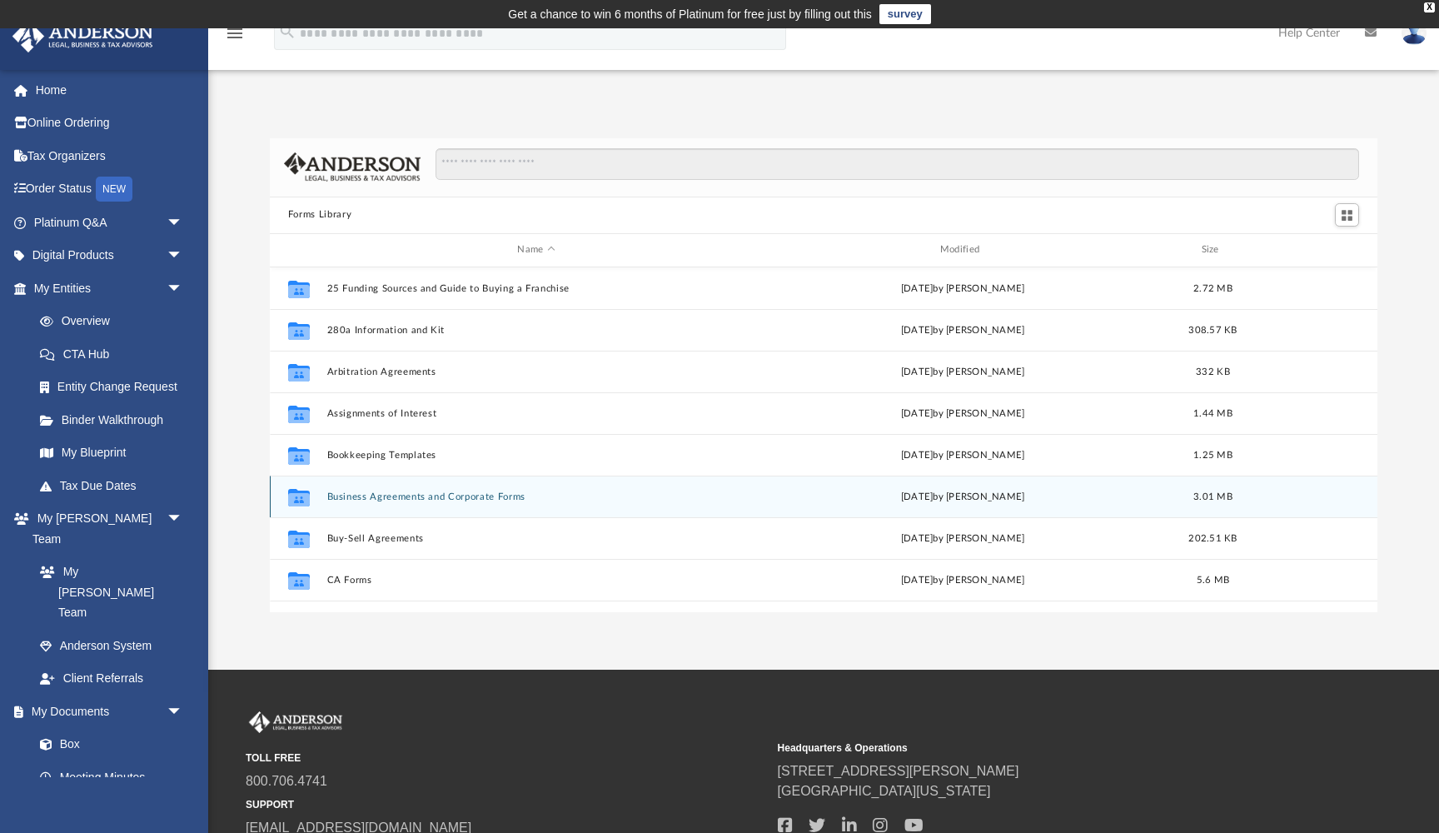
click at [415, 494] on button "Business Agreements and Corporate Forms" at bounding box center [535, 496] width 419 height 11
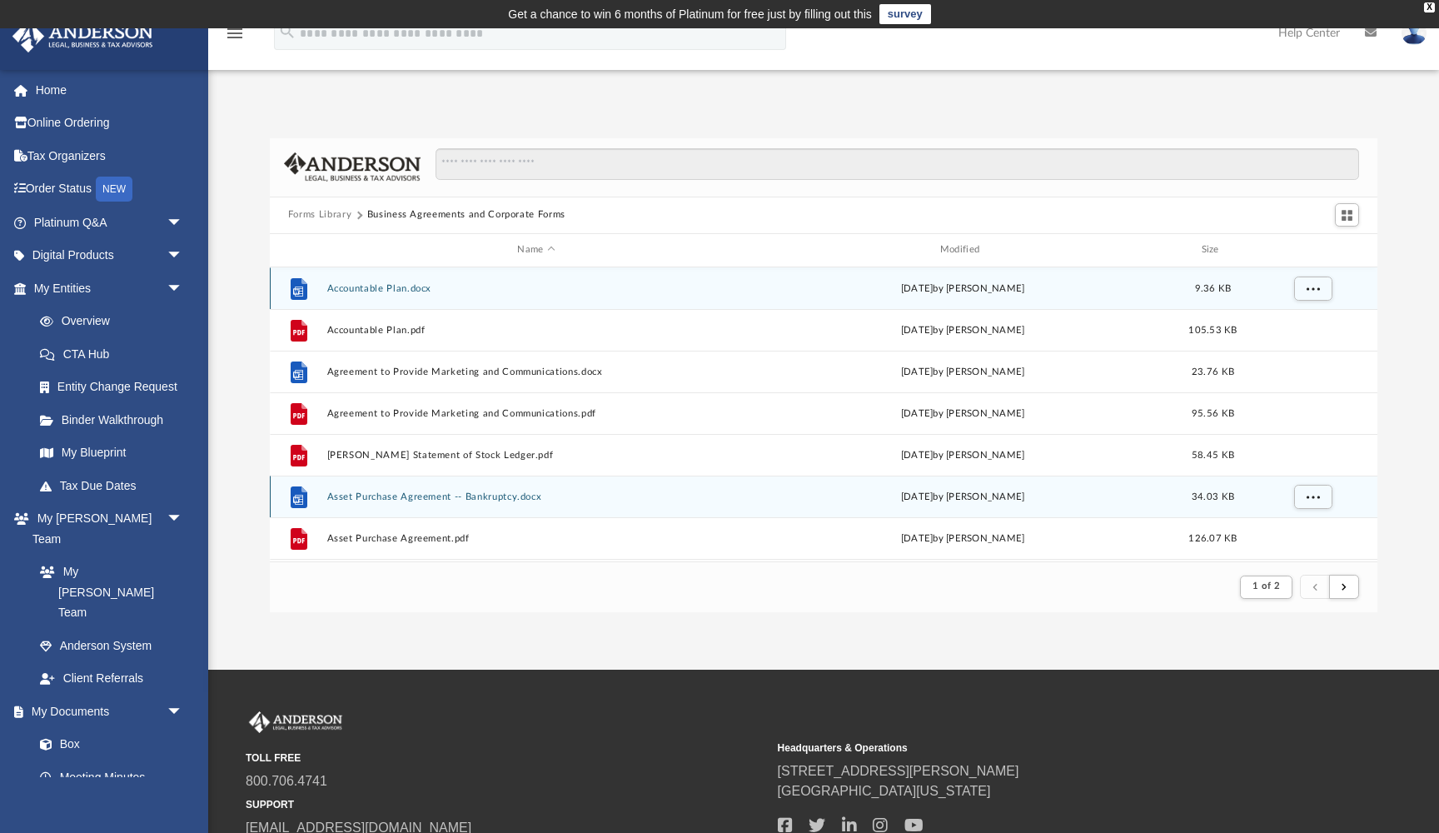
scroll to position [327, 1107]
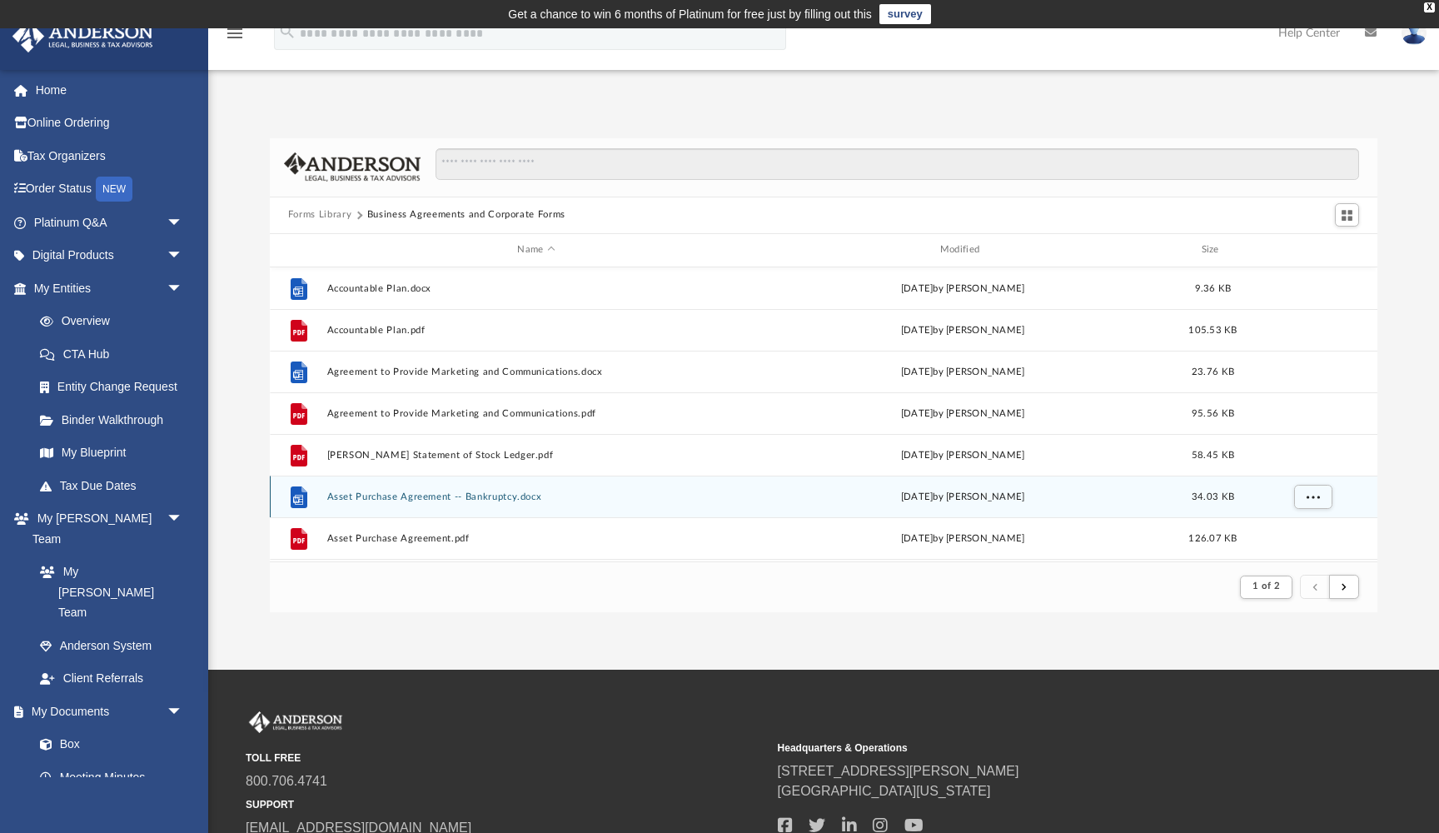
drag, startPoint x: 415, startPoint y: 494, endPoint x: 386, endPoint y: -85, distance: 579.3
click at [386, 0] on html "X Get a chance to win 6 months of Platinum for free just by filling out this su…" at bounding box center [719, 483] width 1439 height 967
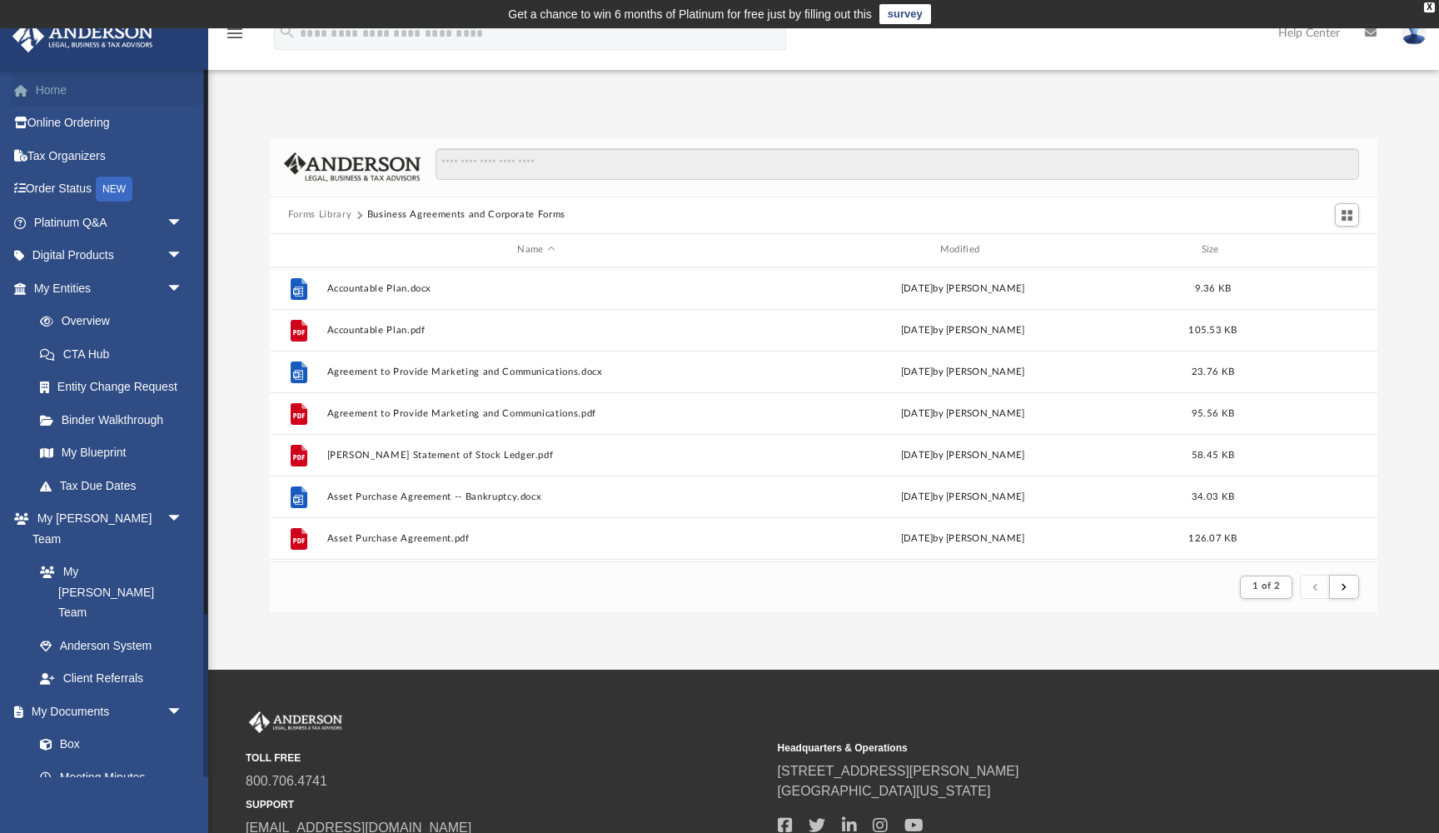
click at [51, 90] on link "Home" at bounding box center [110, 89] width 196 height 33
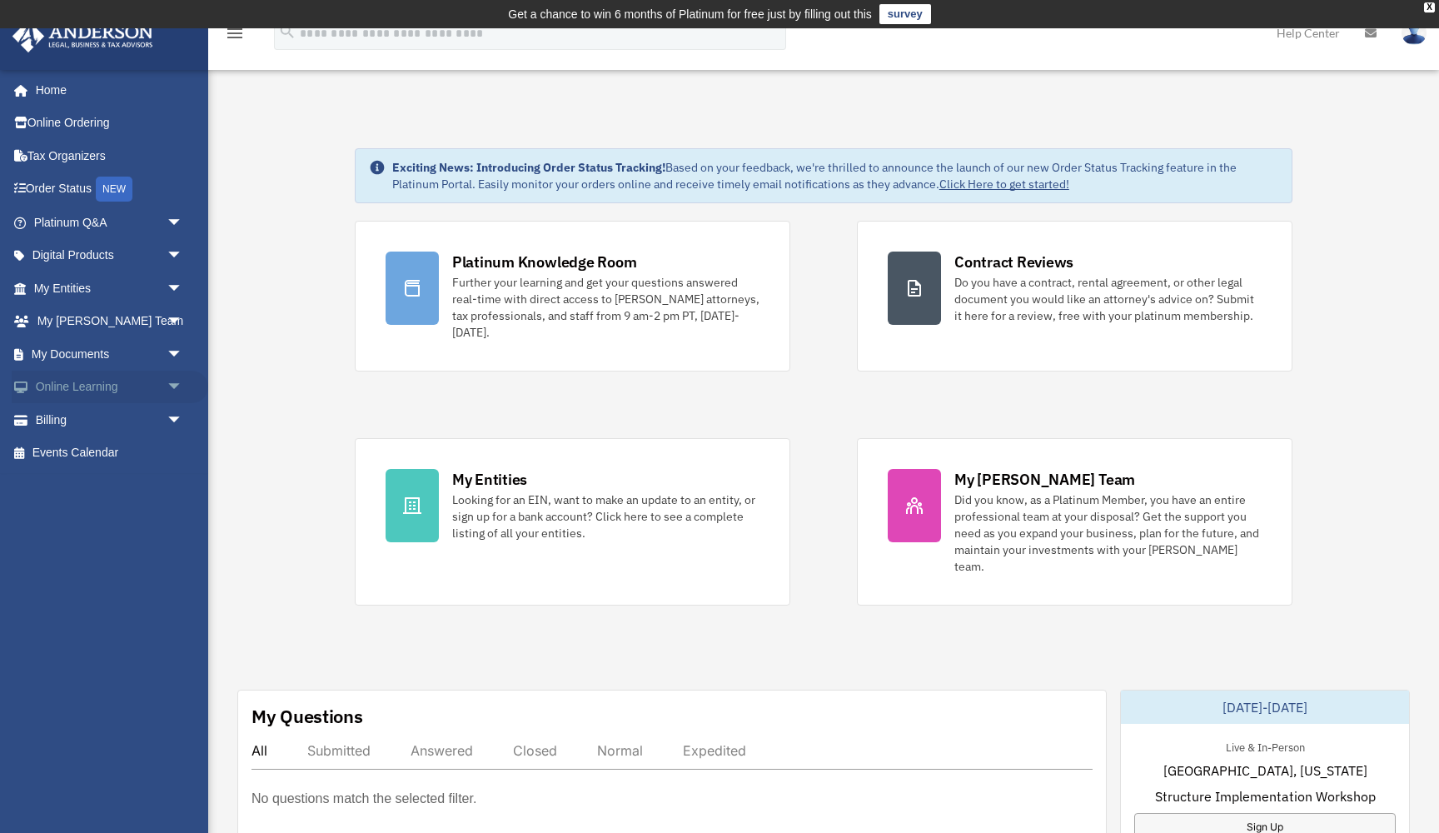
click at [174, 387] on span "arrow_drop_down" at bounding box center [183, 387] width 33 height 34
click at [98, 447] on link "Video Training" at bounding box center [115, 452] width 185 height 33
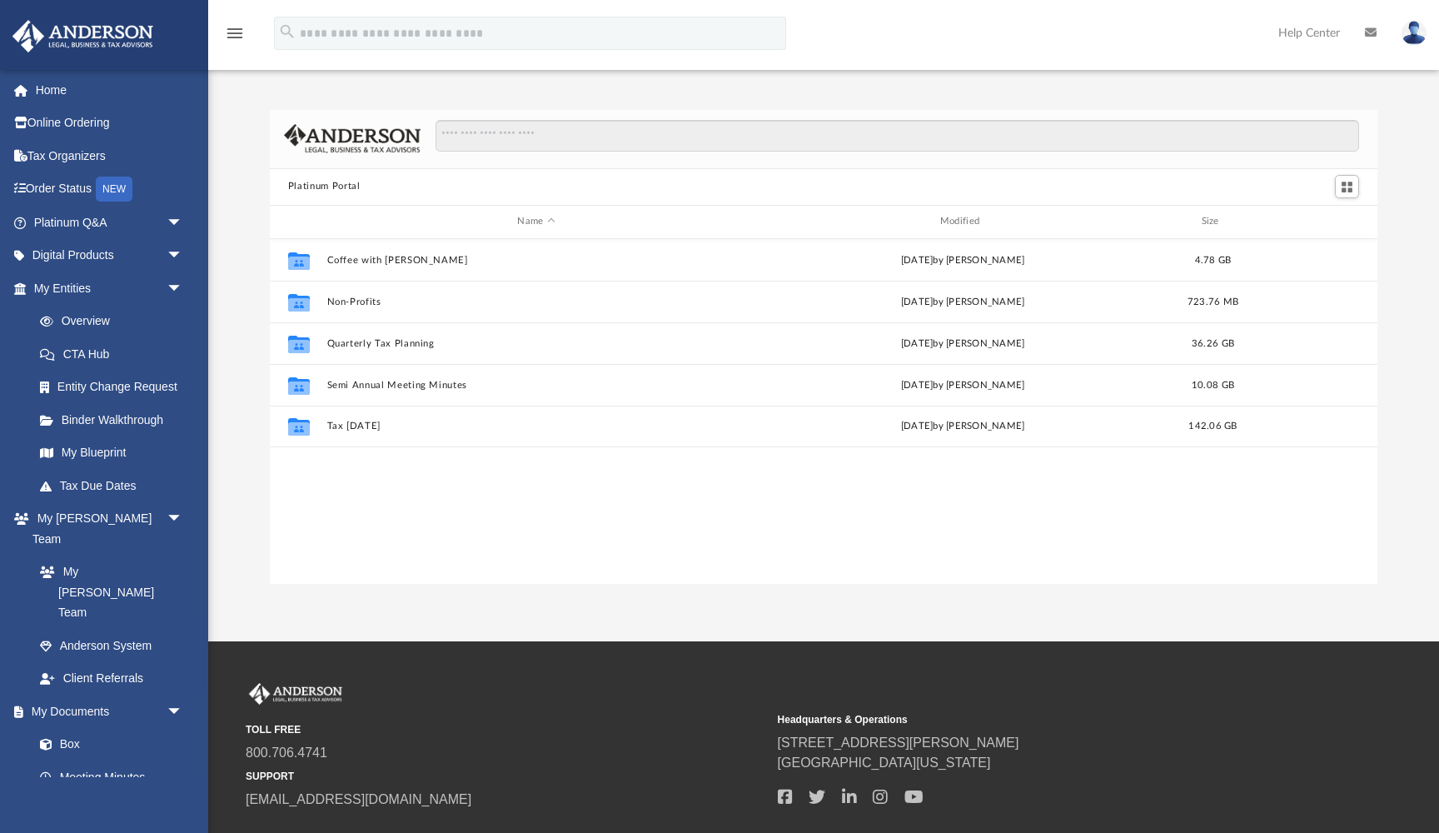
scroll to position [379, 1107]
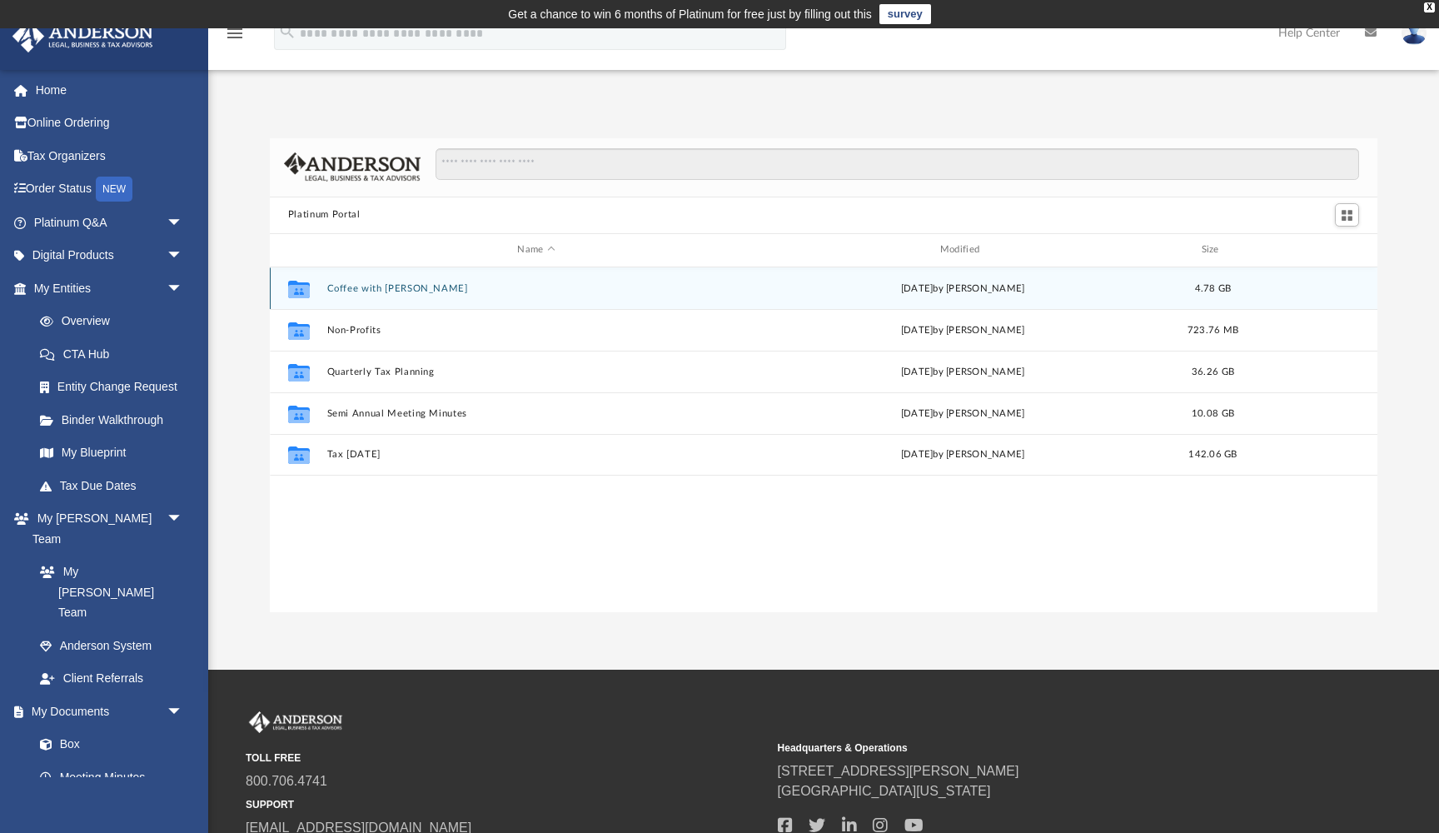
click at [310, 283] on icon "grid" at bounding box center [299, 288] width 22 height 17
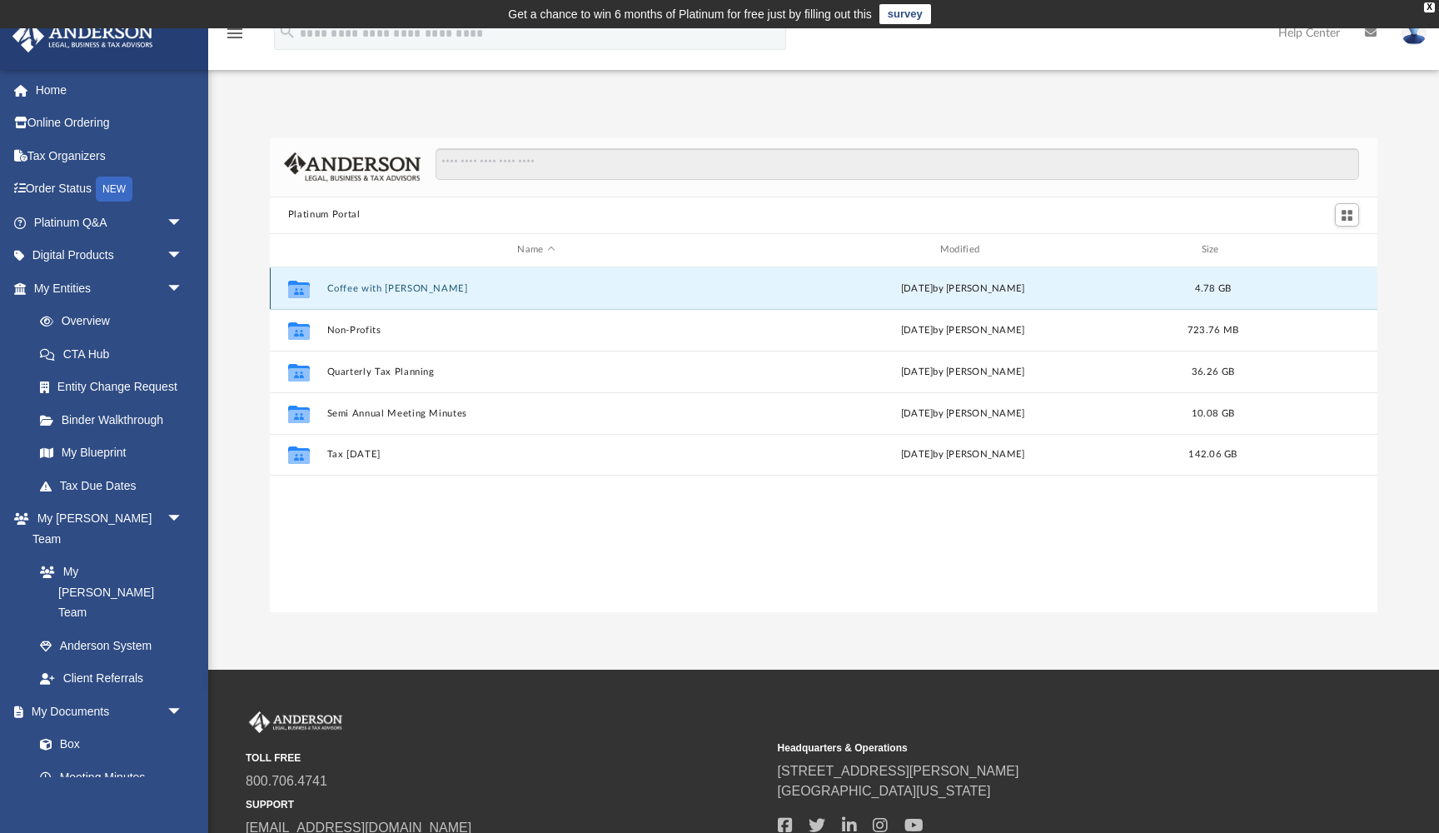
click at [353, 283] on button "Coffee with [PERSON_NAME]" at bounding box center [535, 288] width 419 height 11
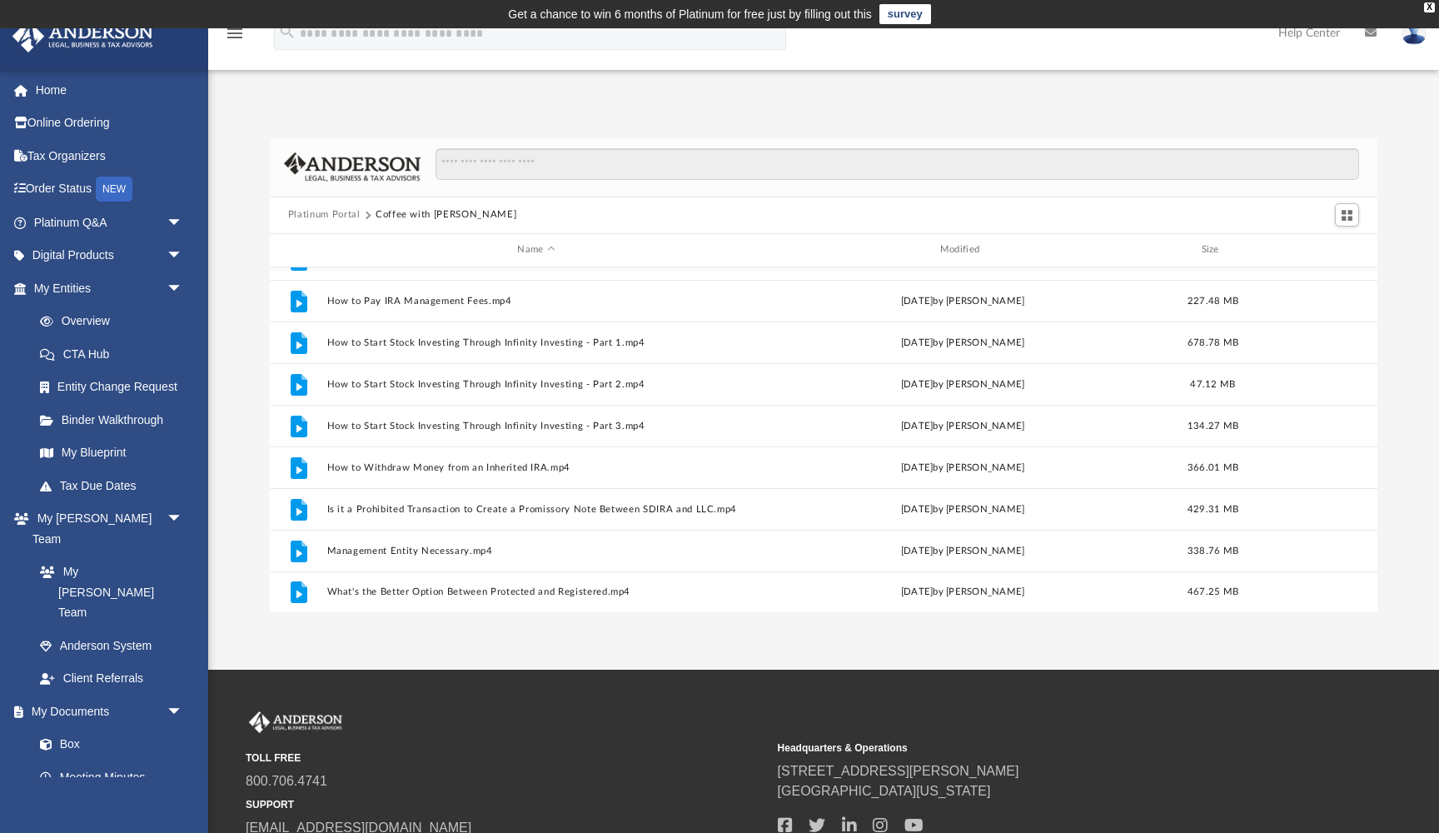
scroll to position [0, 0]
click at [64, 95] on link "Home" at bounding box center [110, 89] width 196 height 33
